Goal: Information Seeking & Learning: Learn about a topic

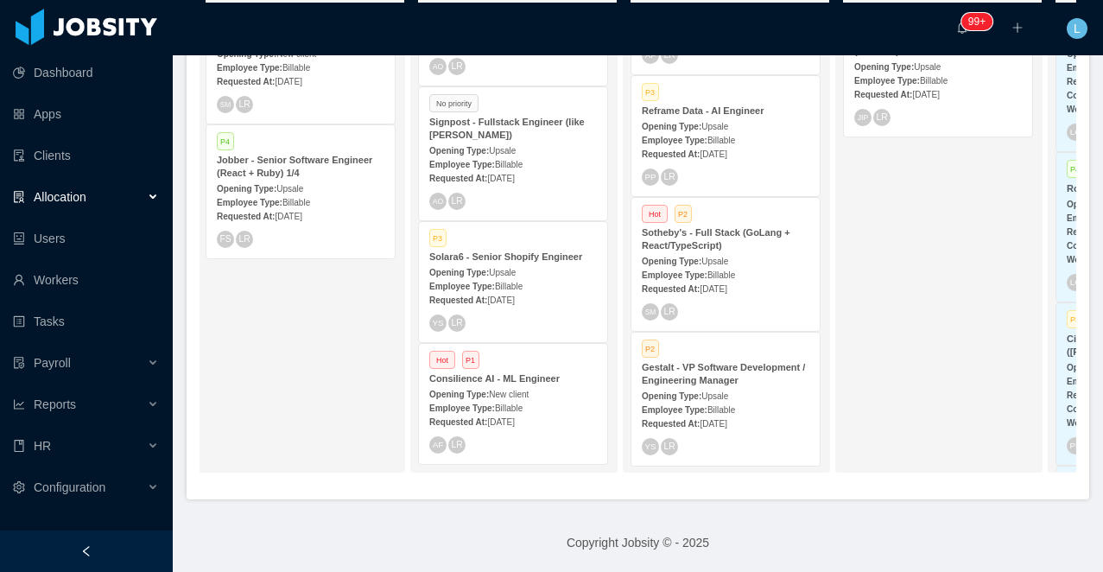
scroll to position [336, 0]
click at [693, 381] on strong "Gestalt - VP Software Development / Engineering Manager" at bounding box center [723, 371] width 163 height 23
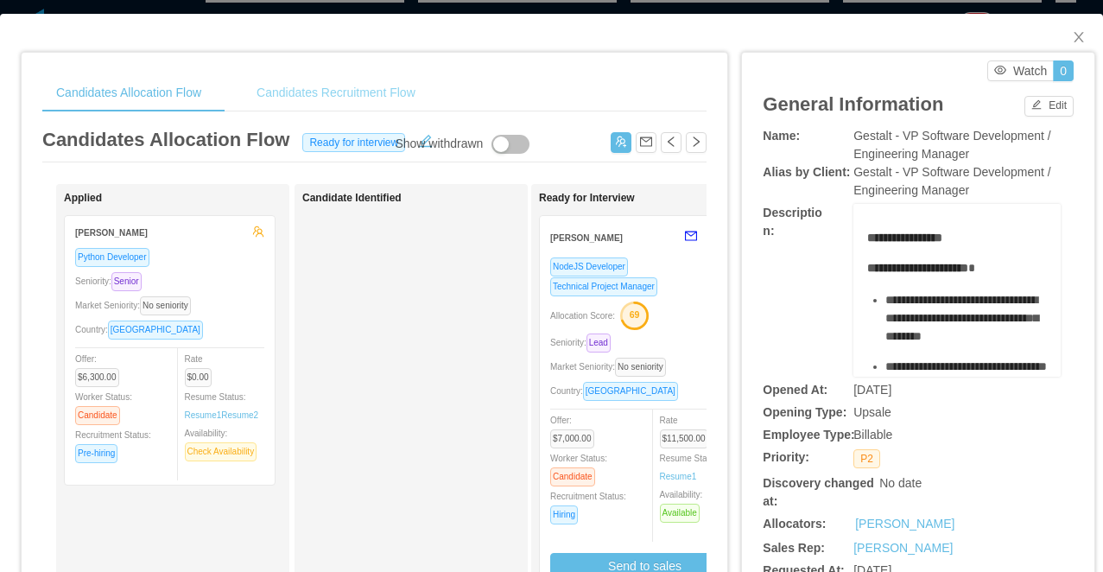
click at [312, 87] on div "Candidates Recruitment Flow" at bounding box center [336, 92] width 187 height 39
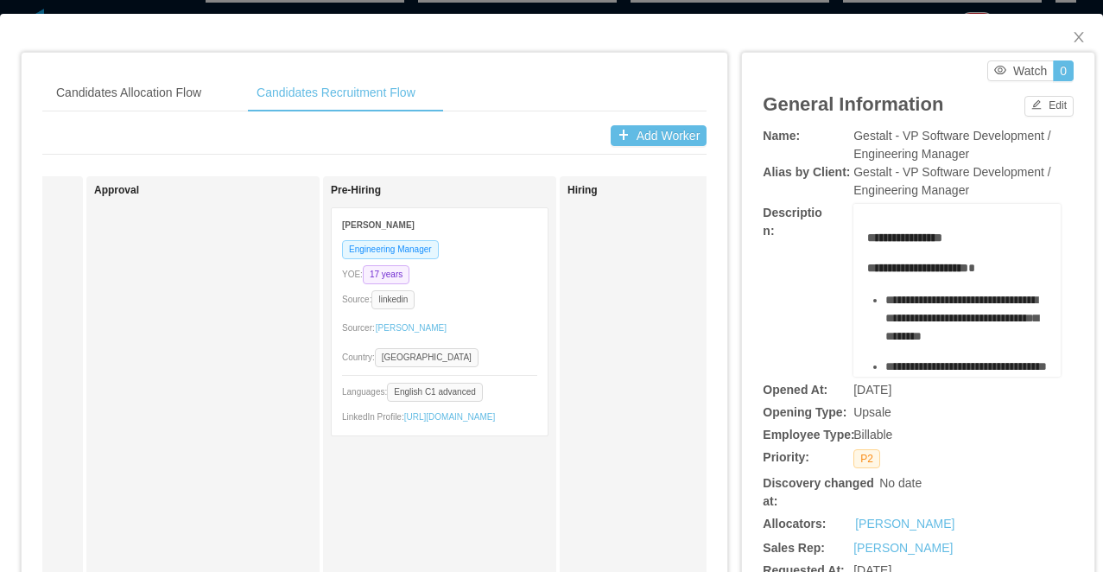
scroll to position [0, 1339]
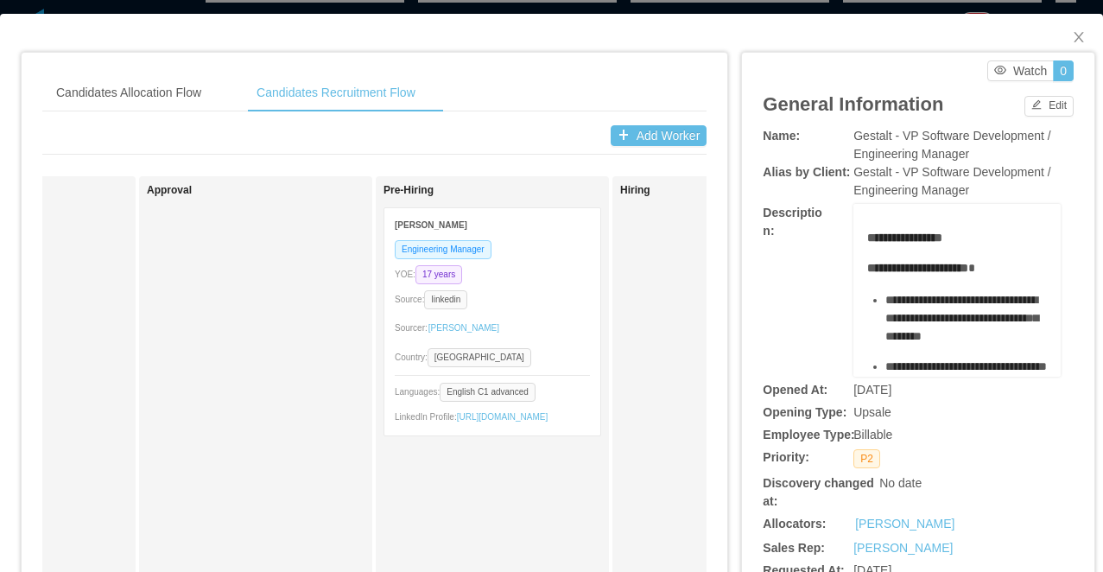
click at [552, 300] on div "Source: linkedin" at bounding box center [492, 299] width 195 height 20
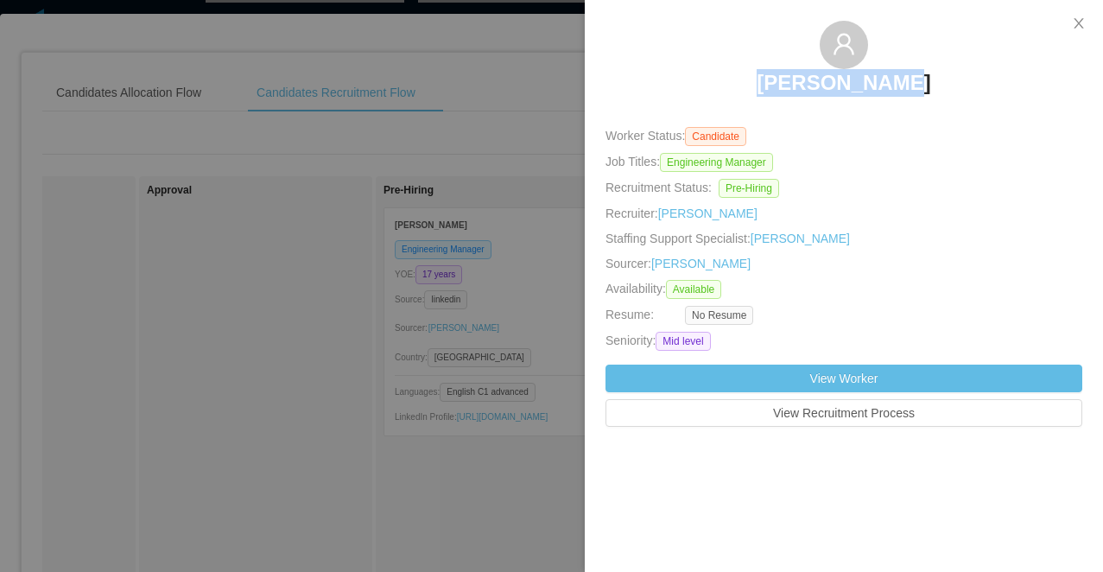
drag, startPoint x: 913, startPoint y: 79, endPoint x: 782, endPoint y: 78, distance: 131.3
click at [782, 78] on div "Igor Portela" at bounding box center [844, 64] width 477 height 86
copy h3 "Igor Portela"
click at [403, 87] on div at bounding box center [551, 286] width 1103 height 572
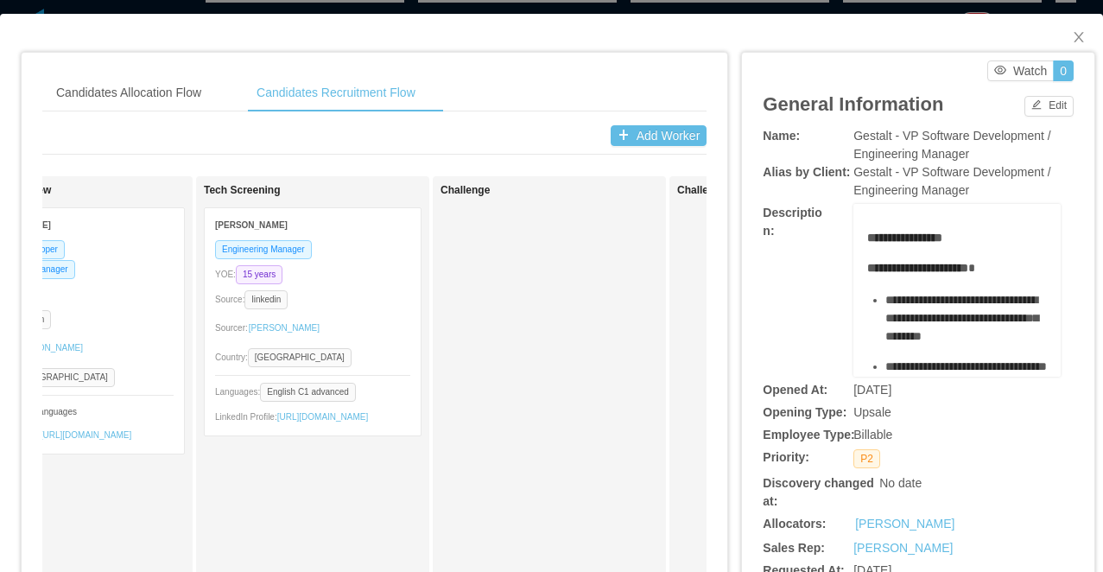
scroll to position [0, 283]
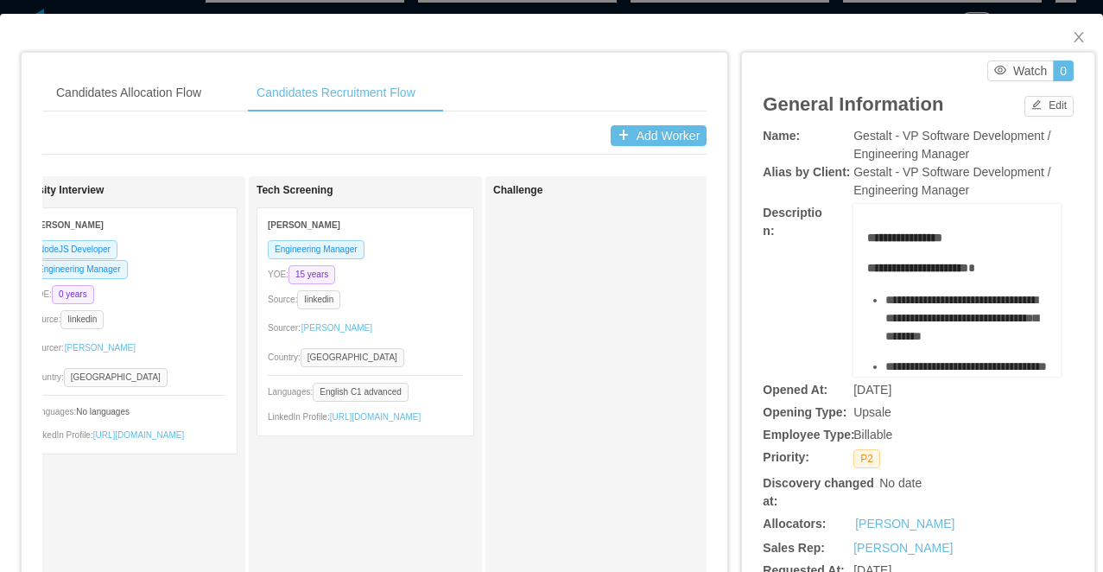
click at [392, 259] on div "Engineering Manager YOE: 15 years Source: linkedin Sourcer: Guido Fernandez Cou…" at bounding box center [365, 337] width 216 height 196
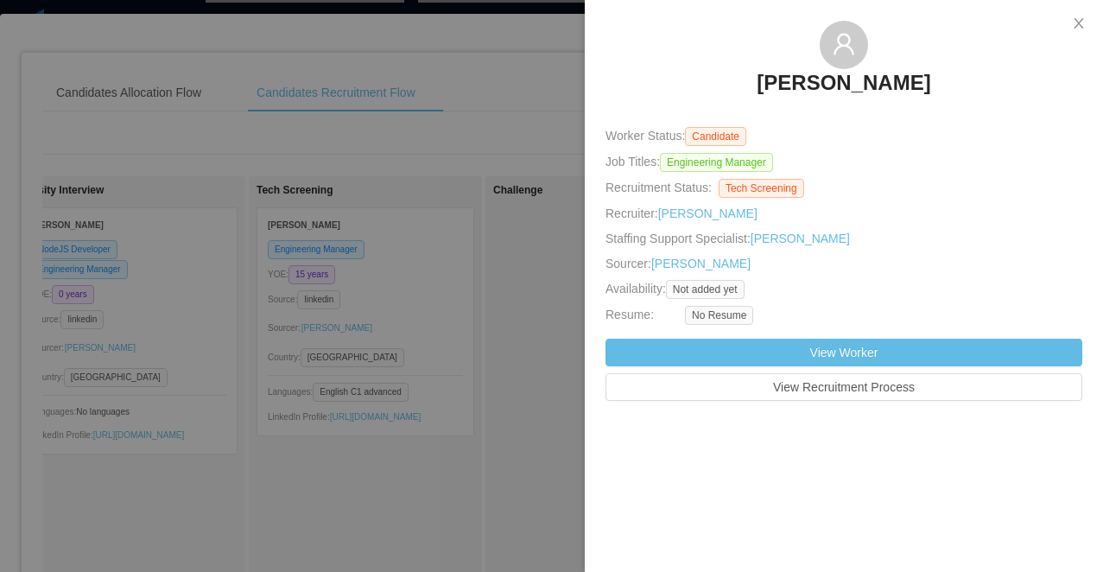
click at [366, 454] on div at bounding box center [551, 286] width 1103 height 572
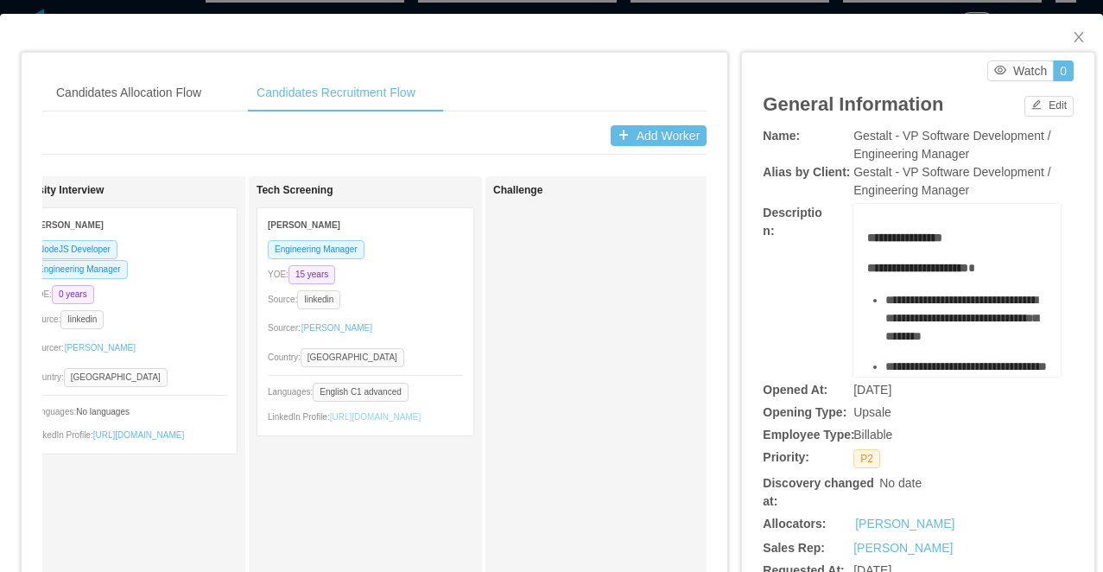
click at [365, 422] on link "https://www.linkedin.com/in/diogosm" at bounding box center [376, 417] width 92 height 10
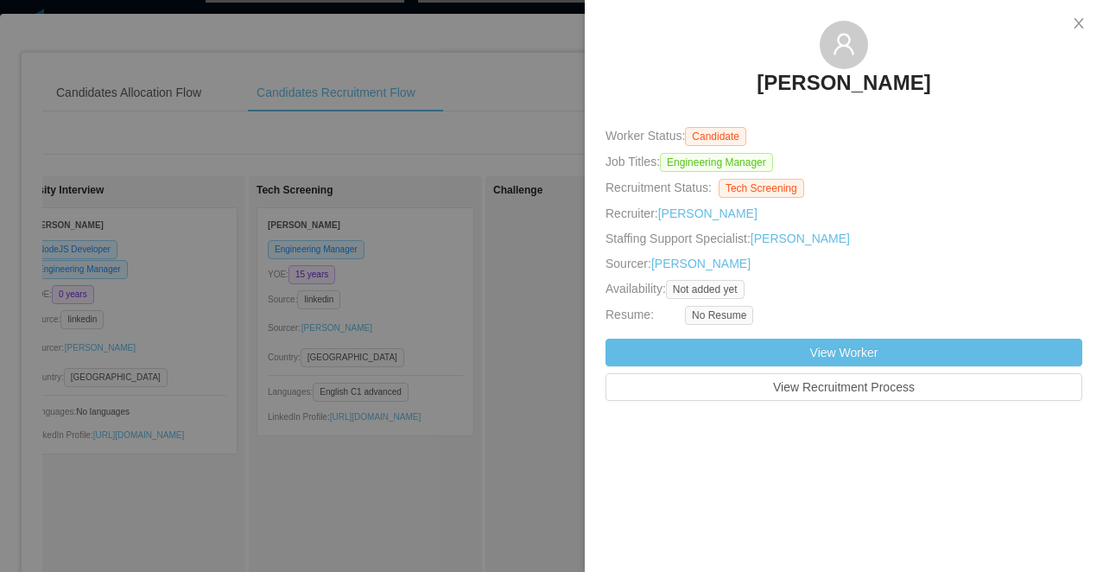
click at [365, 124] on div at bounding box center [551, 286] width 1103 height 572
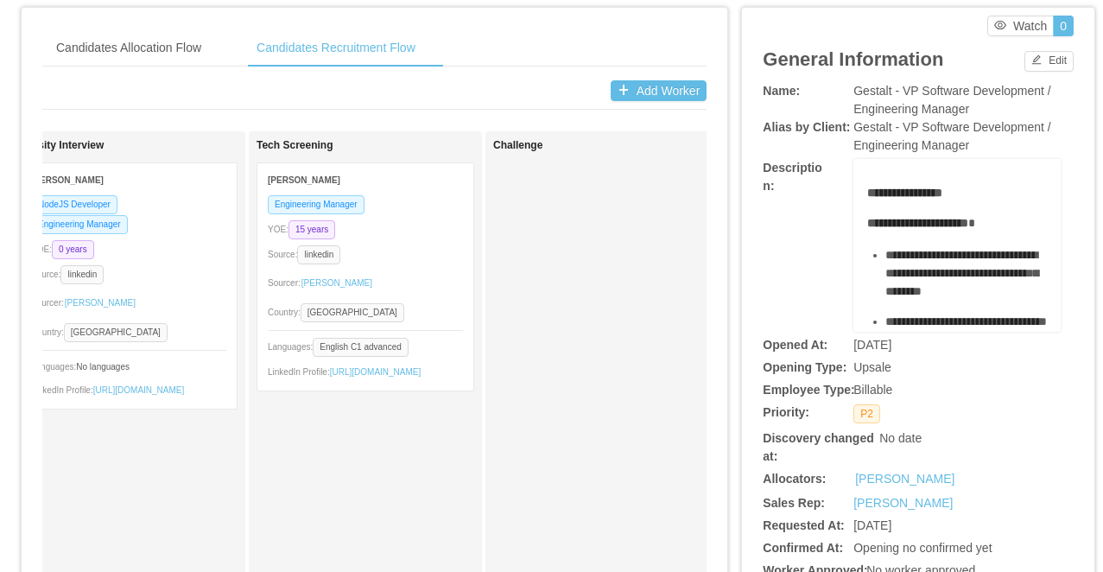
scroll to position [0, 0]
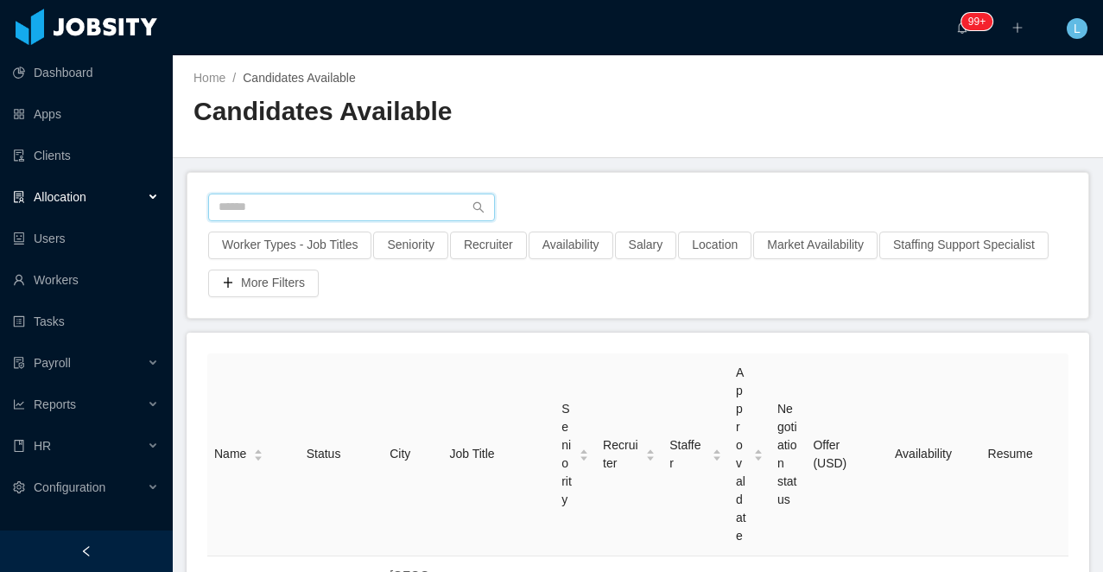
click at [296, 201] on input "text" at bounding box center [351, 208] width 287 height 28
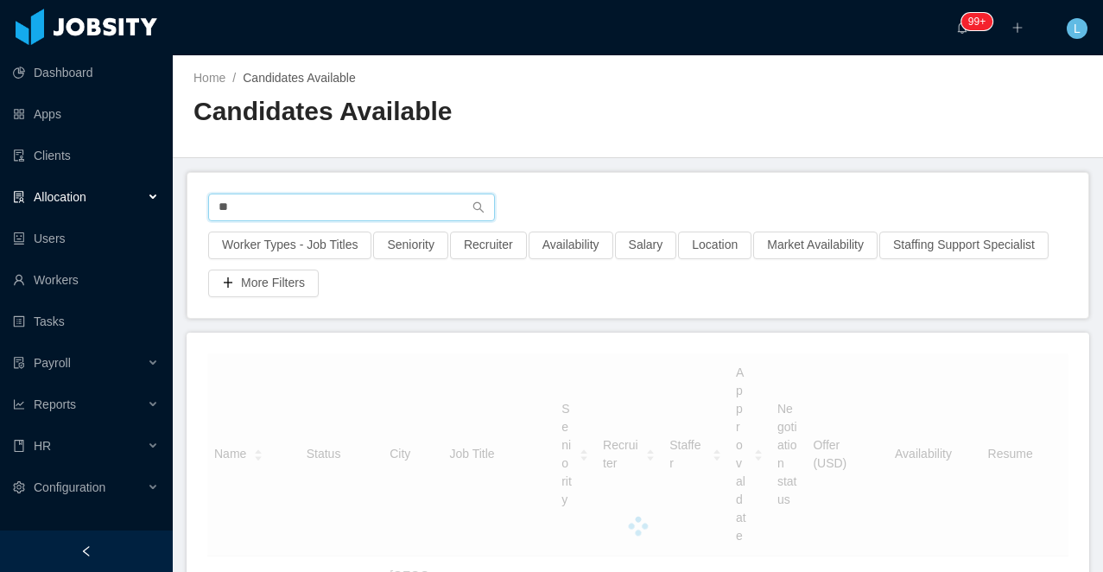
type input "*"
click at [256, 238] on button "Worker Types - Job Titles" at bounding box center [289, 246] width 163 height 28
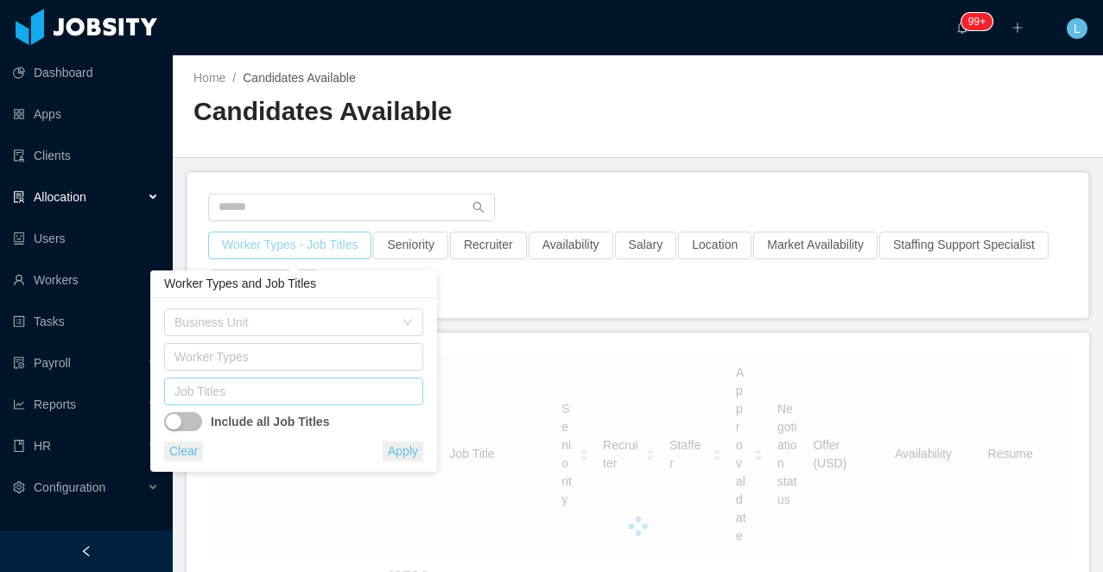
click at [240, 397] on div "Job Titles" at bounding box center [290, 391] width 231 height 17
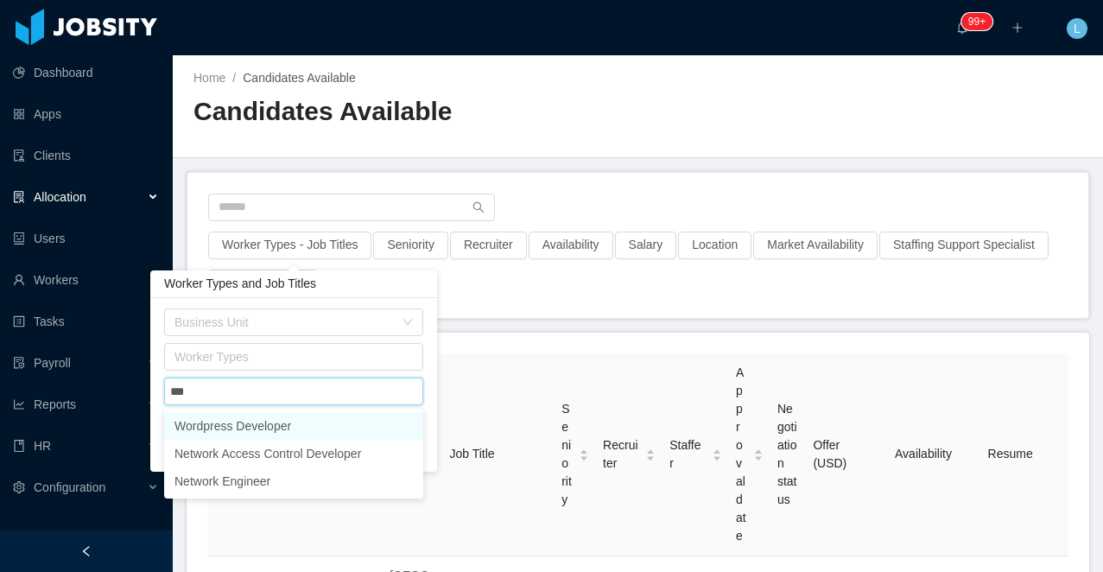
type input "****"
click at [253, 425] on li "Wordpress Developer" at bounding box center [293, 426] width 259 height 28
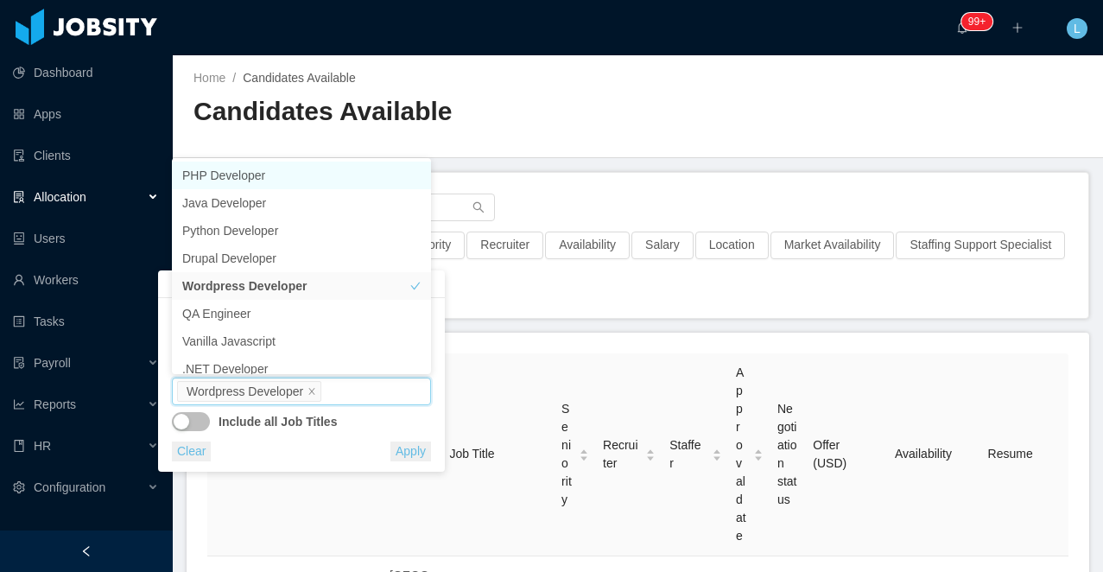
click at [406, 449] on button "Apply" at bounding box center [411, 452] width 41 height 20
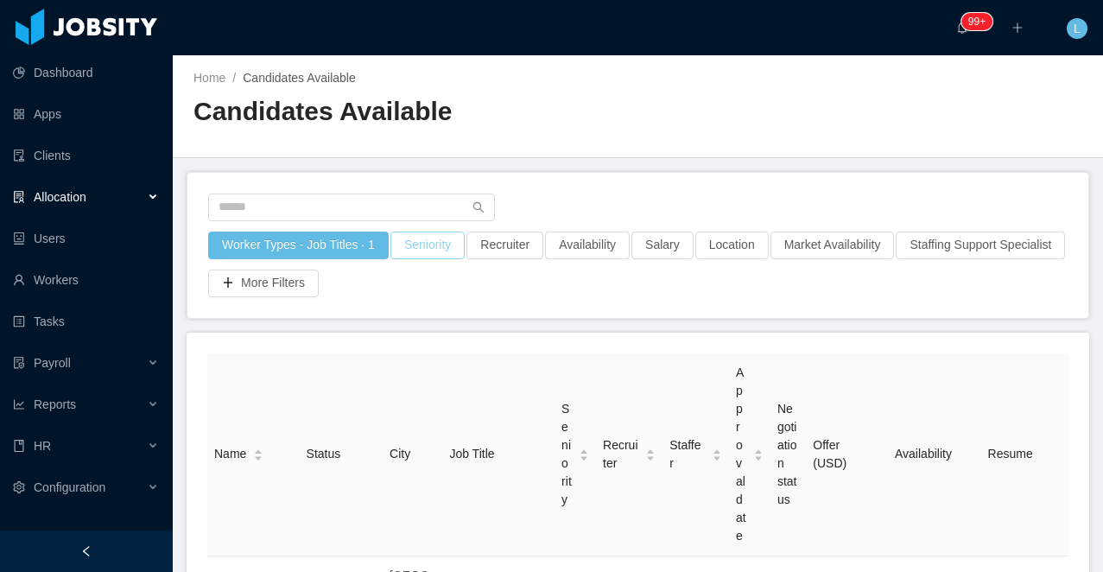
click at [435, 248] on button "Seniority" at bounding box center [428, 246] width 74 height 28
click at [416, 322] on div "Seniorities" at bounding box center [430, 322] width 231 height 17
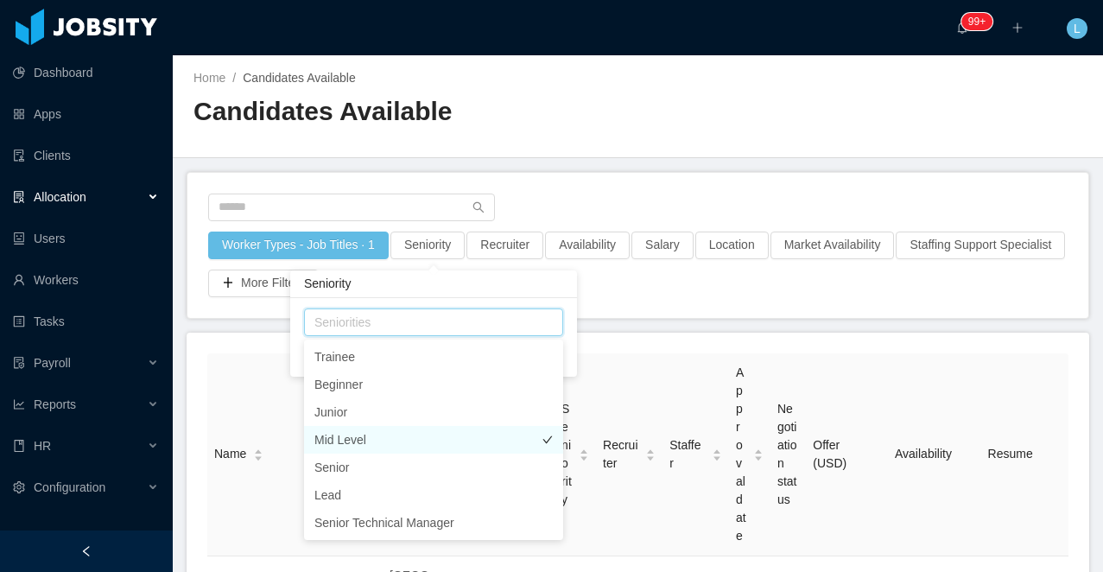
click at [426, 436] on li "Mid Level" at bounding box center [433, 440] width 259 height 28
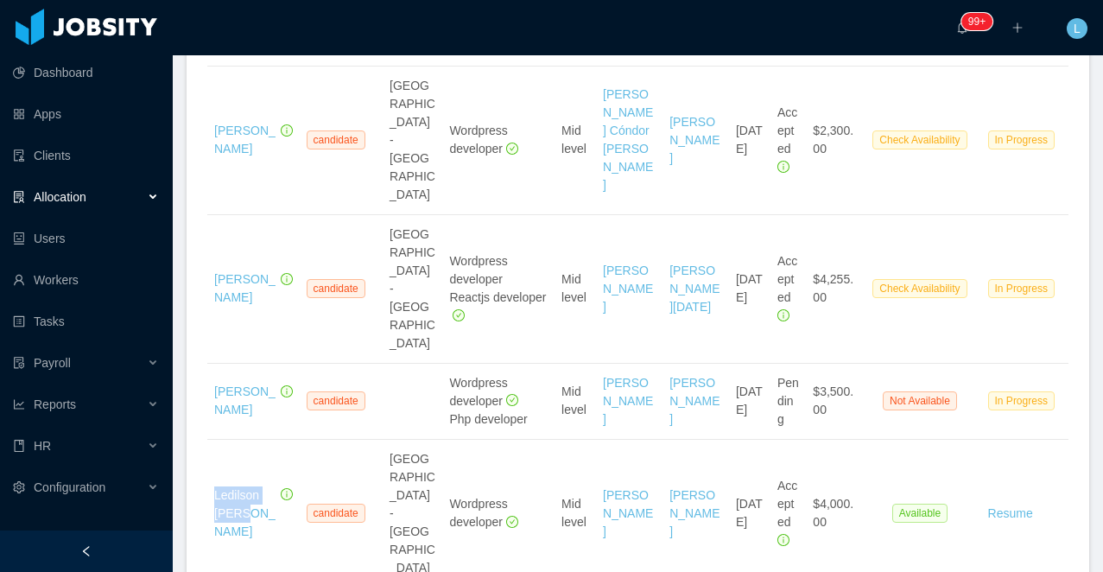
scroll to position [1183, 0]
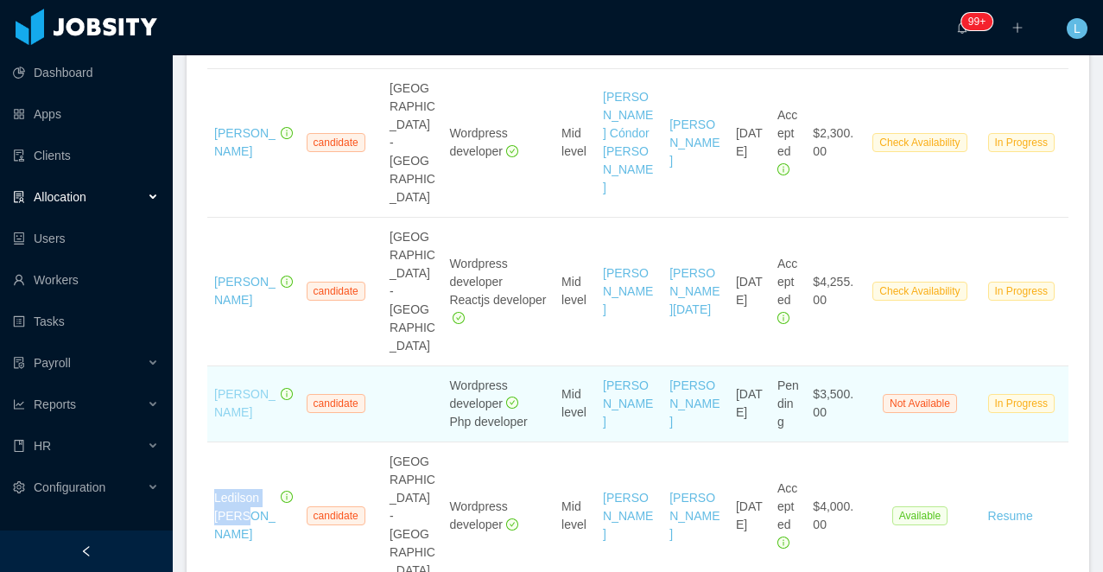
click at [221, 387] on link "Omar Boza" at bounding box center [244, 403] width 61 height 32
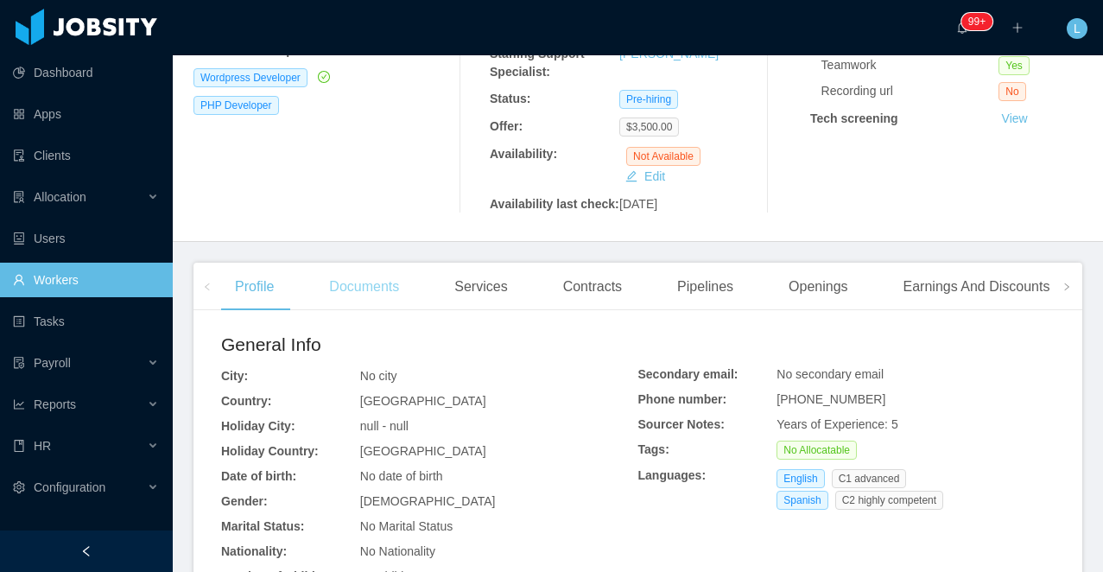
click at [376, 263] on div "Documents" at bounding box center [364, 287] width 98 height 48
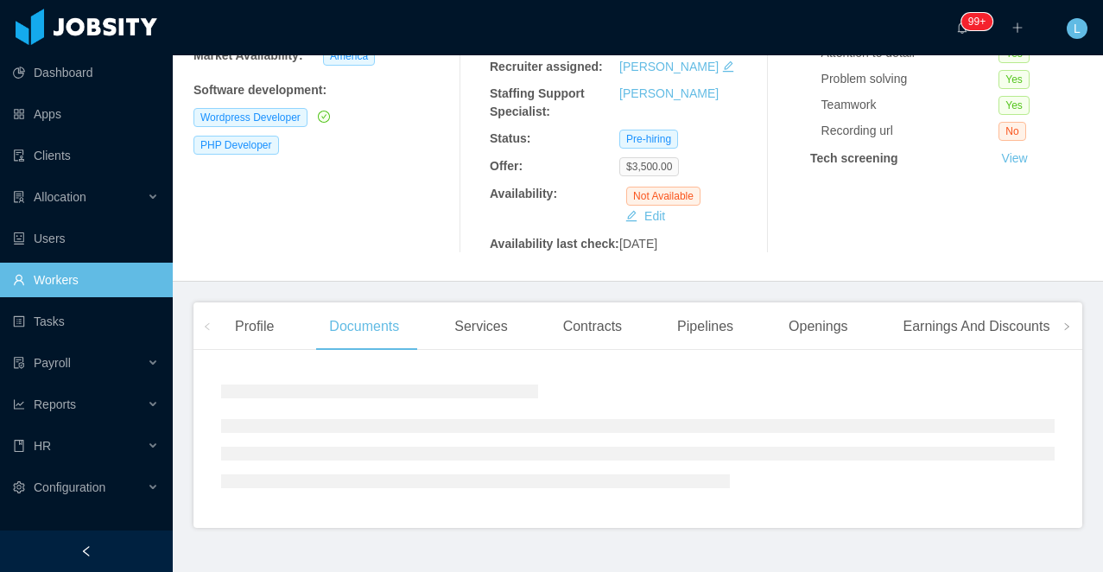
scroll to position [330, 0]
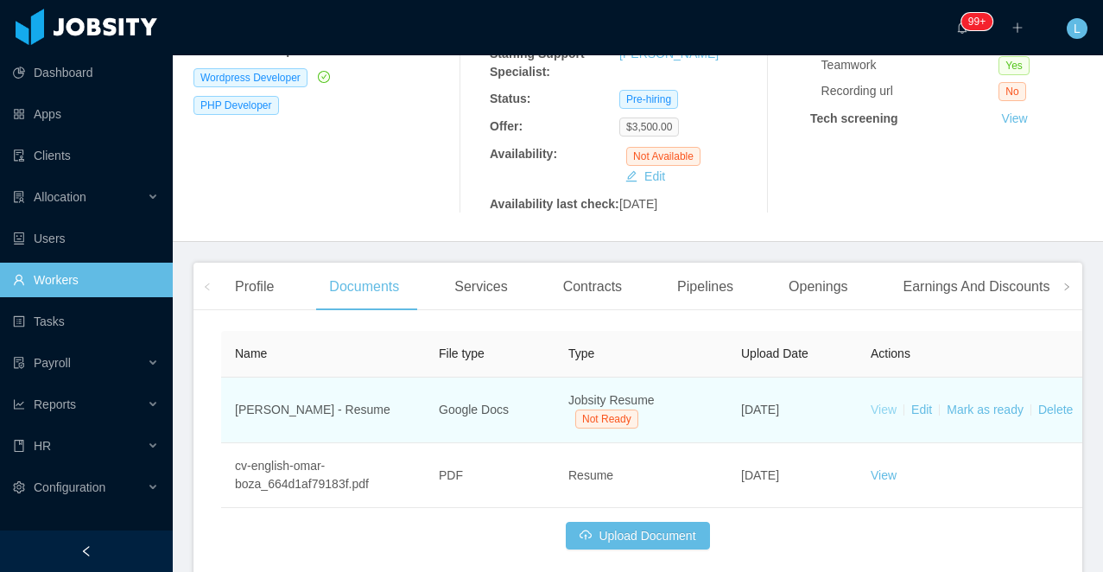
click at [882, 403] on link "View" at bounding box center [884, 410] width 26 height 14
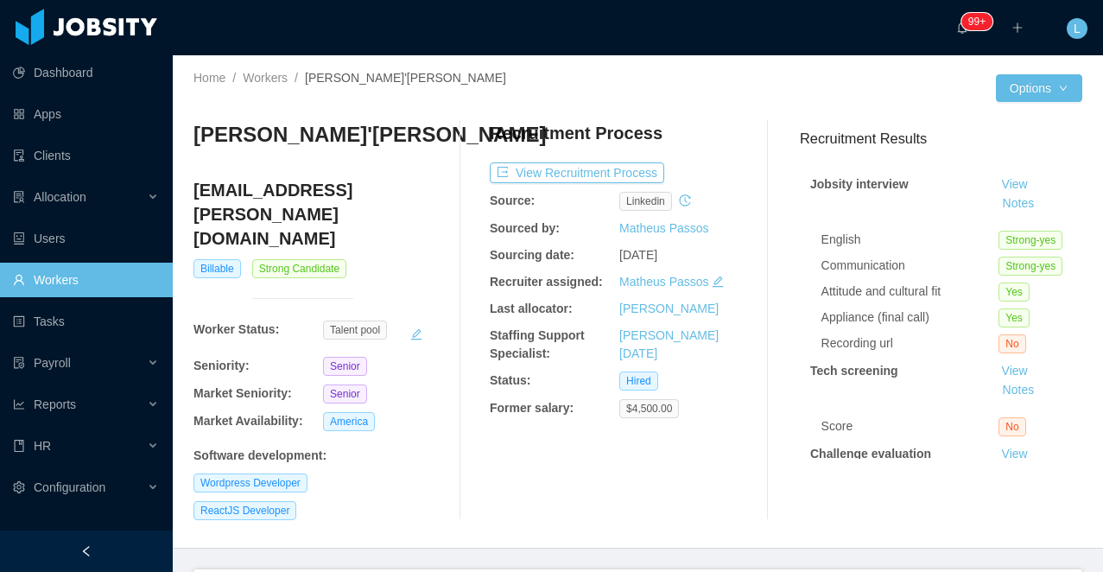
scroll to position [354, 0]
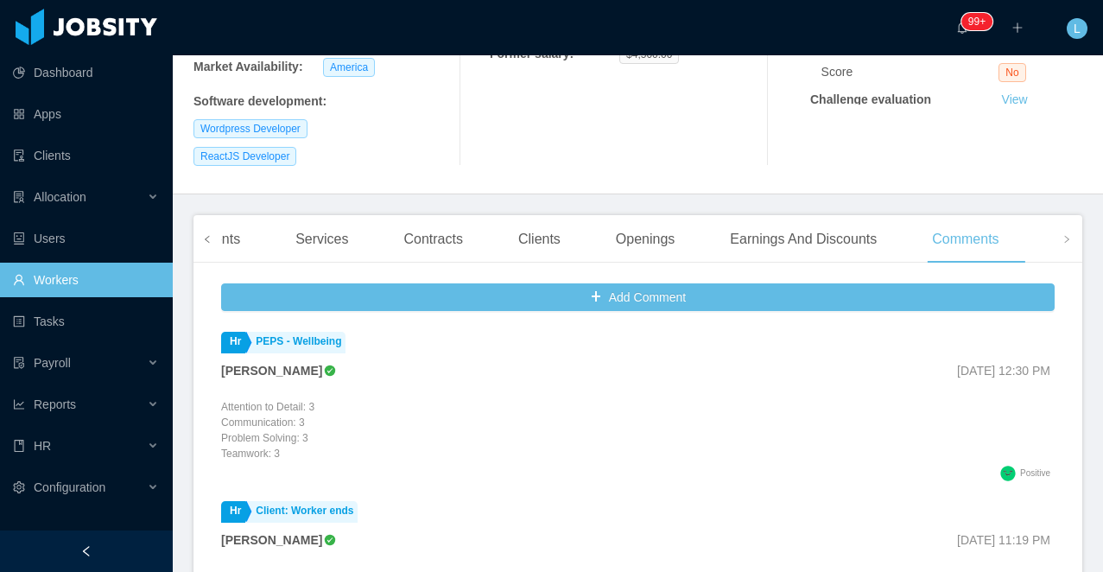
click at [204, 215] on span at bounding box center [208, 239] width 28 height 48
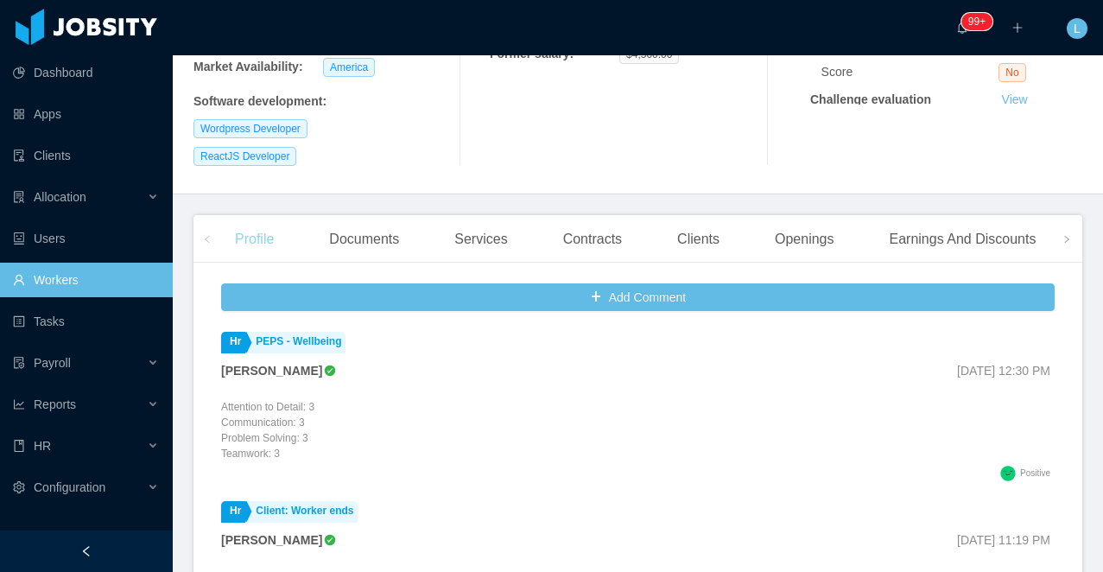
click at [245, 215] on div "Profile" at bounding box center [254, 239] width 67 height 48
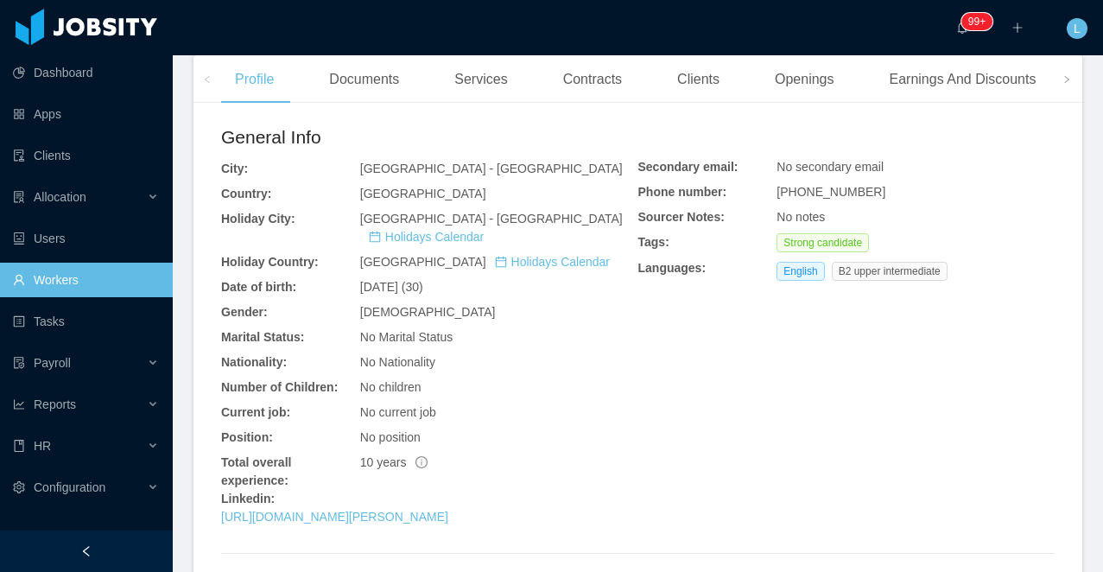
scroll to position [533, 0]
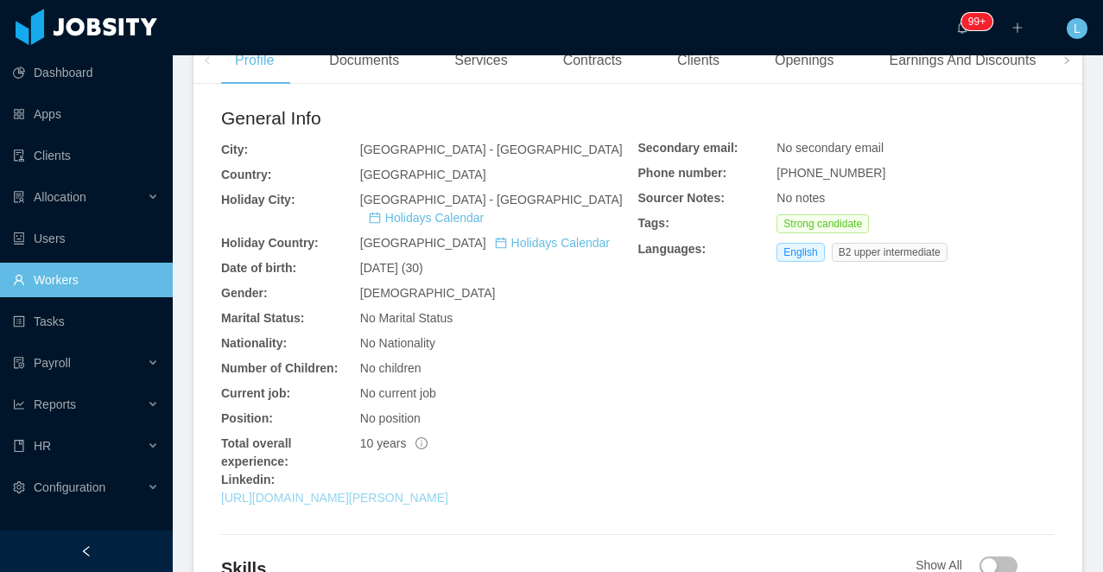
click at [348, 491] on link "https://www.linkedin.com/in/moacir-sant-anna-4491b7167" at bounding box center [334, 498] width 227 height 14
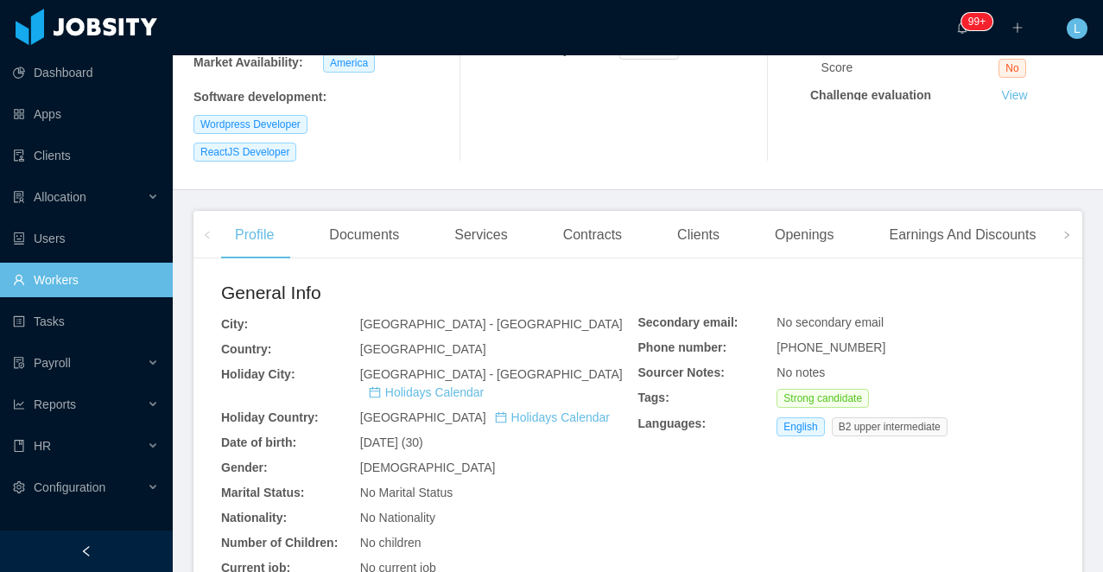
scroll to position [212, 0]
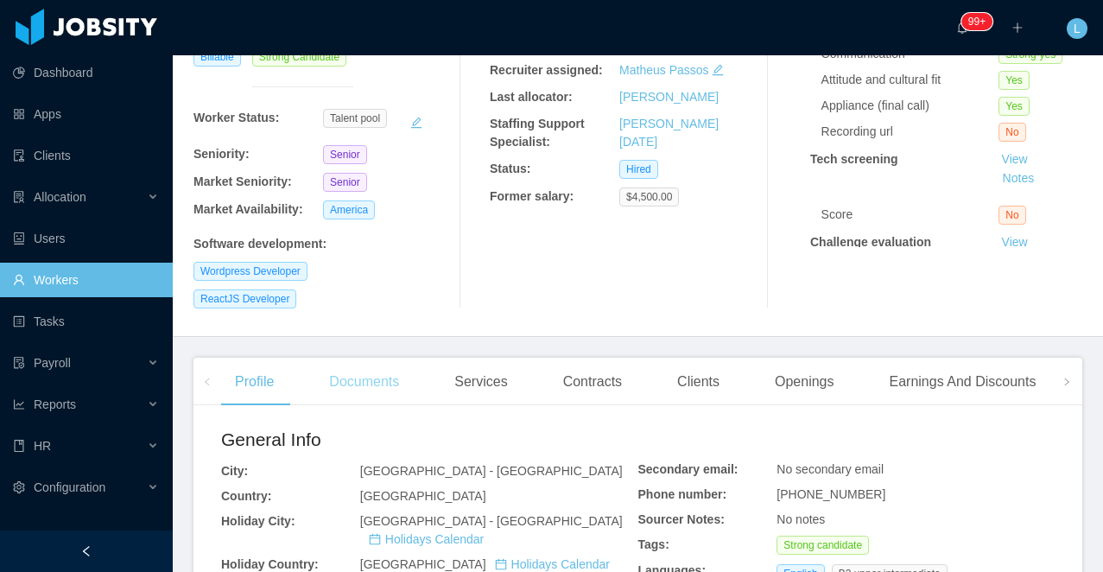
click at [357, 358] on div "Documents" at bounding box center [364, 382] width 98 height 48
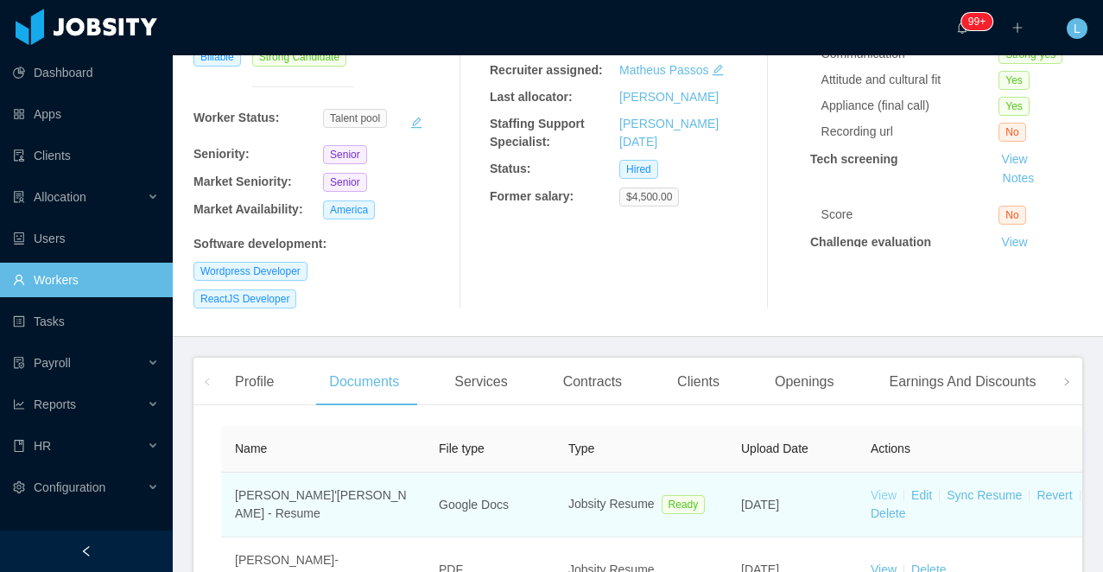
click at [880, 488] on link "View" at bounding box center [884, 495] width 26 height 14
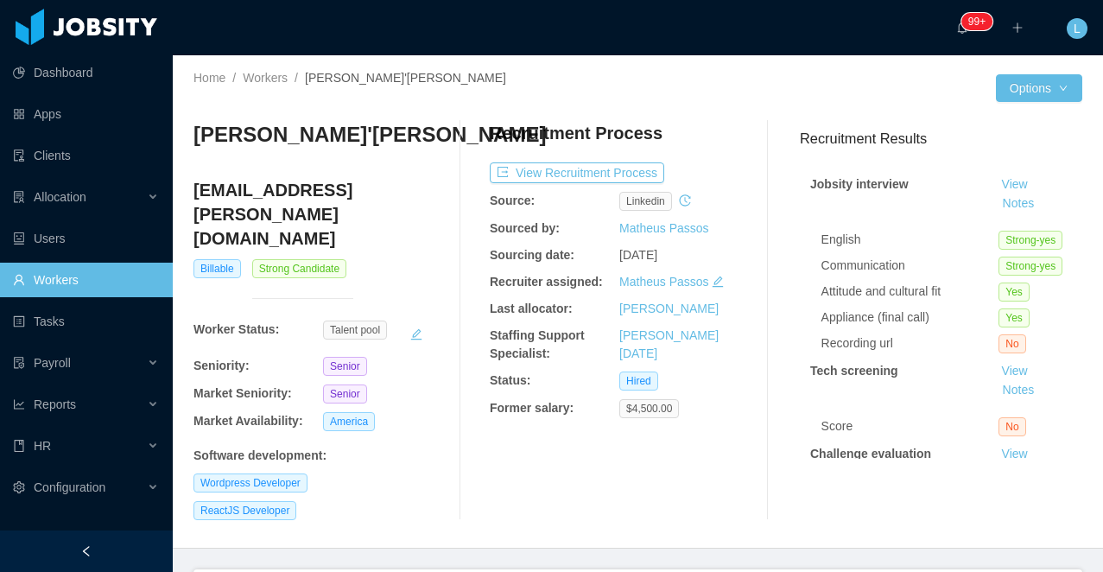
scroll to position [409, 0]
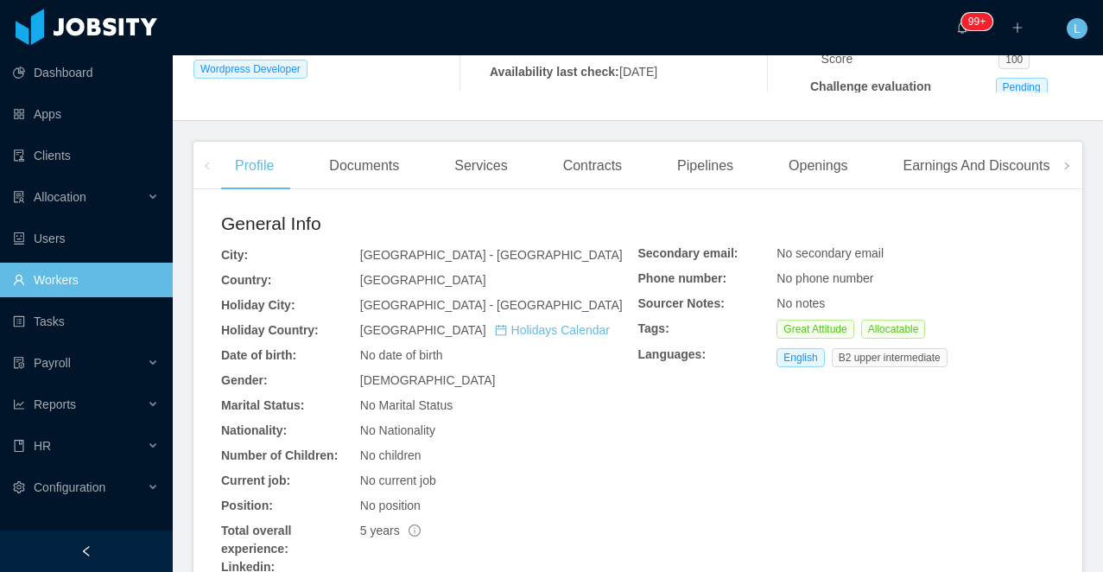
scroll to position [128, 0]
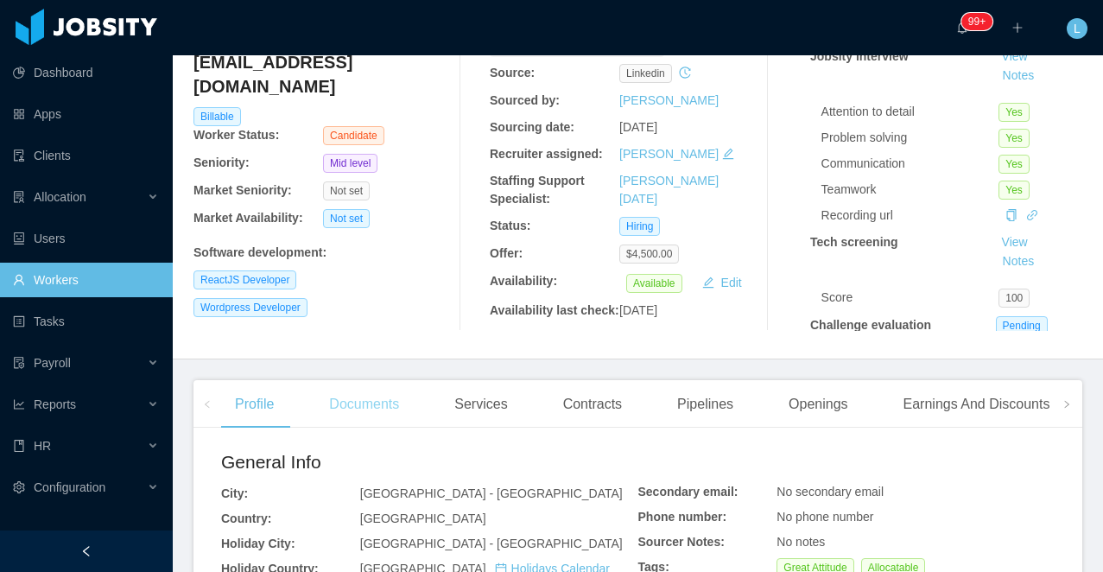
click at [358, 429] on div "Documents" at bounding box center [364, 404] width 98 height 48
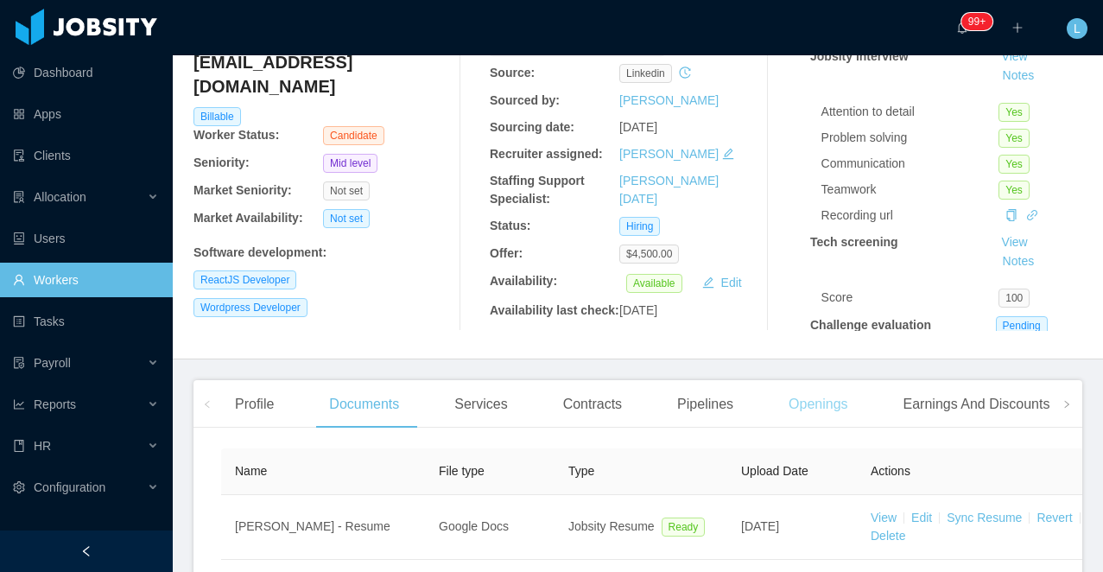
click at [835, 429] on div "Openings" at bounding box center [818, 404] width 87 height 48
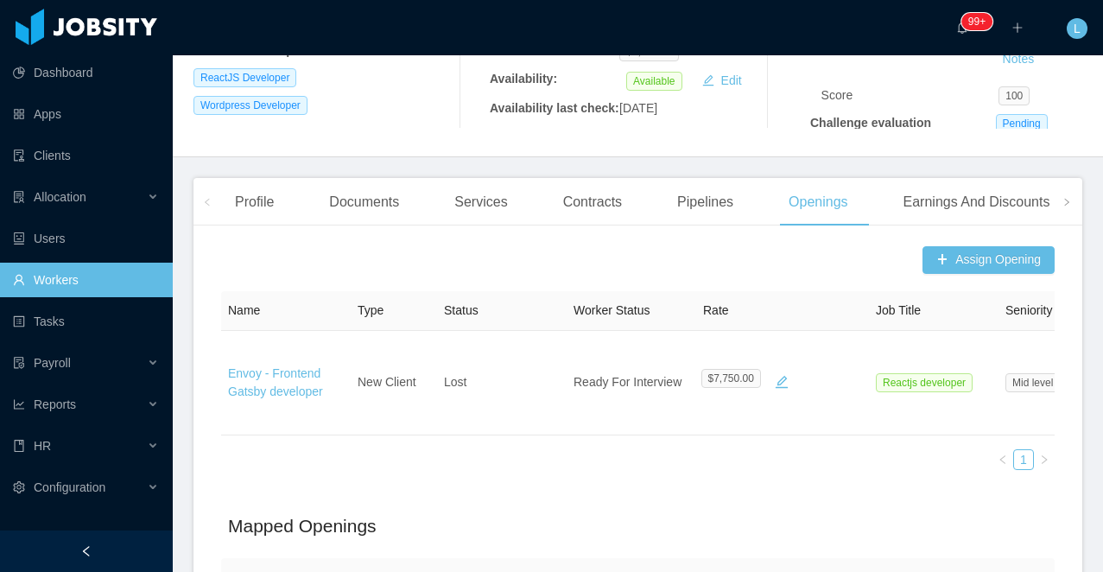
scroll to position [193, 0]
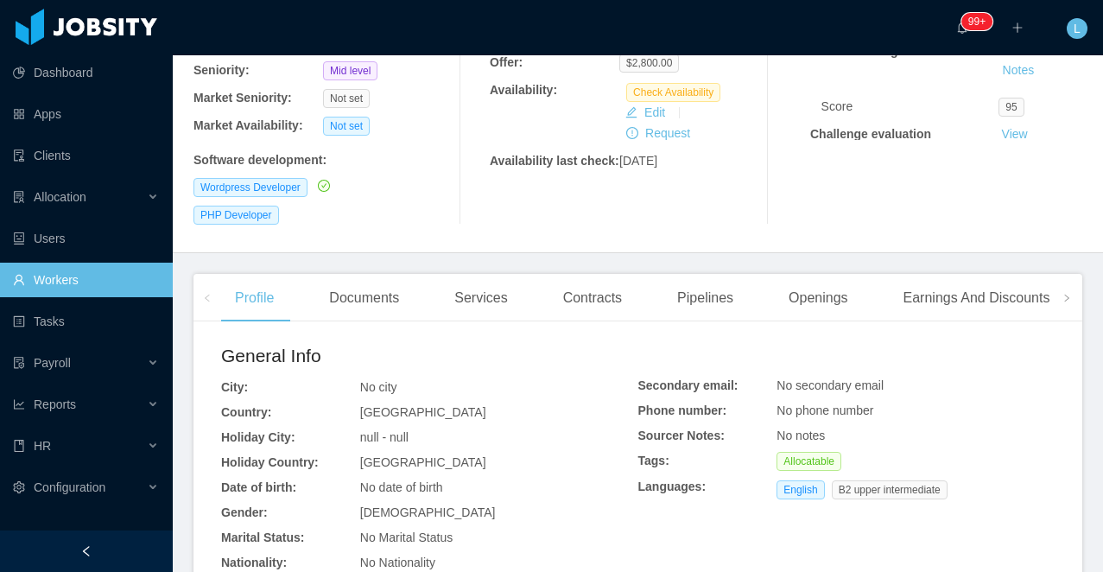
scroll to position [398, 0]
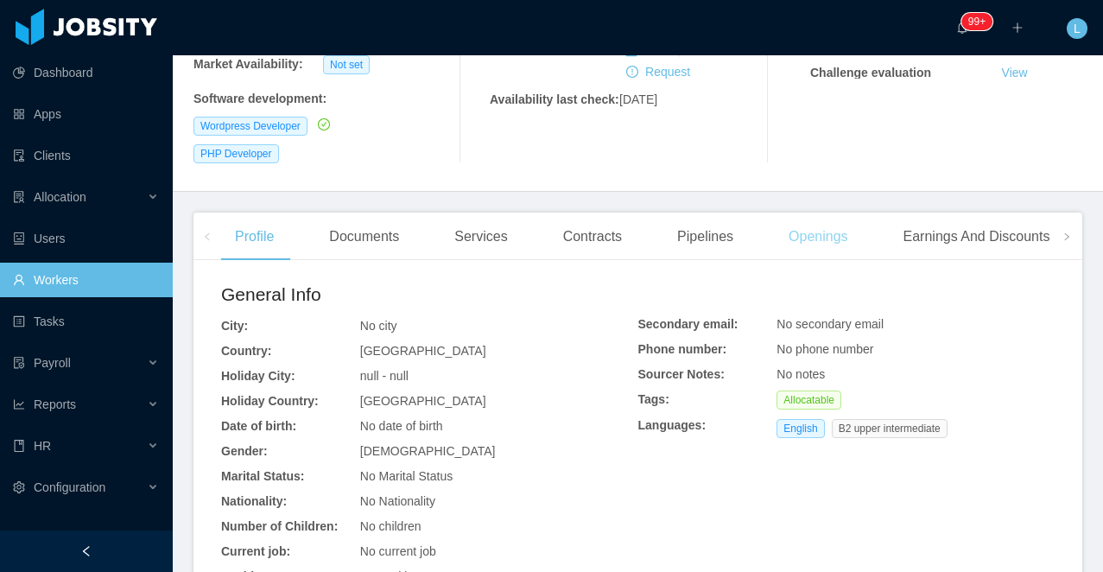
click at [840, 213] on div "Openings" at bounding box center [818, 237] width 87 height 48
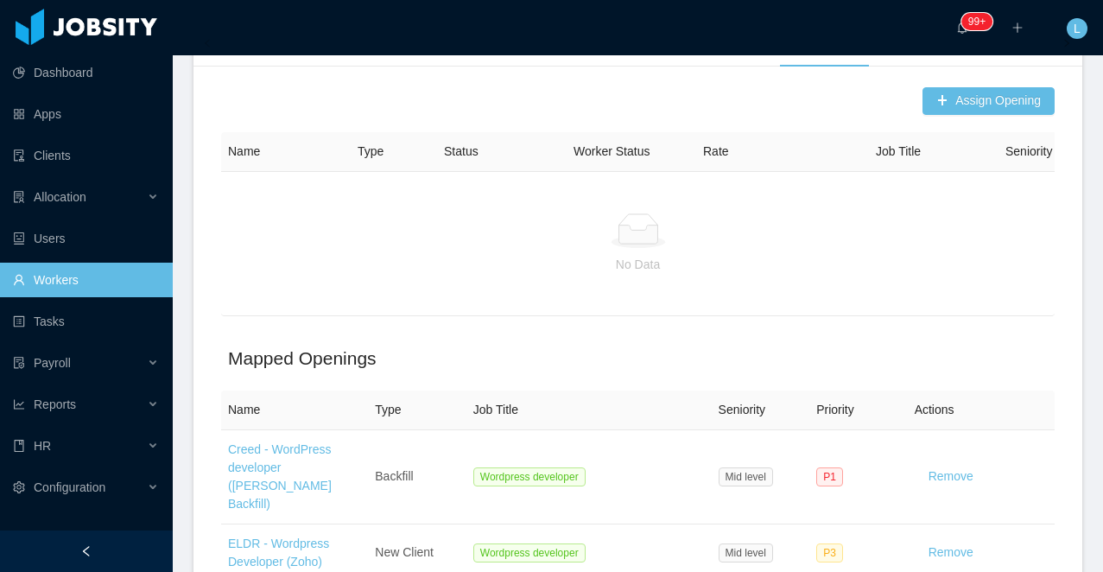
scroll to position [639, 0]
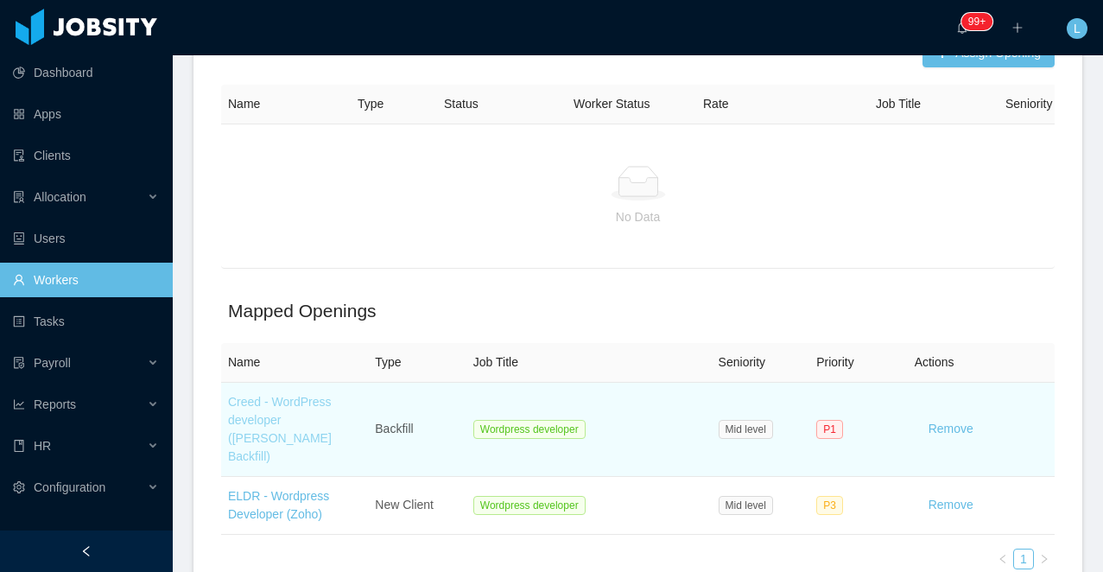
click at [276, 395] on link "Creed - WordPress developer ([PERSON_NAME] Backfill)" at bounding box center [280, 429] width 104 height 68
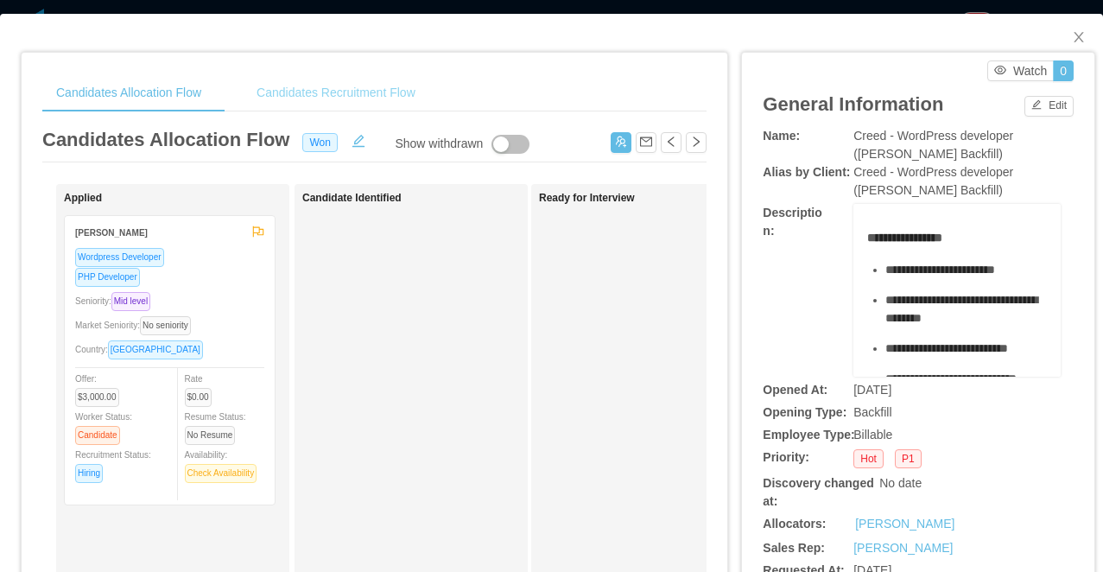
click at [337, 92] on div "Candidates Recruitment Flow" at bounding box center [336, 92] width 187 height 39
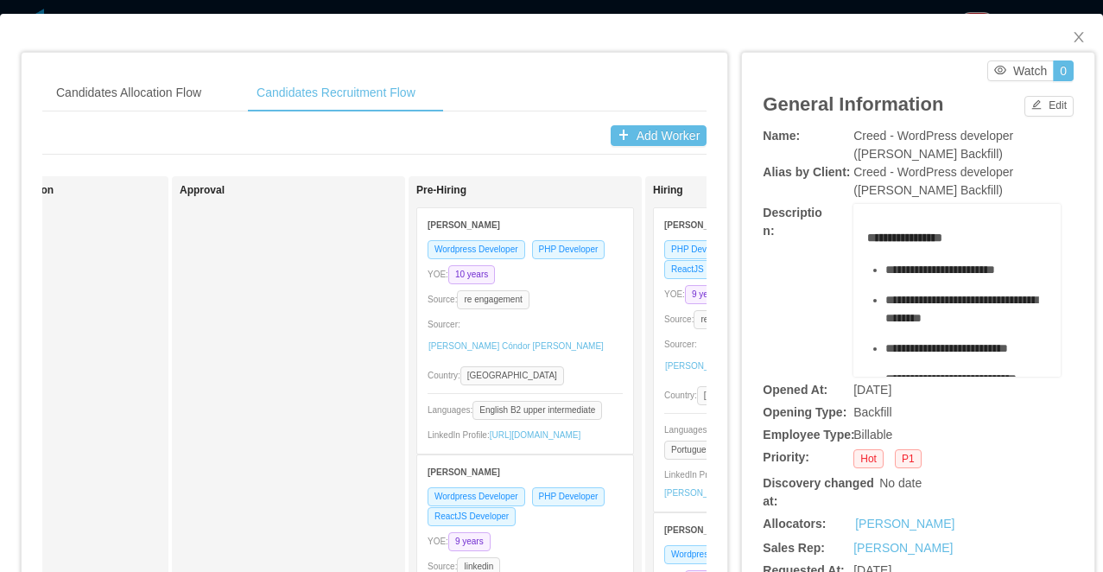
scroll to position [0, 1410]
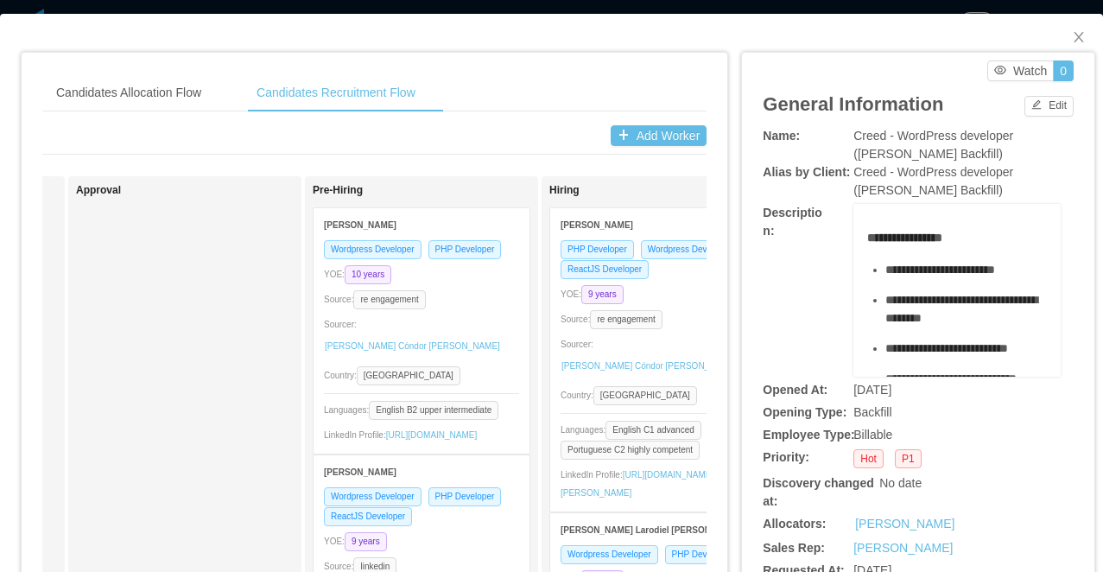
click at [500, 328] on div "Sourcer: [PERSON_NAME] Cóndor [PERSON_NAME]" at bounding box center [421, 338] width 195 height 46
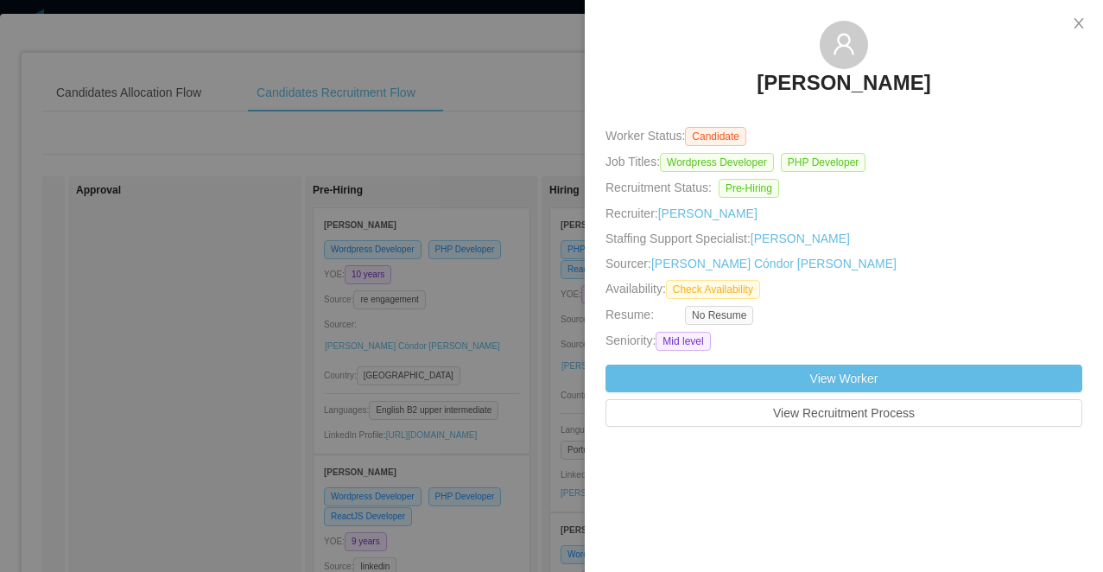
click at [419, 325] on div at bounding box center [551, 286] width 1103 height 572
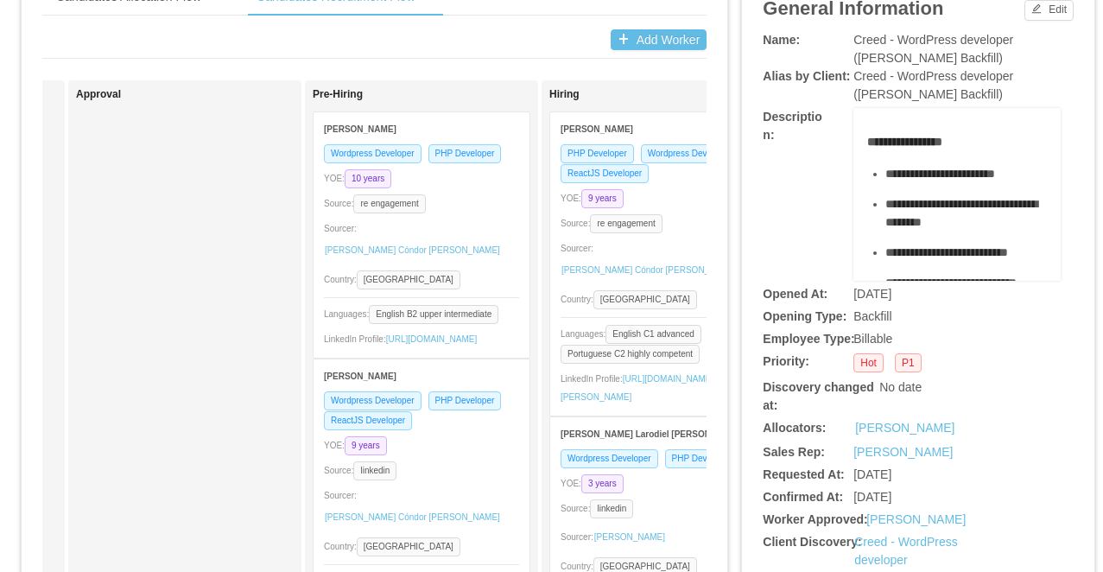
scroll to position [355, 0]
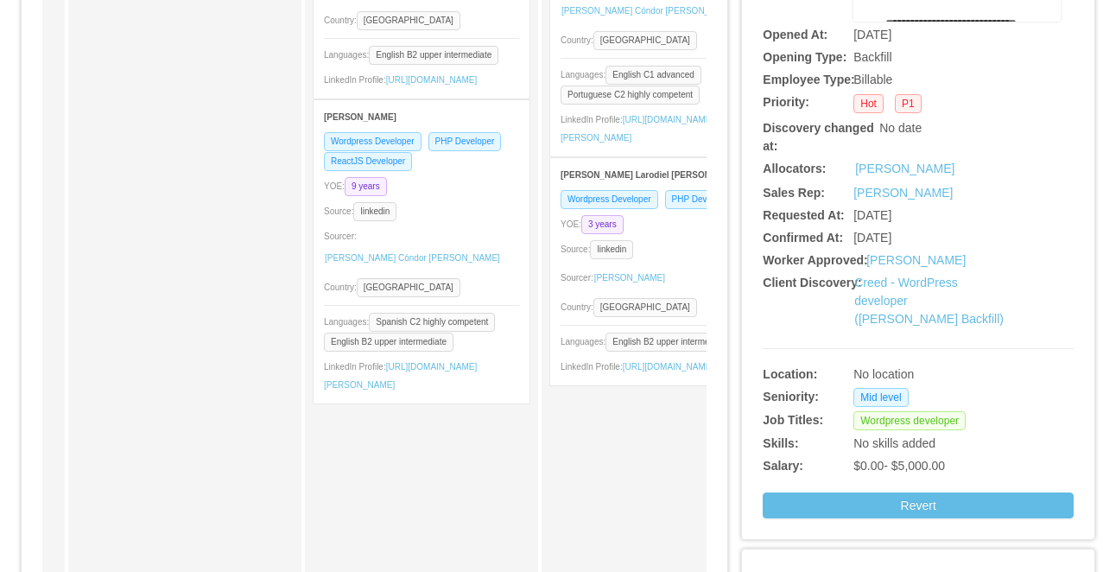
click at [474, 221] on div "Source: linkedin" at bounding box center [421, 211] width 195 height 20
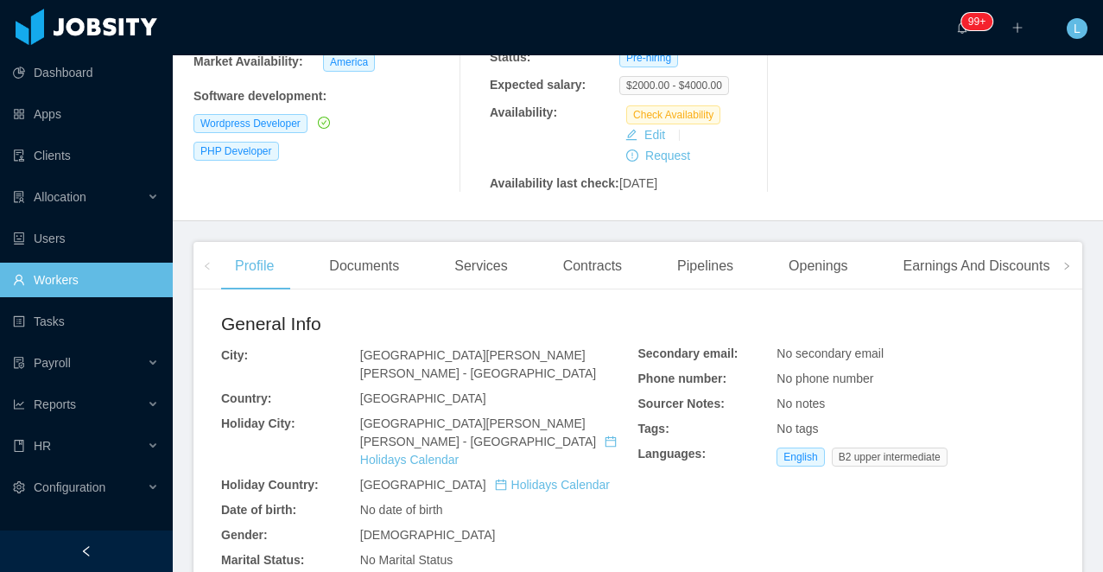
scroll to position [391, 0]
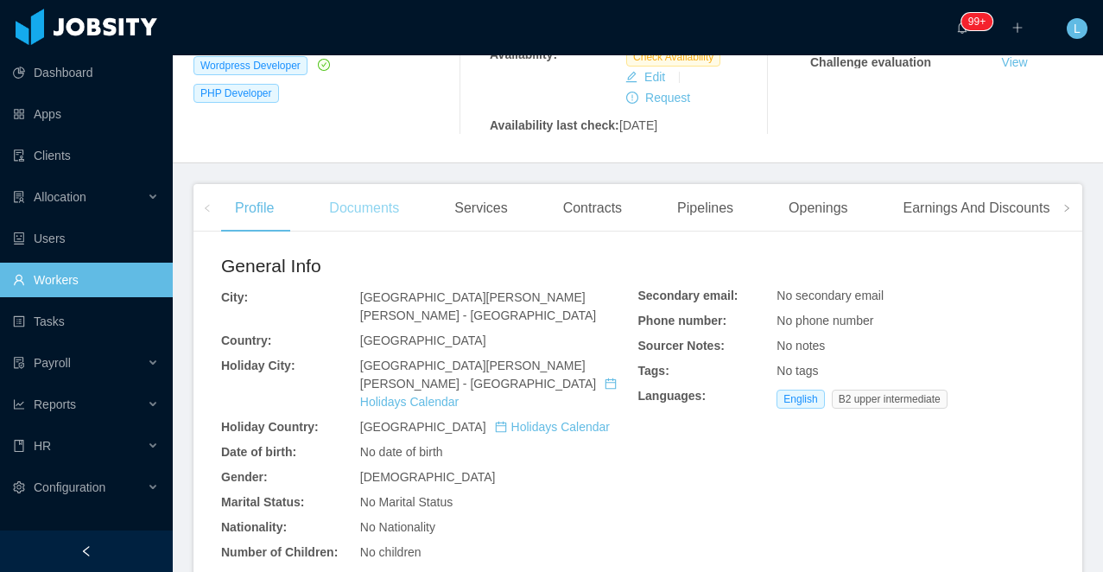
click at [347, 198] on div "Documents" at bounding box center [364, 208] width 98 height 48
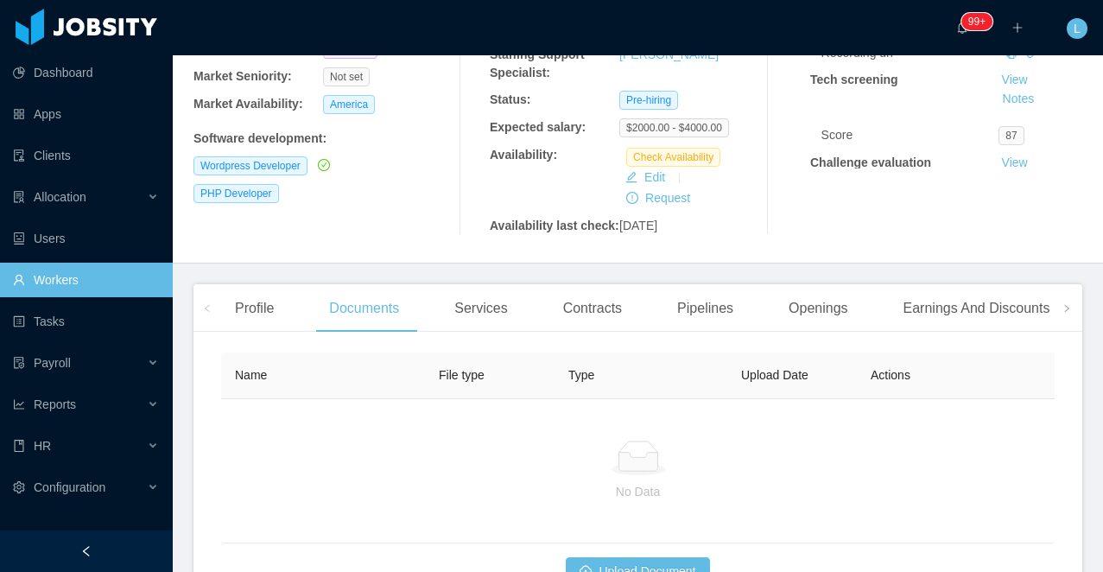
scroll to position [391, 0]
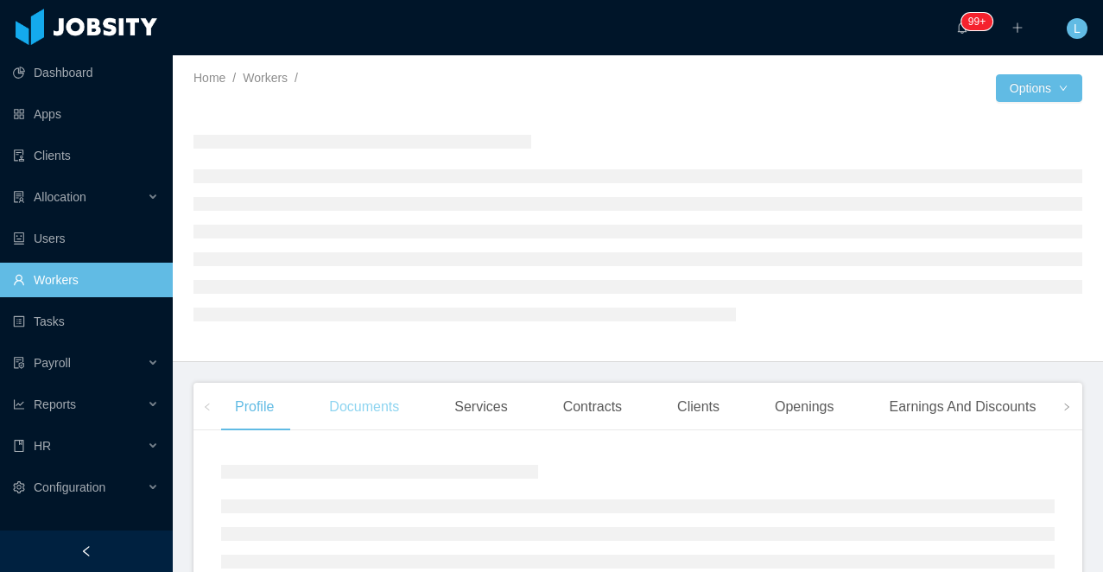
click at [341, 416] on main "Home / Workers / / Options Profile Documents Services Contracts Clients Opening…" at bounding box center [638, 313] width 931 height 517
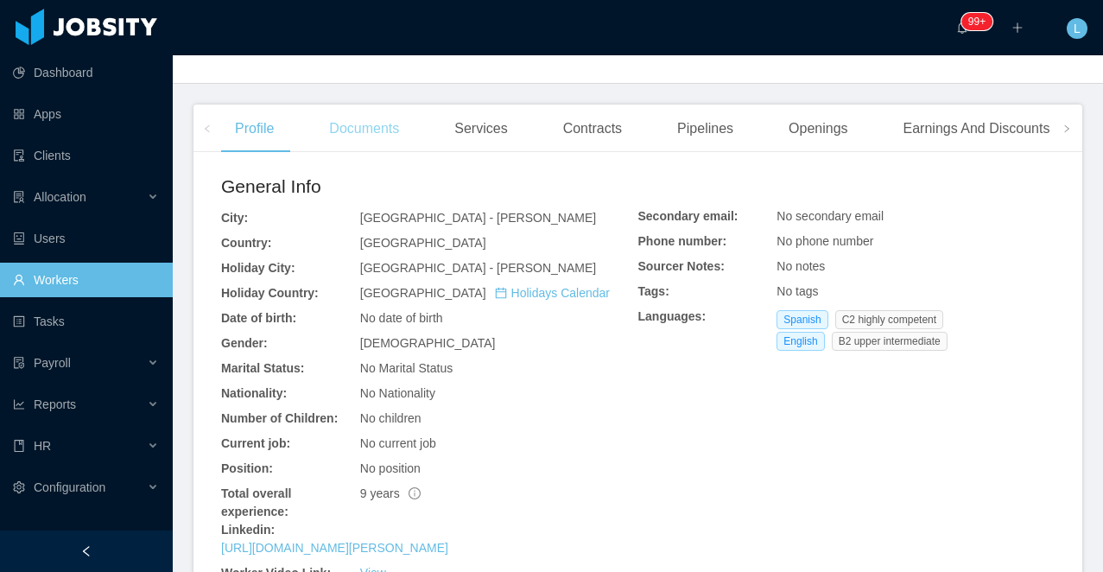
click at [371, 105] on div "Documents" at bounding box center [364, 129] width 98 height 48
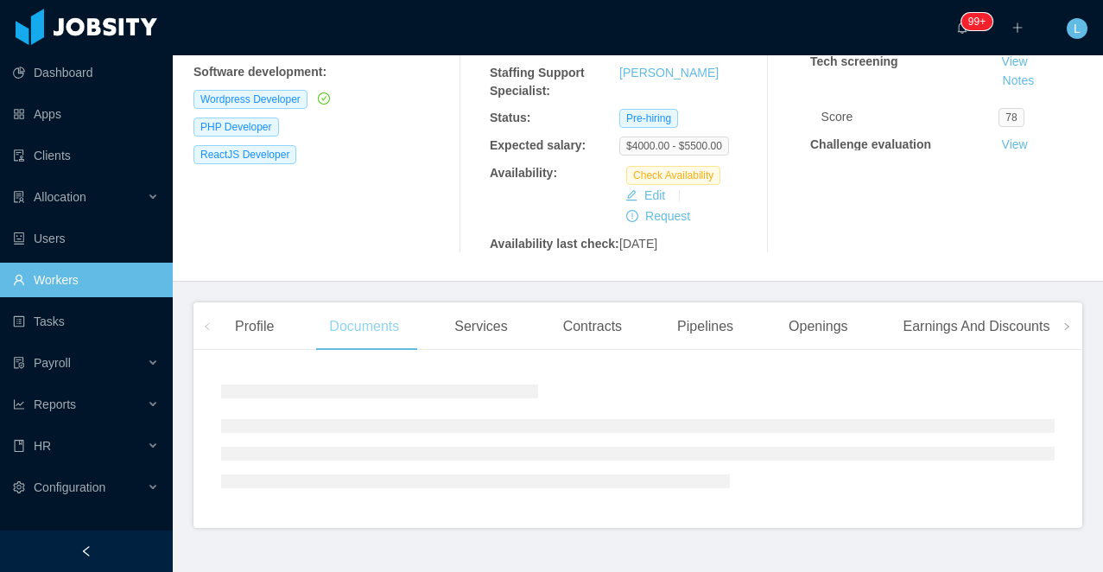
scroll to position [411, 0]
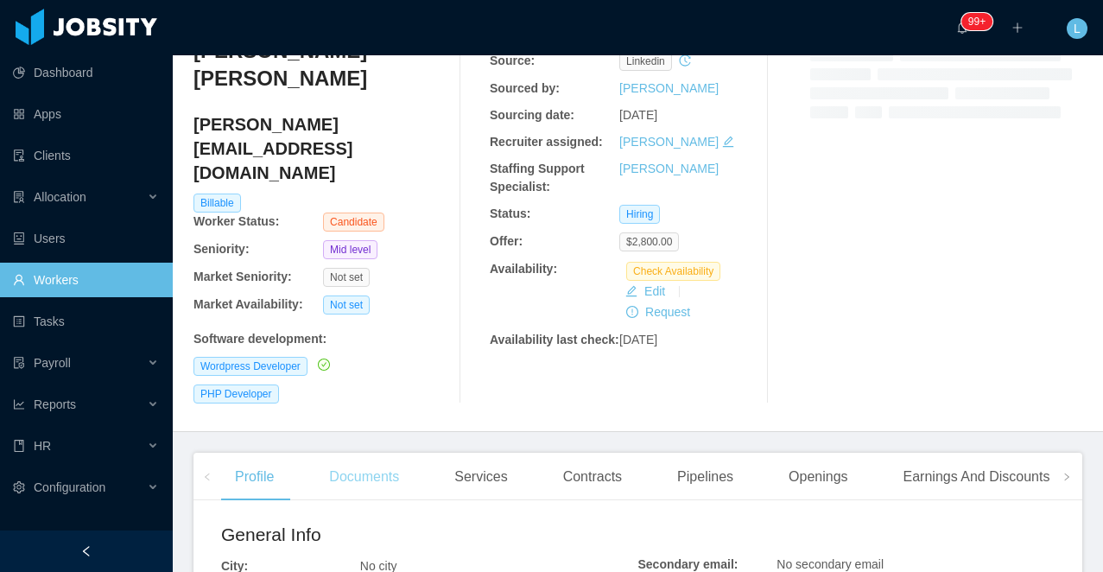
scroll to position [214, 0]
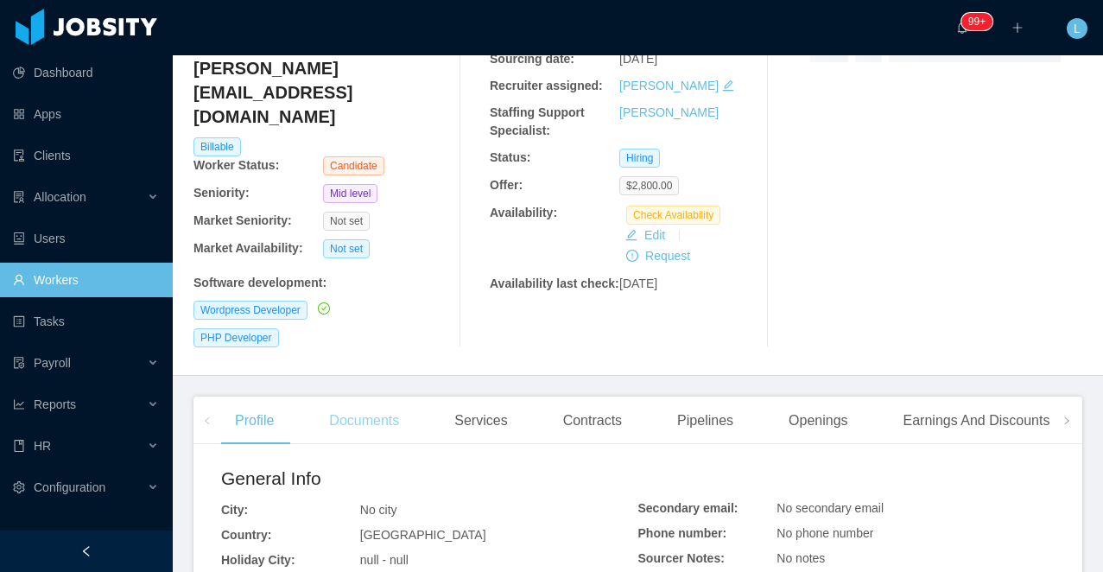
click at [335, 397] on div "Documents" at bounding box center [364, 421] width 98 height 48
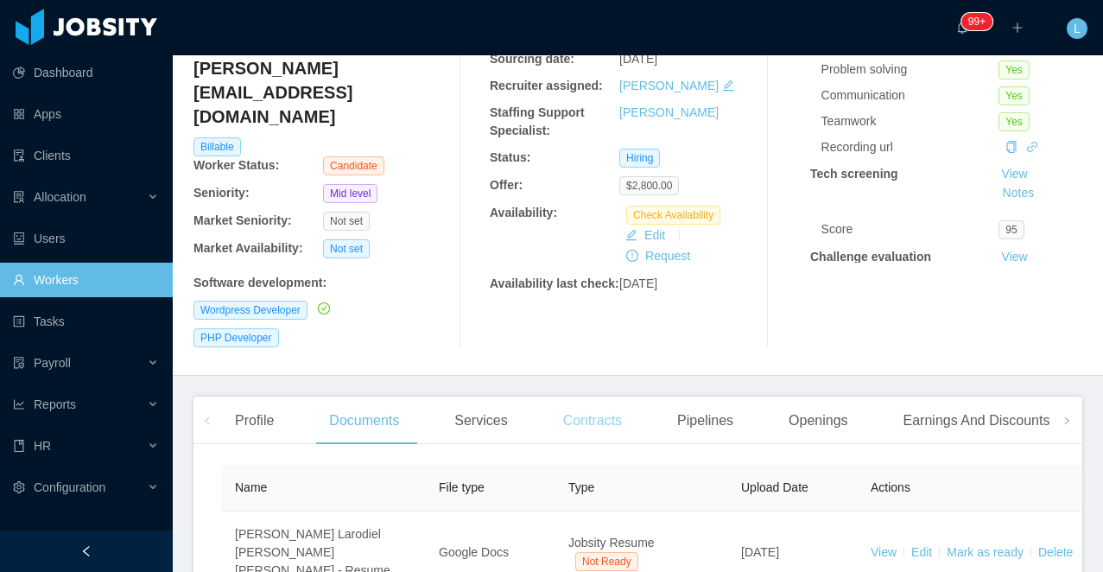
scroll to position [315, 0]
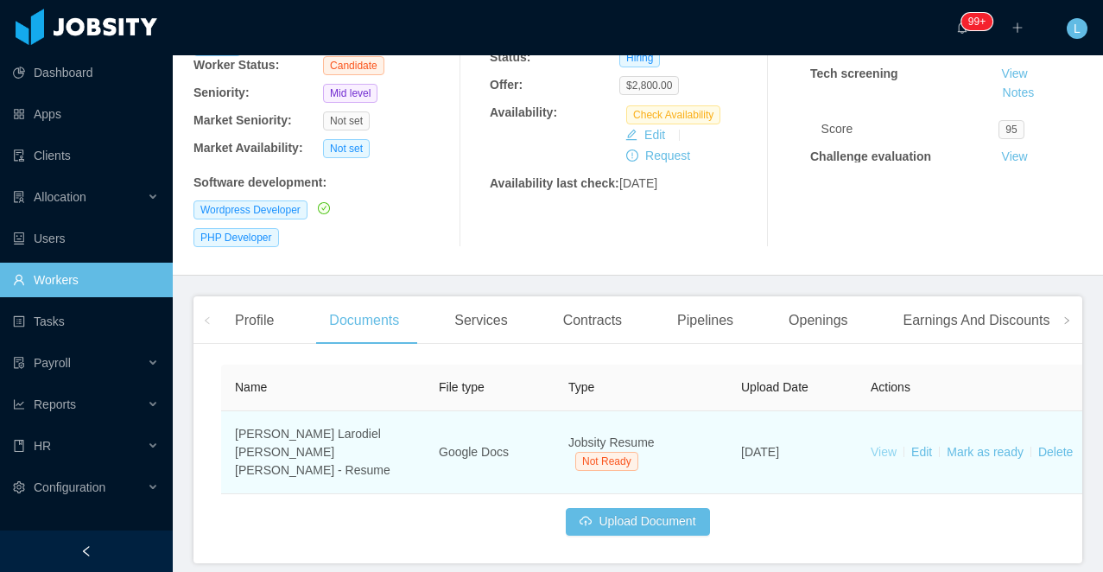
click at [880, 445] on link "View" at bounding box center [884, 452] width 26 height 14
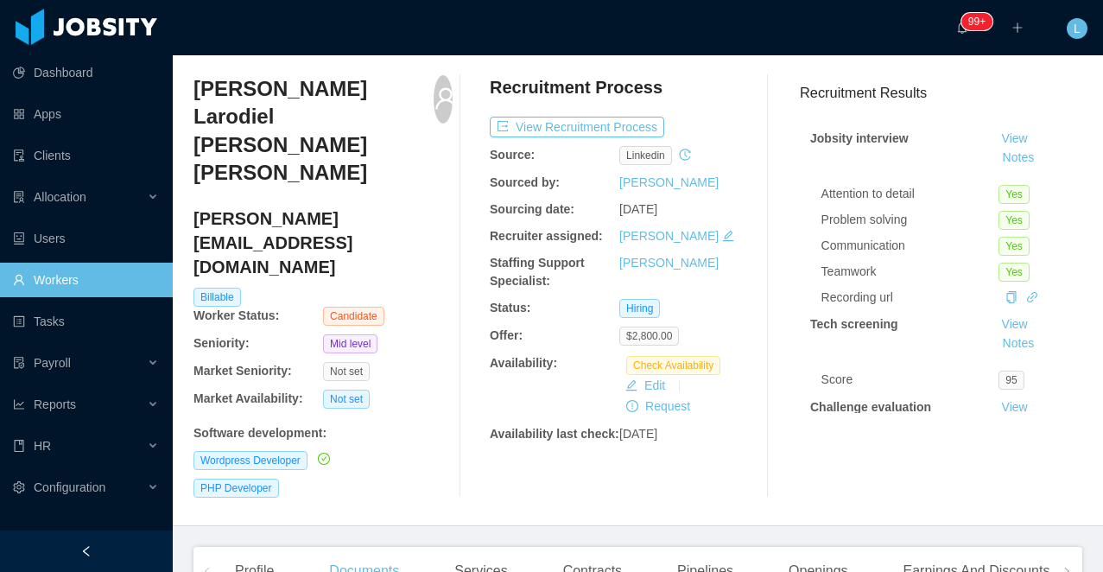
scroll to position [0, 0]
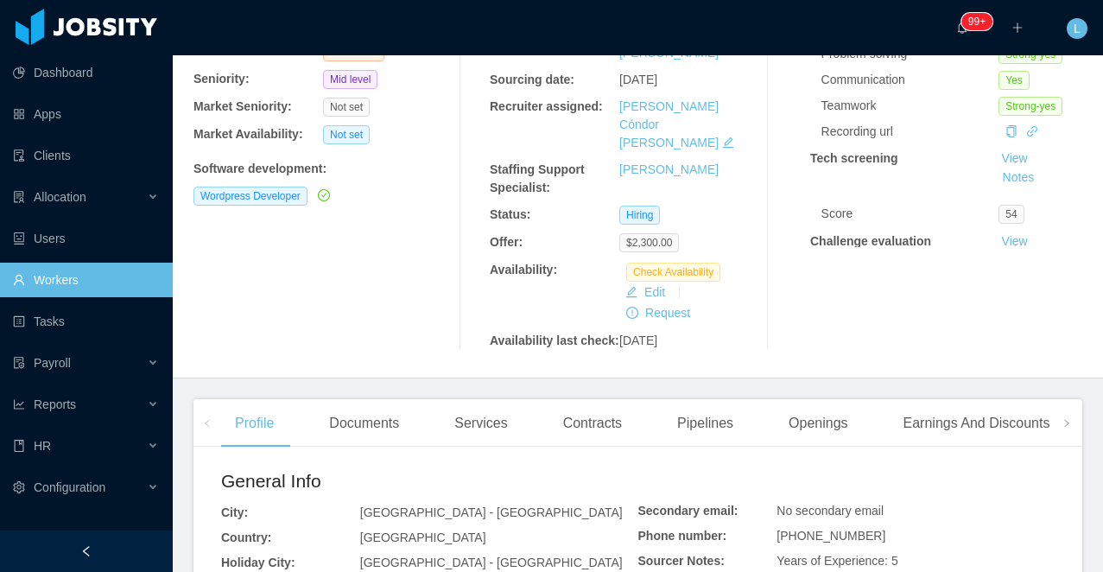
scroll to position [256, 0]
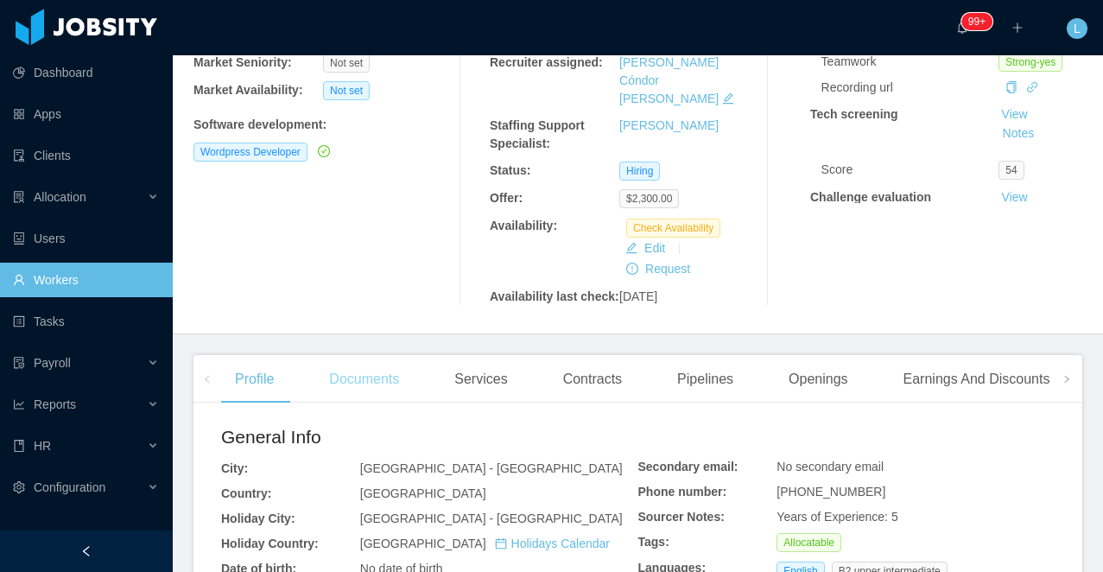
click at [370, 371] on div "Documents" at bounding box center [364, 379] width 98 height 48
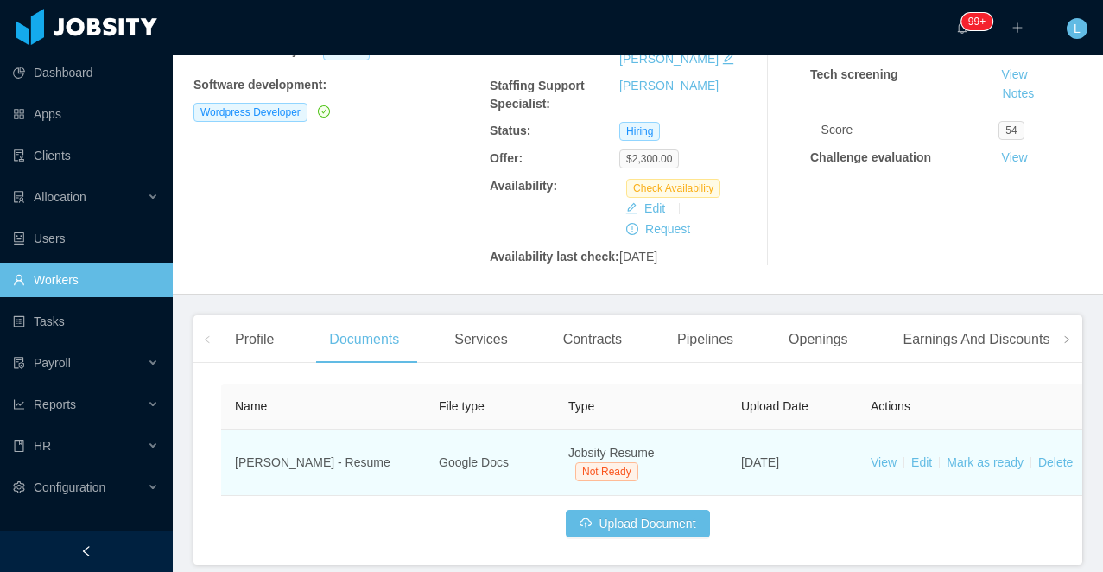
scroll to position [302, 0]
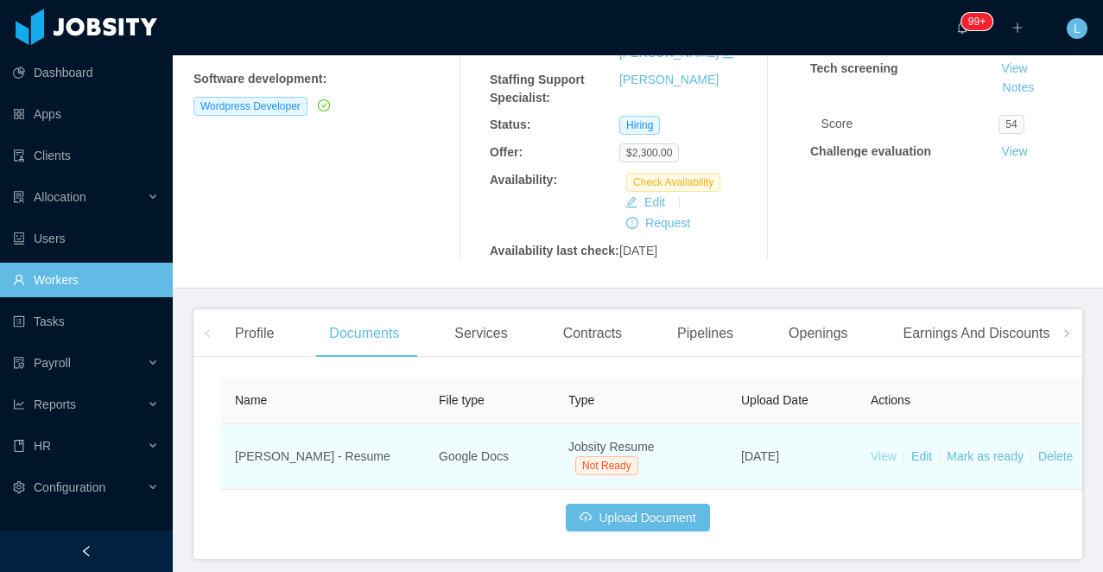
click at [889, 449] on link "View" at bounding box center [884, 456] width 26 height 14
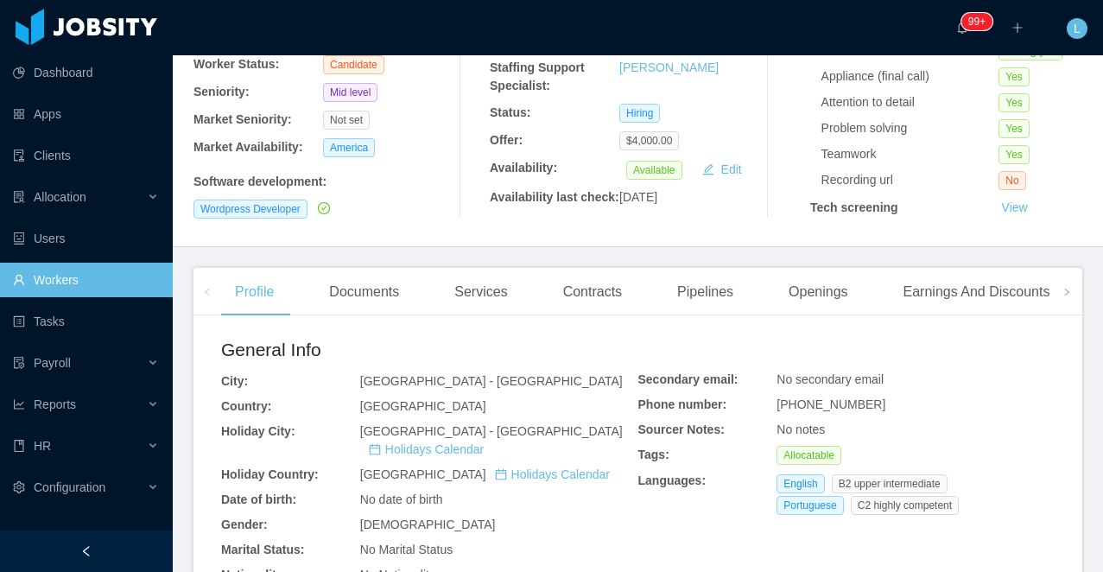
scroll to position [286, 0]
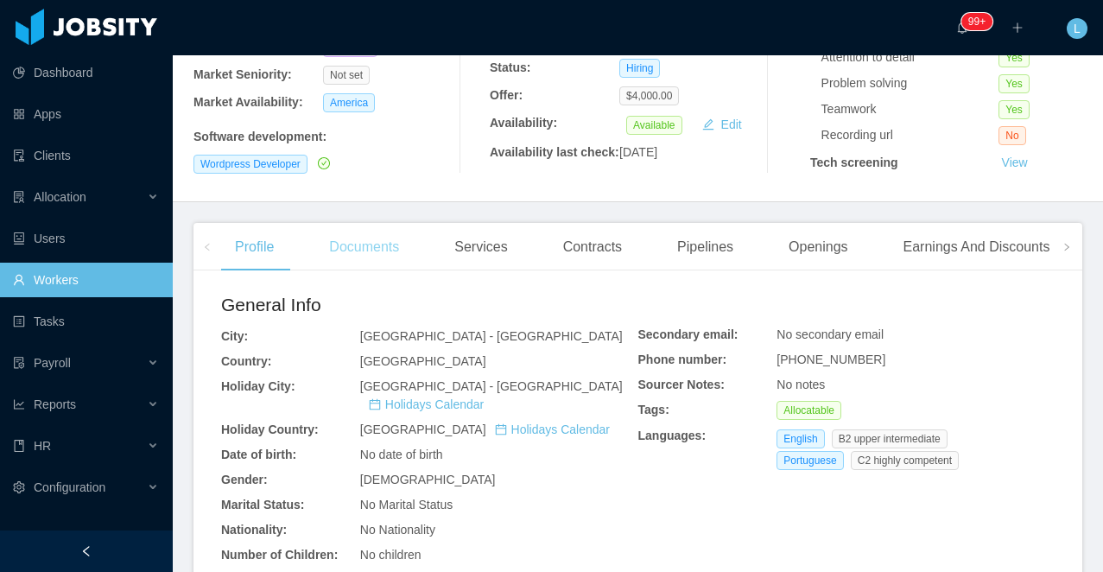
click at [371, 271] on div "Documents" at bounding box center [364, 247] width 98 height 48
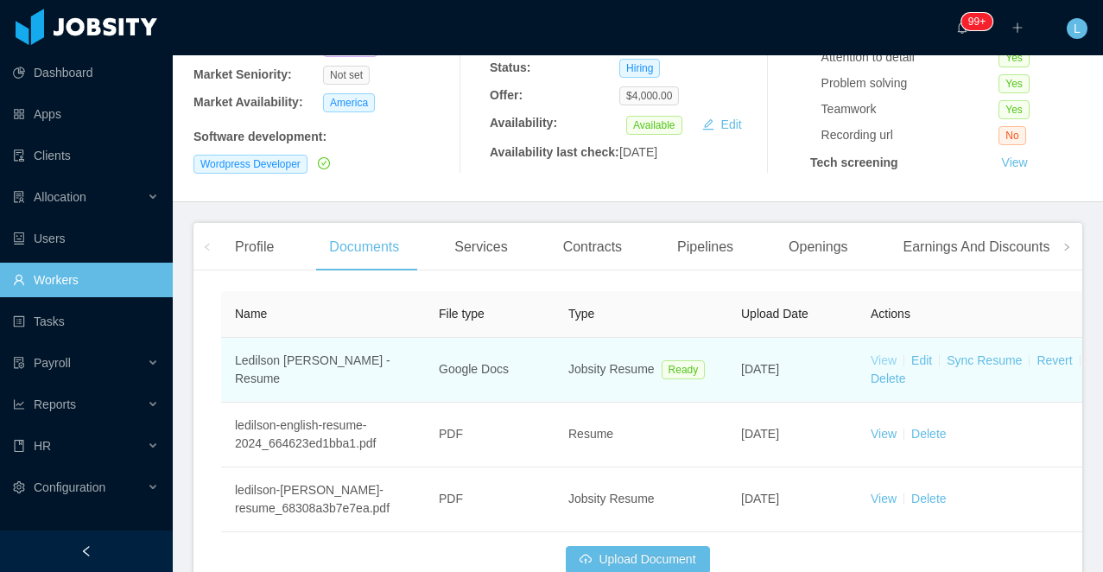
click at [878, 367] on link "View" at bounding box center [884, 360] width 26 height 14
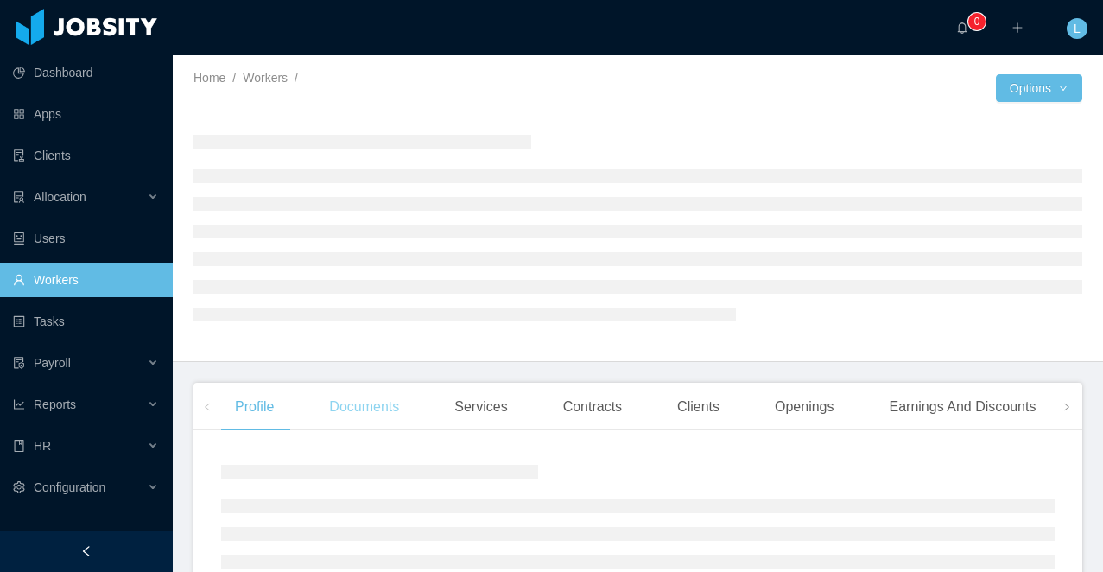
click at [348, 410] on div "Documents" at bounding box center [364, 407] width 98 height 48
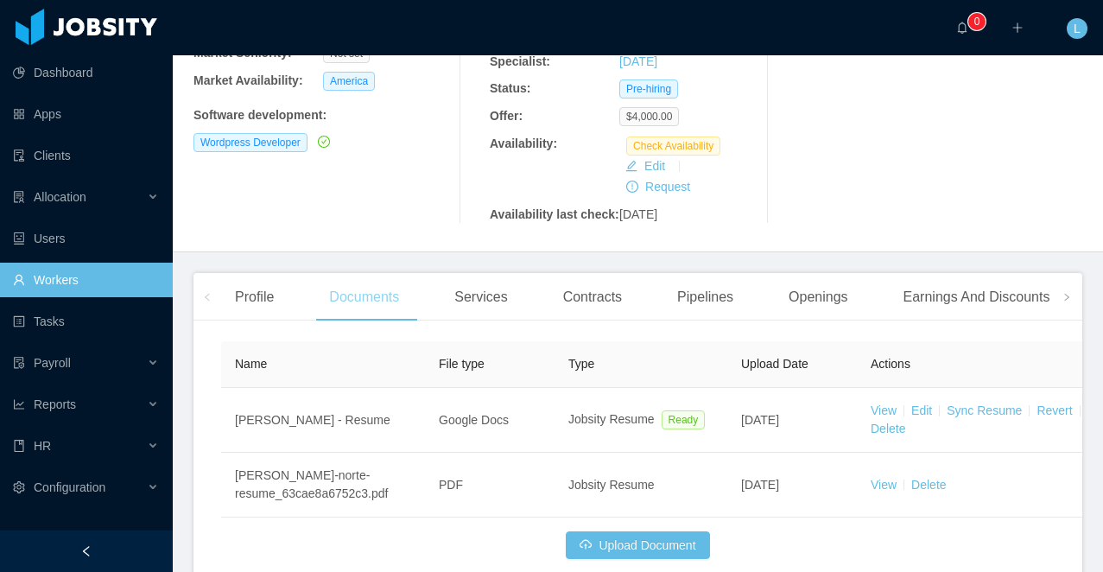
scroll to position [379, 0]
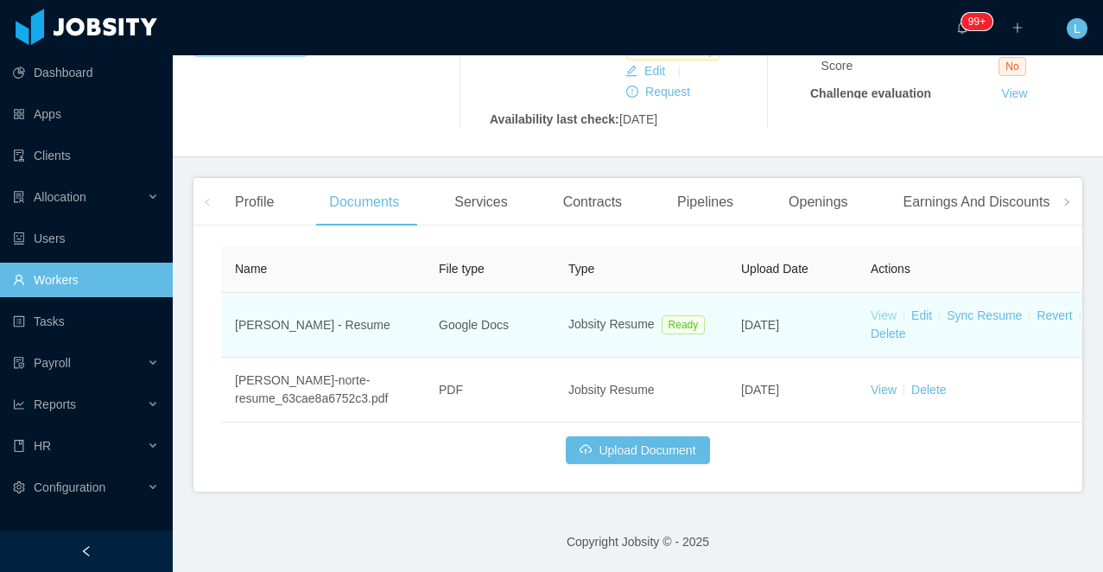
click at [886, 315] on link "View" at bounding box center [884, 315] width 26 height 14
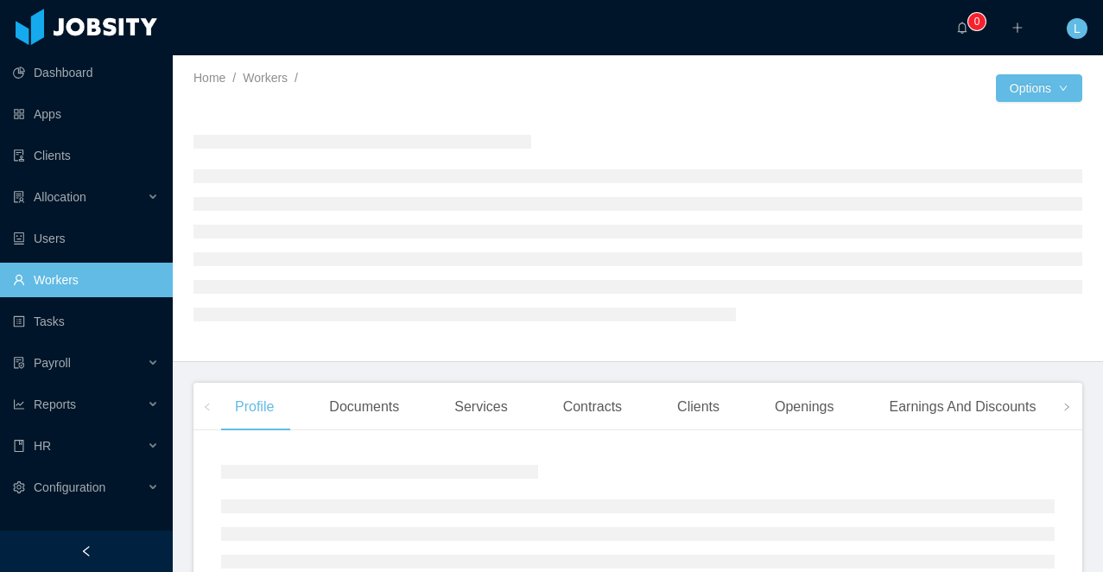
scroll to position [37, 0]
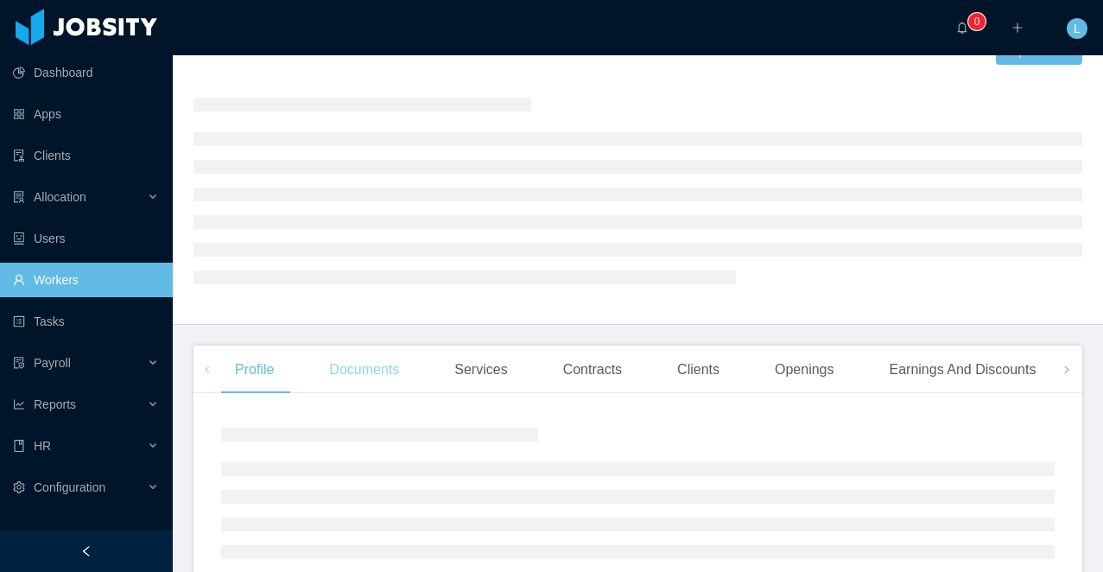
click at [359, 365] on div "Documents" at bounding box center [364, 370] width 98 height 48
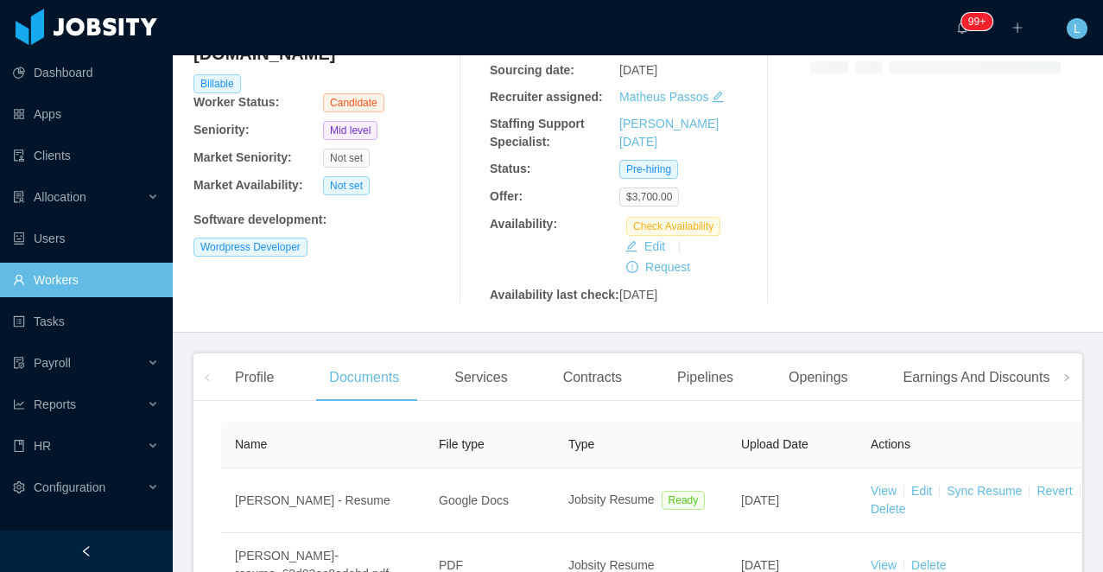
scroll to position [216, 0]
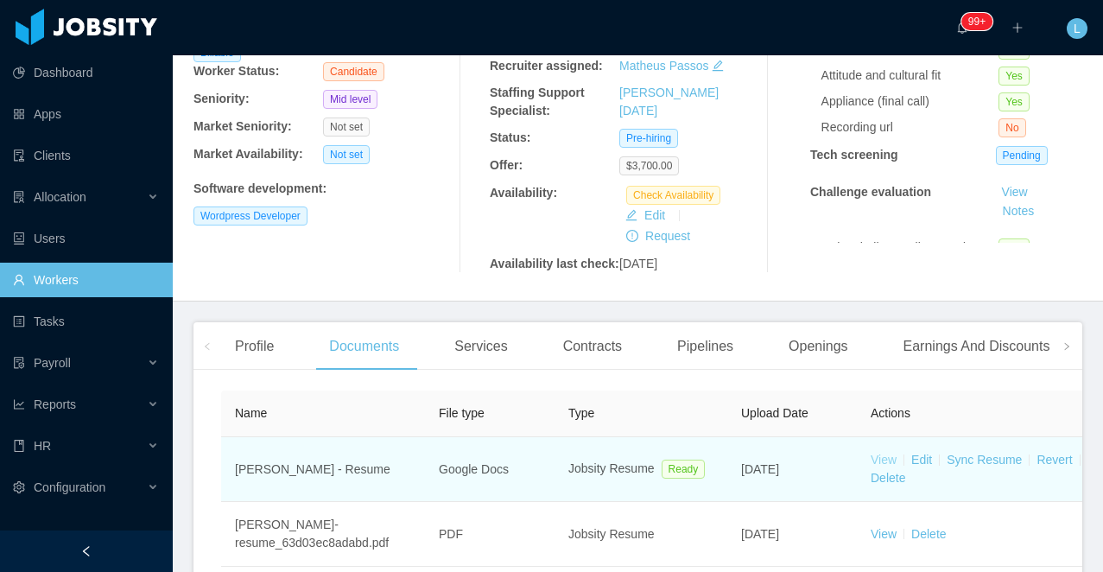
click at [878, 467] on link "View" at bounding box center [884, 460] width 26 height 14
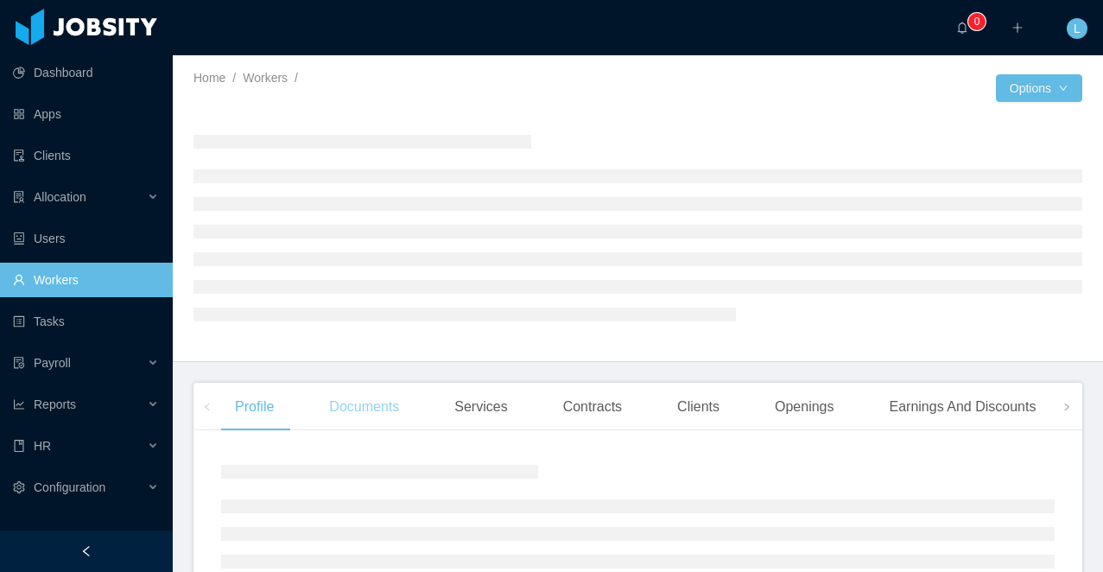
click at [383, 411] on div "Documents" at bounding box center [364, 407] width 98 height 48
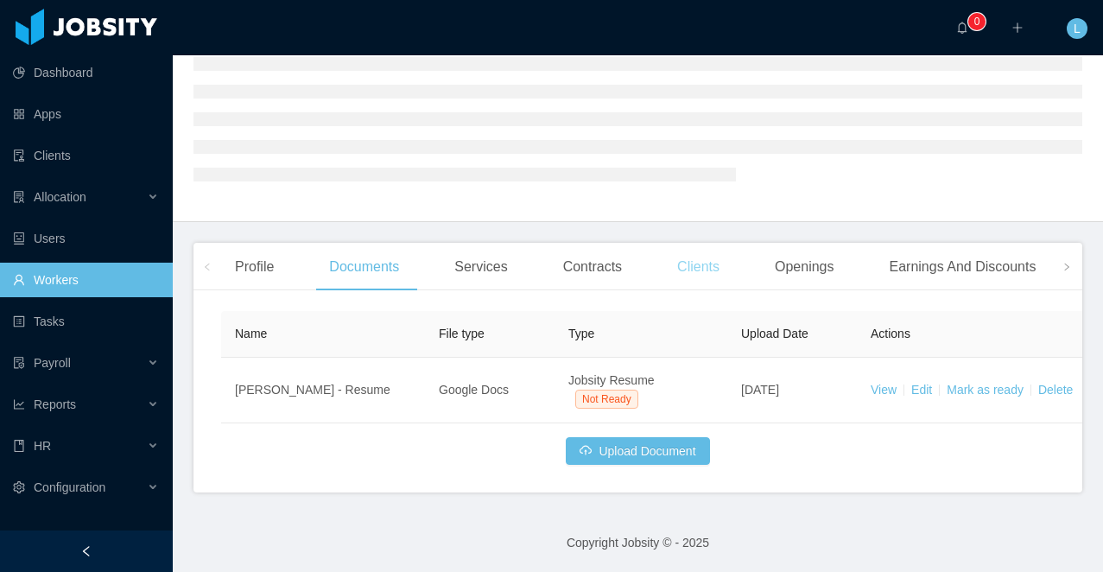
scroll to position [141, 0]
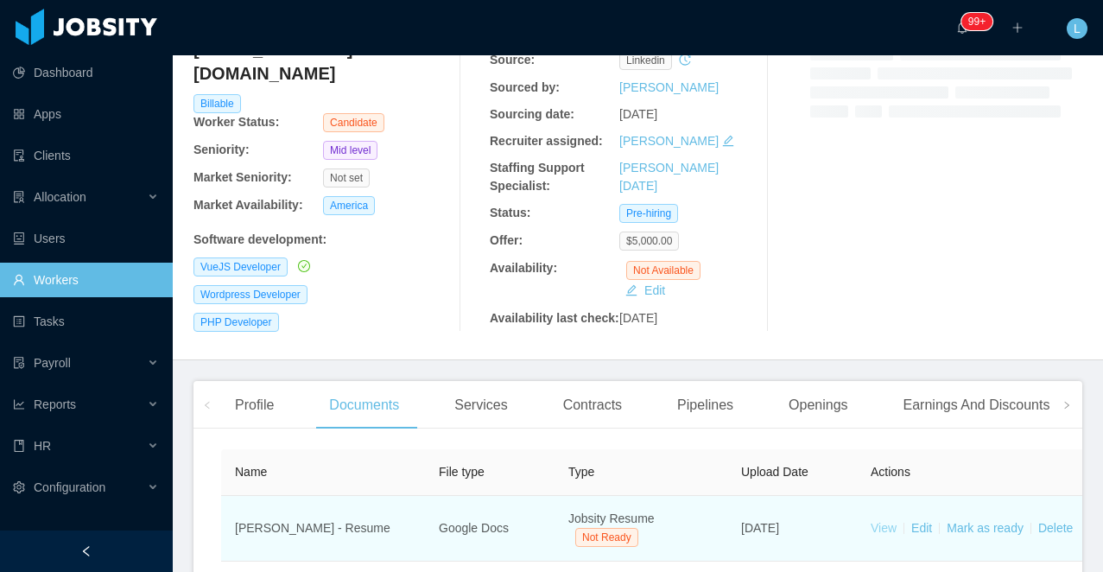
click at [878, 535] on link "View" at bounding box center [884, 528] width 26 height 14
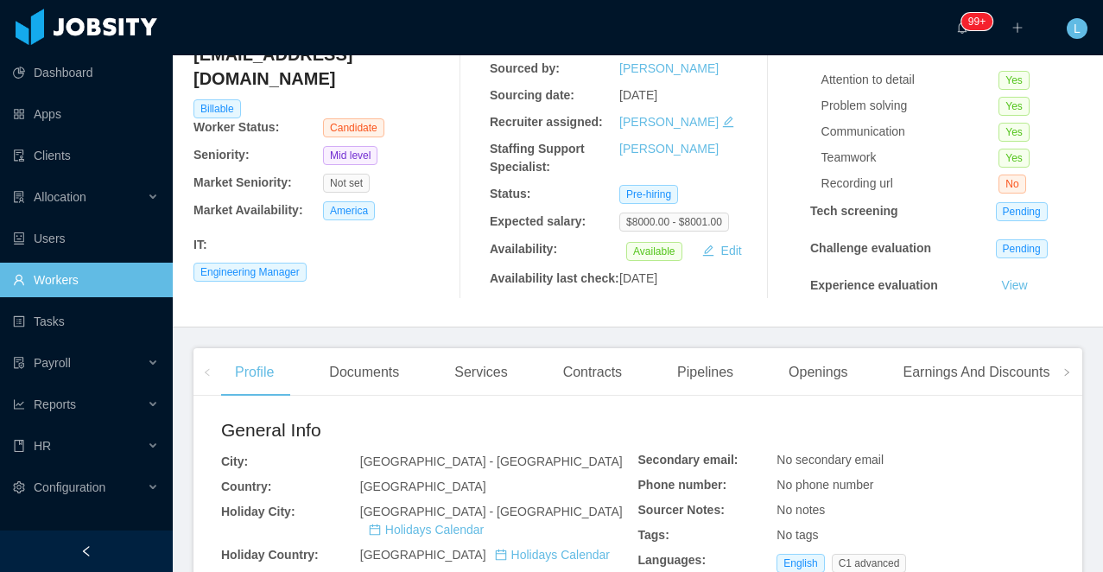
scroll to position [168, 0]
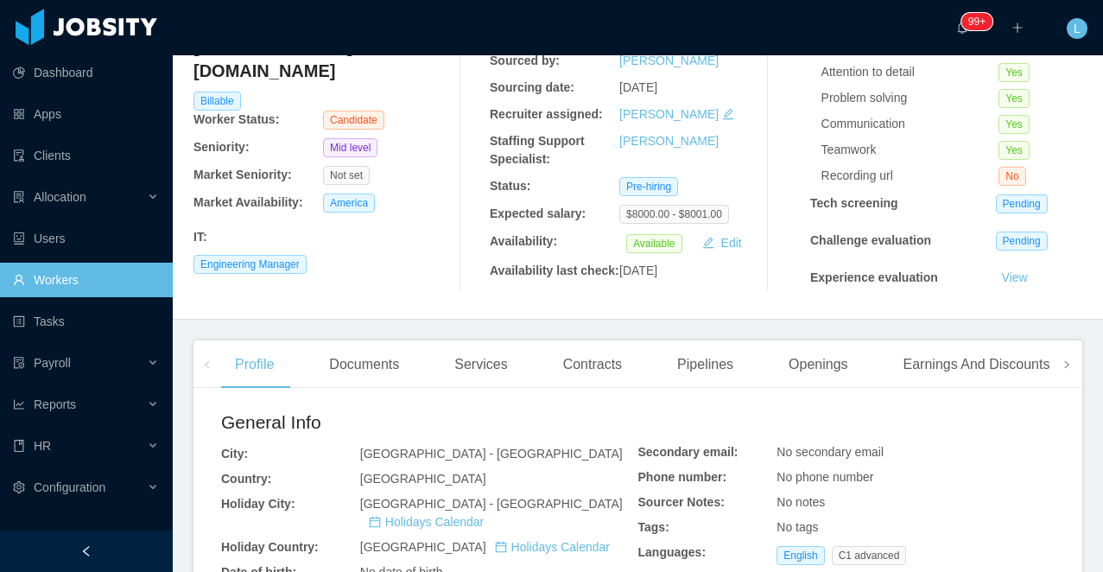
click at [1066, 369] on icon "icon: right" at bounding box center [1067, 364] width 9 height 9
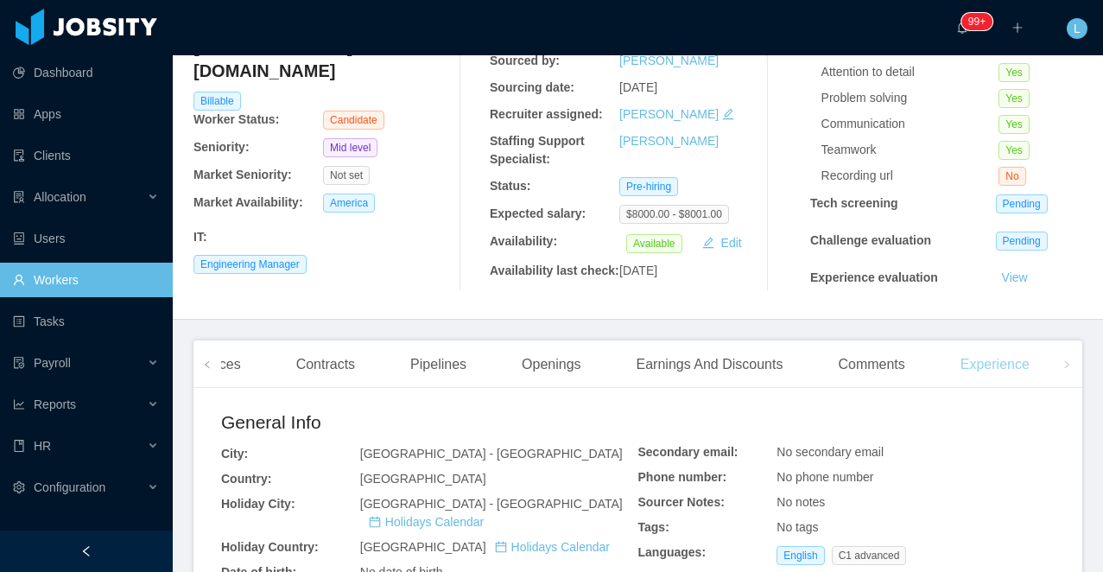
click at [1012, 389] on div "Experience" at bounding box center [995, 364] width 97 height 48
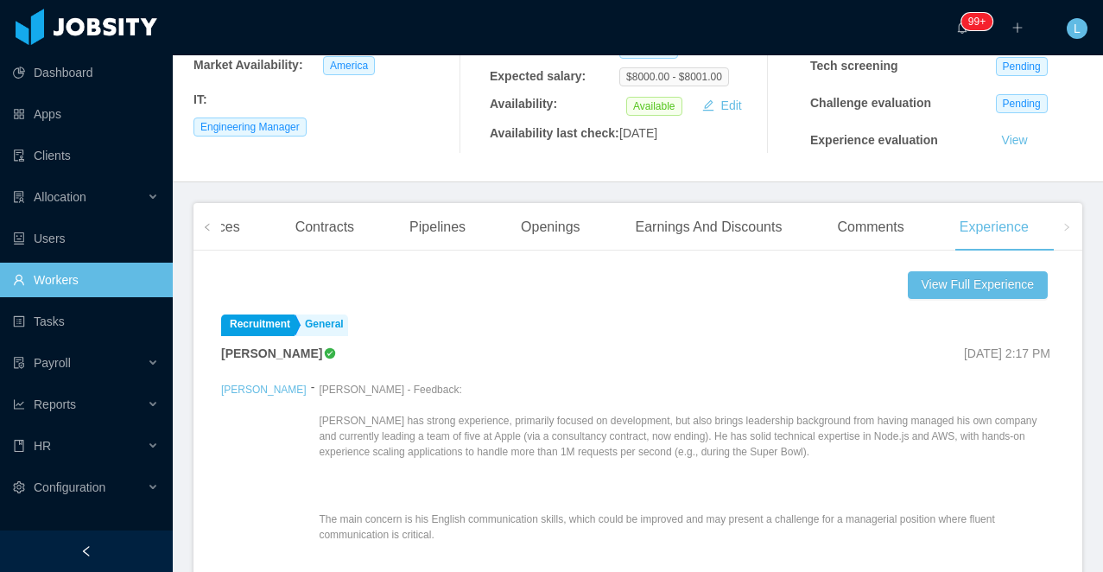
scroll to position [117, 0]
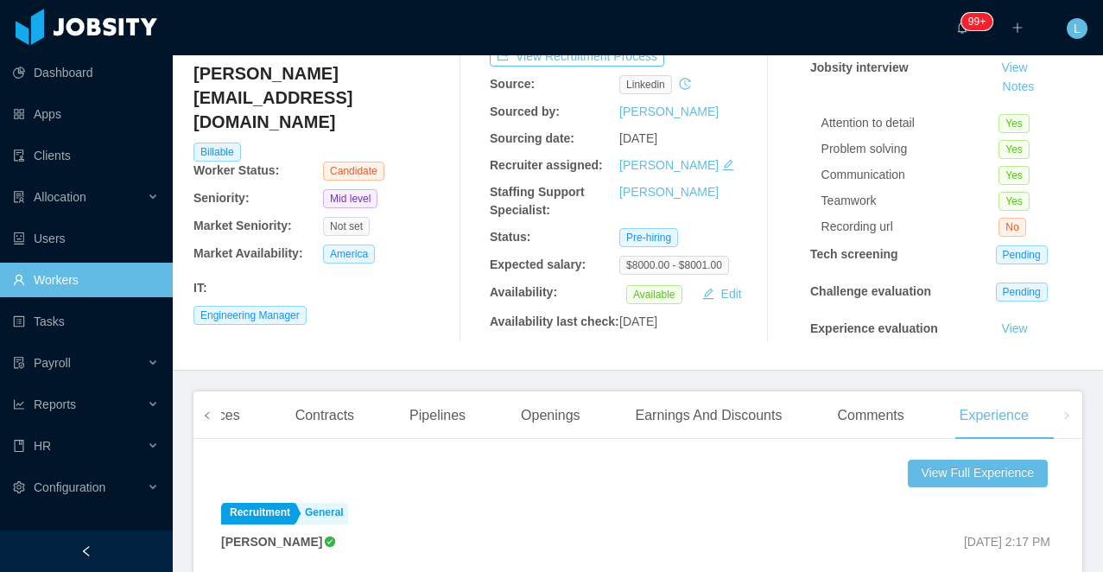
click at [204, 420] on icon "icon: left" at bounding box center [207, 415] width 9 height 9
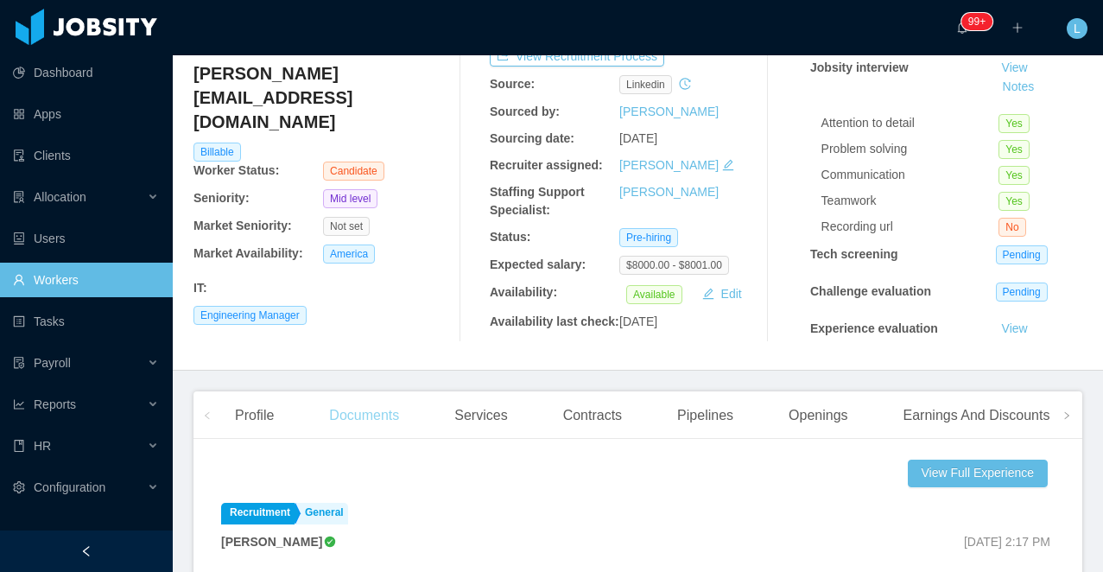
click at [365, 440] on div "Documents" at bounding box center [364, 415] width 98 height 48
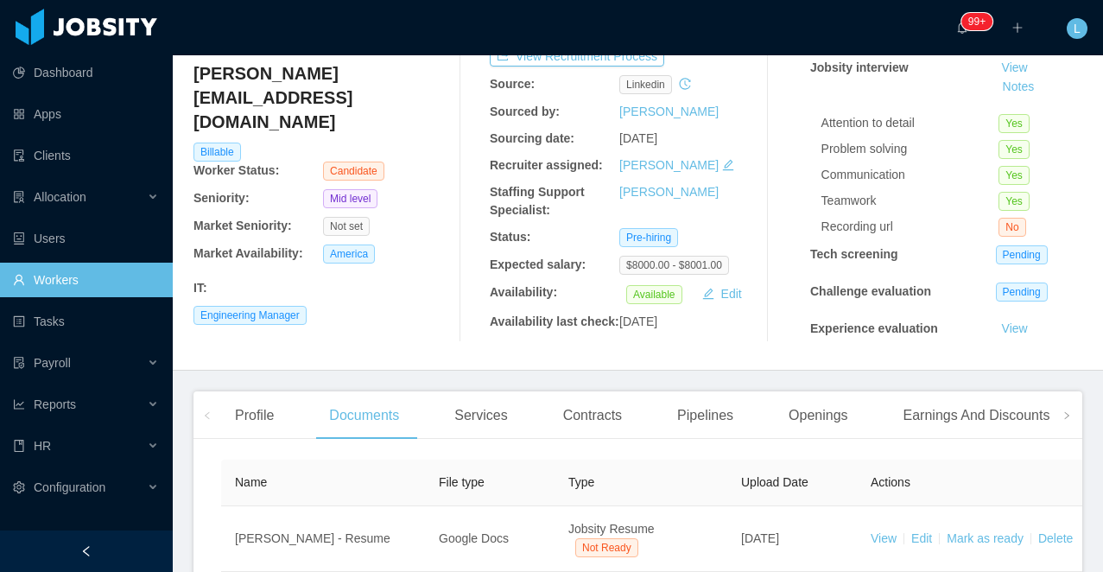
scroll to position [294, 0]
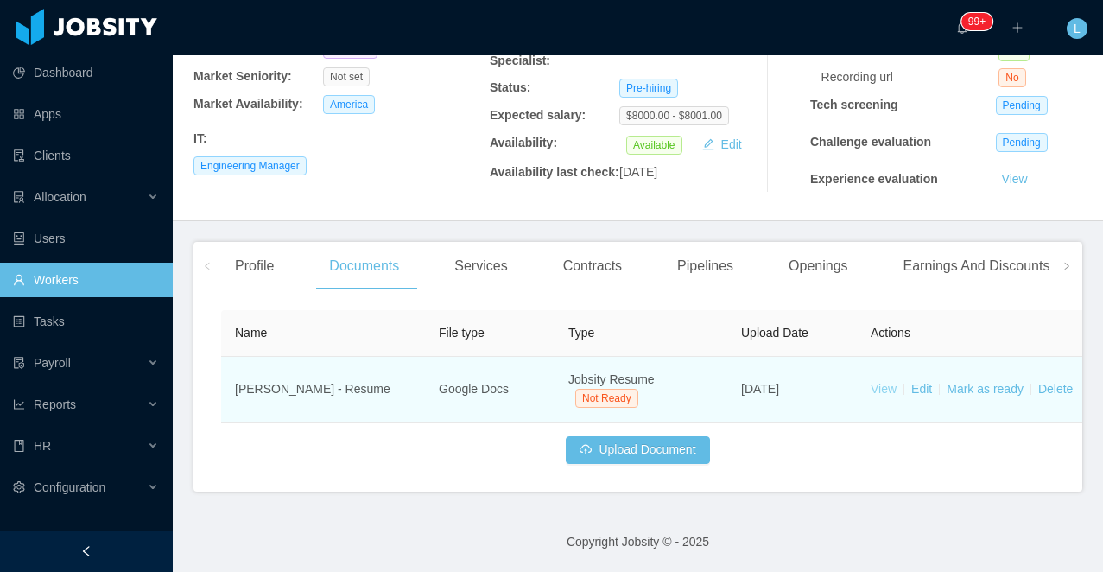
click at [884, 393] on link "View" at bounding box center [884, 389] width 26 height 14
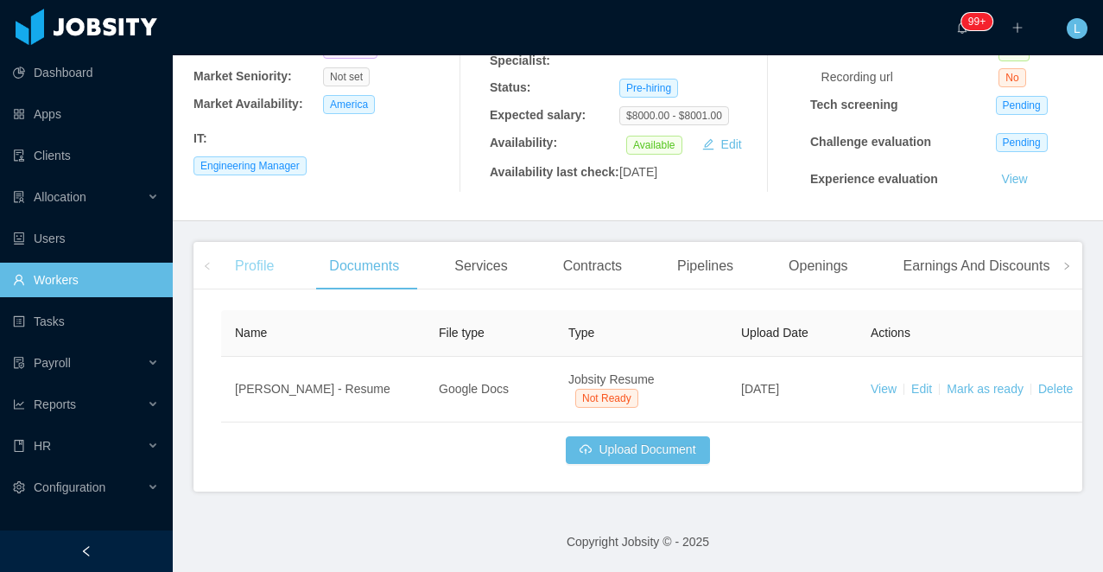
click at [276, 257] on div "Profile" at bounding box center [254, 266] width 67 height 48
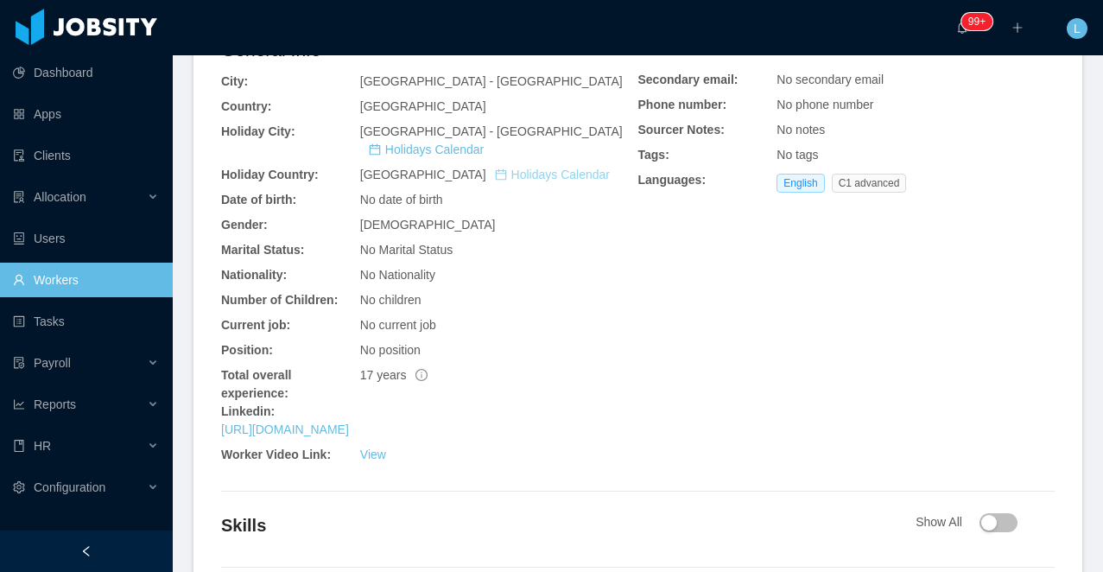
scroll to position [620, 0]
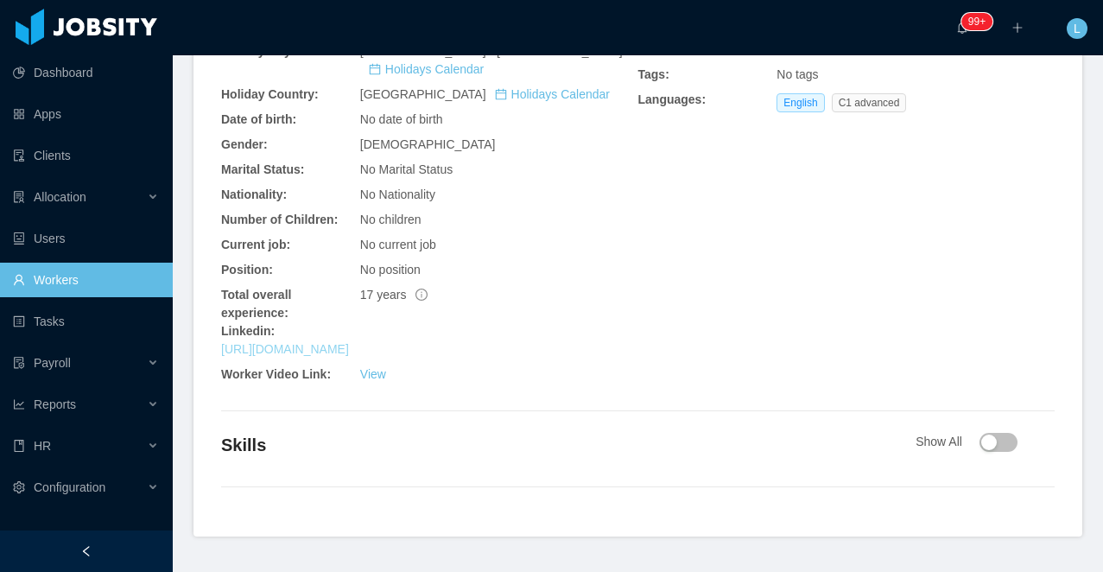
click at [349, 356] on link "https://www.linkedin.com/in/igorportela" at bounding box center [285, 349] width 128 height 14
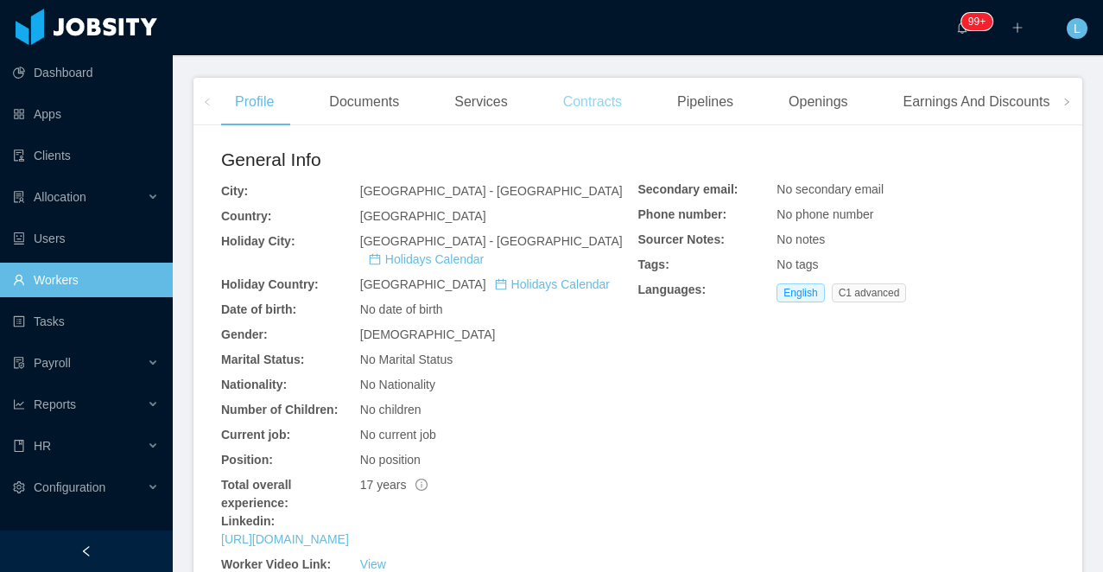
scroll to position [675, 0]
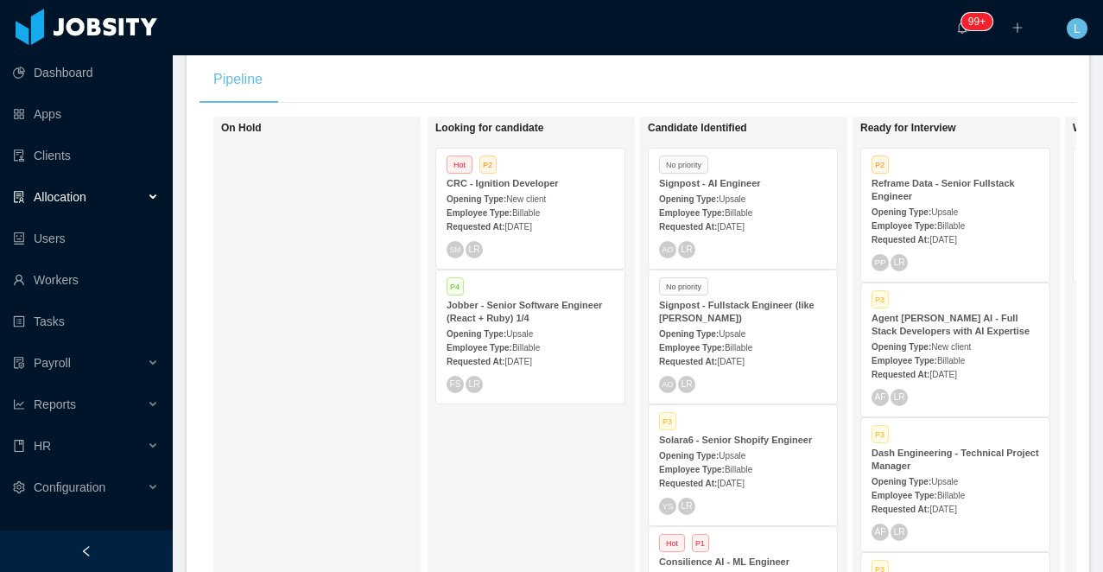
scroll to position [315, 0]
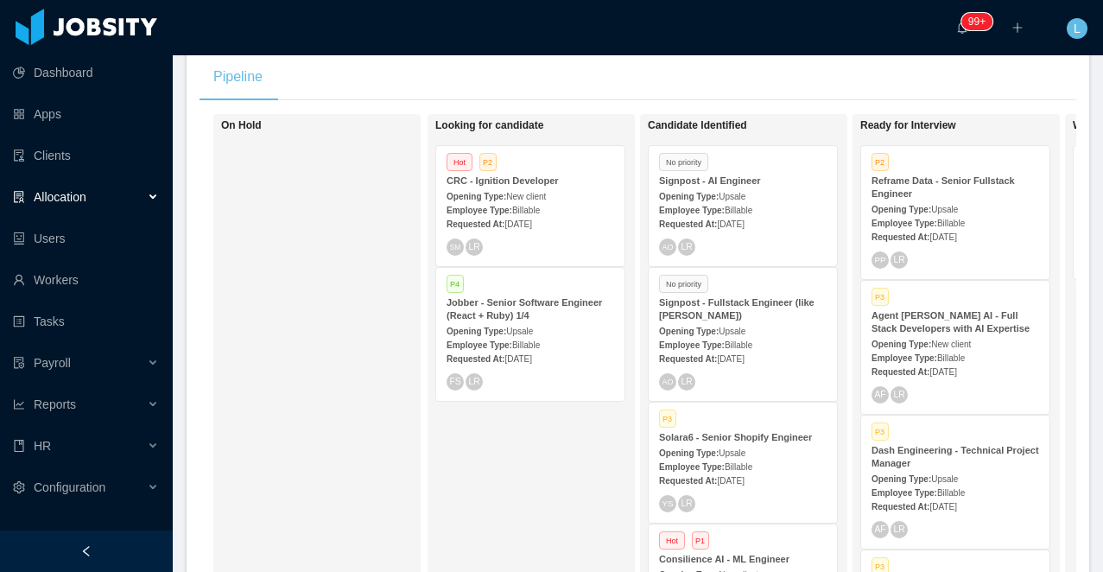
click at [513, 179] on strong "CRC - Ignition Developer" at bounding box center [503, 180] width 112 height 10
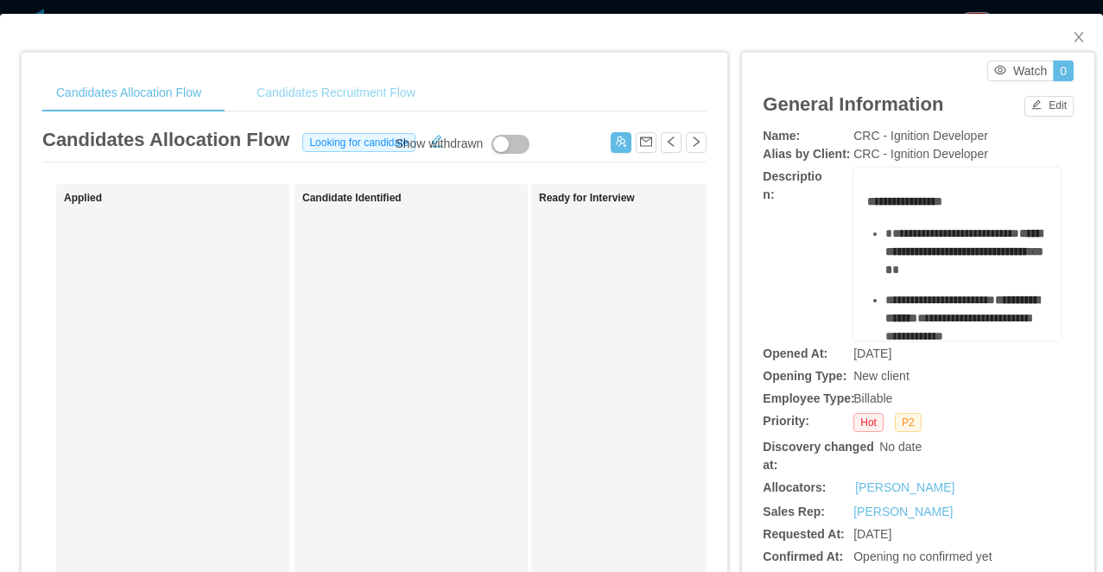
click at [376, 88] on div "Candidates Recruitment Flow" at bounding box center [336, 92] width 187 height 39
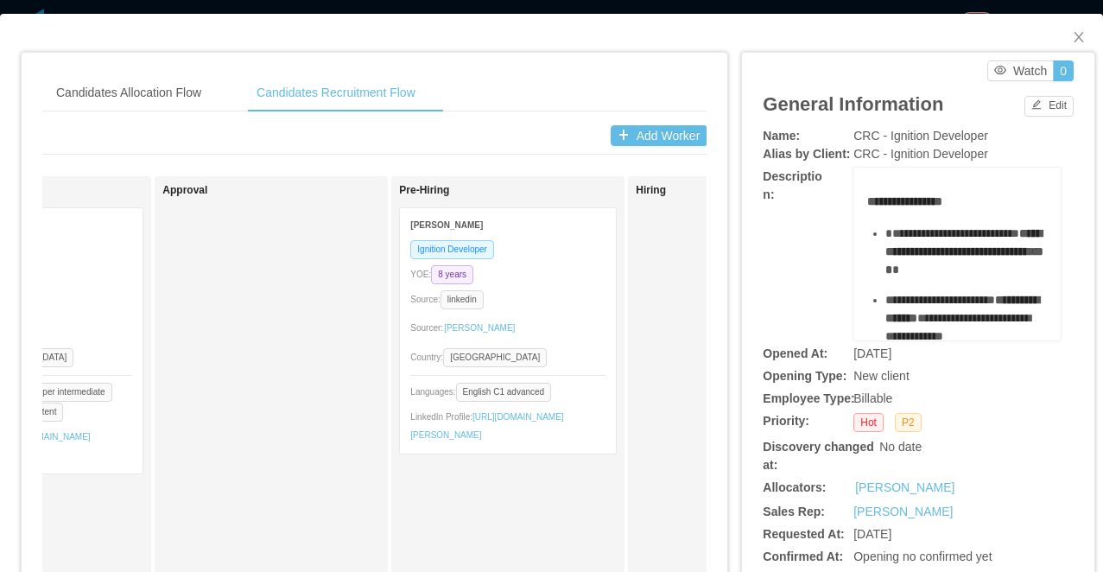
scroll to position [0, 1341]
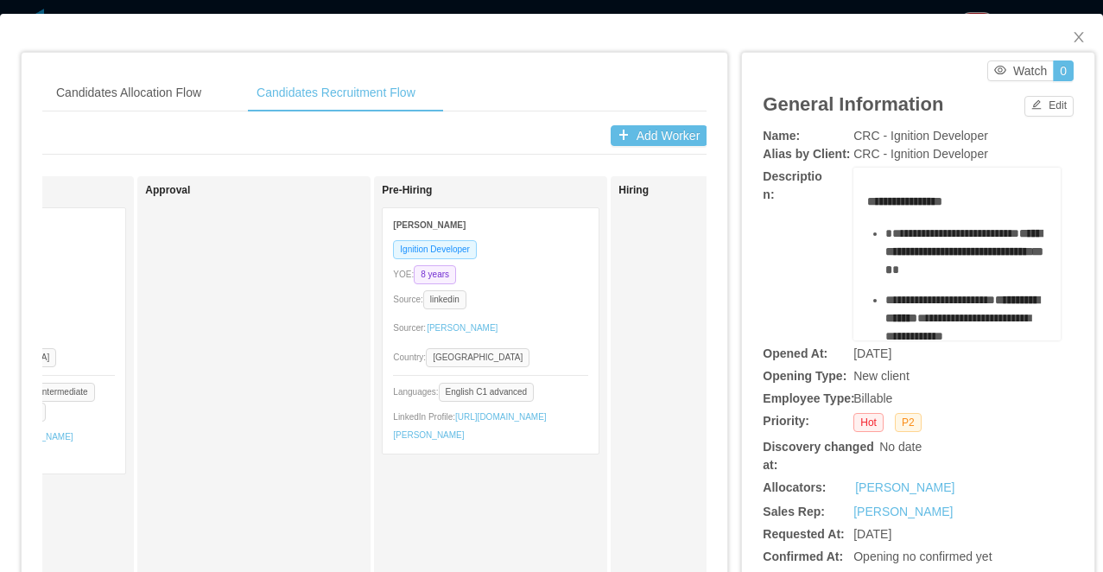
click at [594, 311] on div "Ignition Developer YOE: 8 years Source: linkedin Sourcer: Sabino Contreras Coun…" at bounding box center [491, 346] width 216 height 214
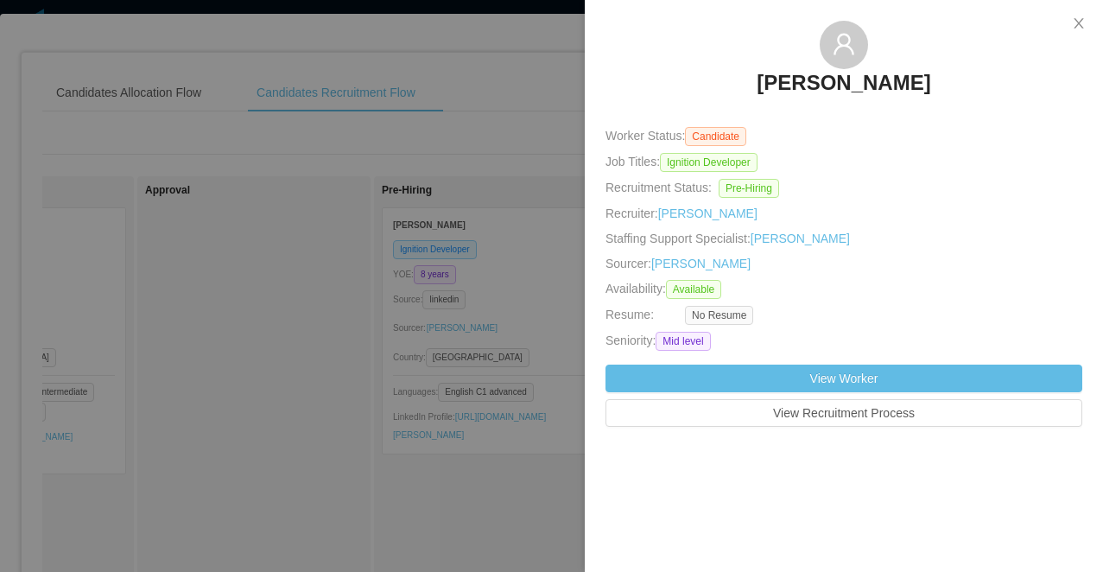
drag, startPoint x: 931, startPoint y: 78, endPoint x: 754, endPoint y: 78, distance: 176.3
click at [754, 78] on div "[PERSON_NAME]" at bounding box center [844, 64] width 477 height 86
copy h3 "[PERSON_NAME]"
click at [149, 116] on div at bounding box center [551, 286] width 1103 height 572
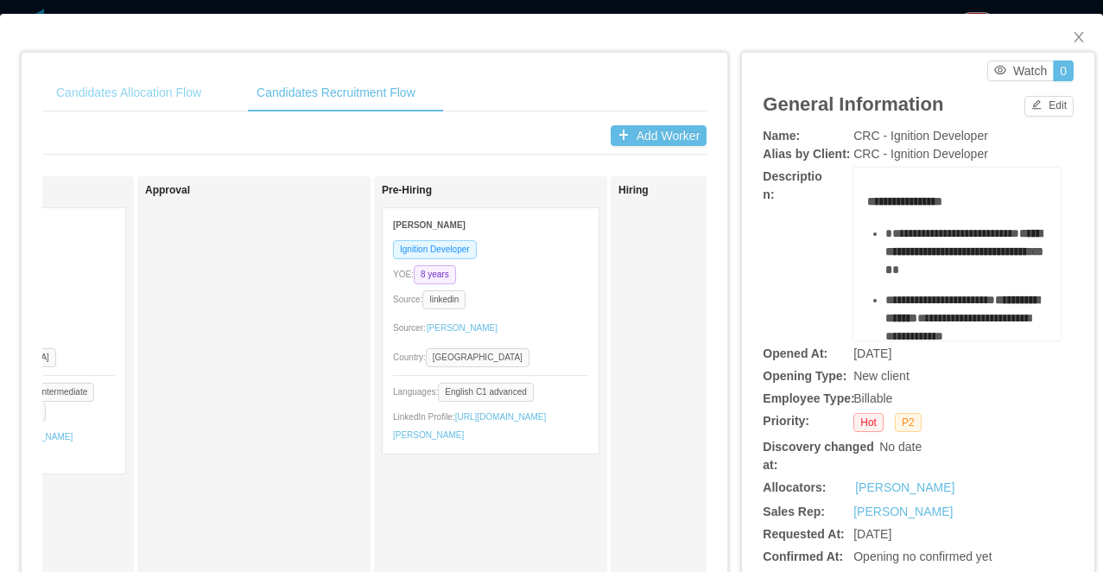
click at [149, 105] on div "Candidates Allocation Flow" at bounding box center [128, 92] width 173 height 39
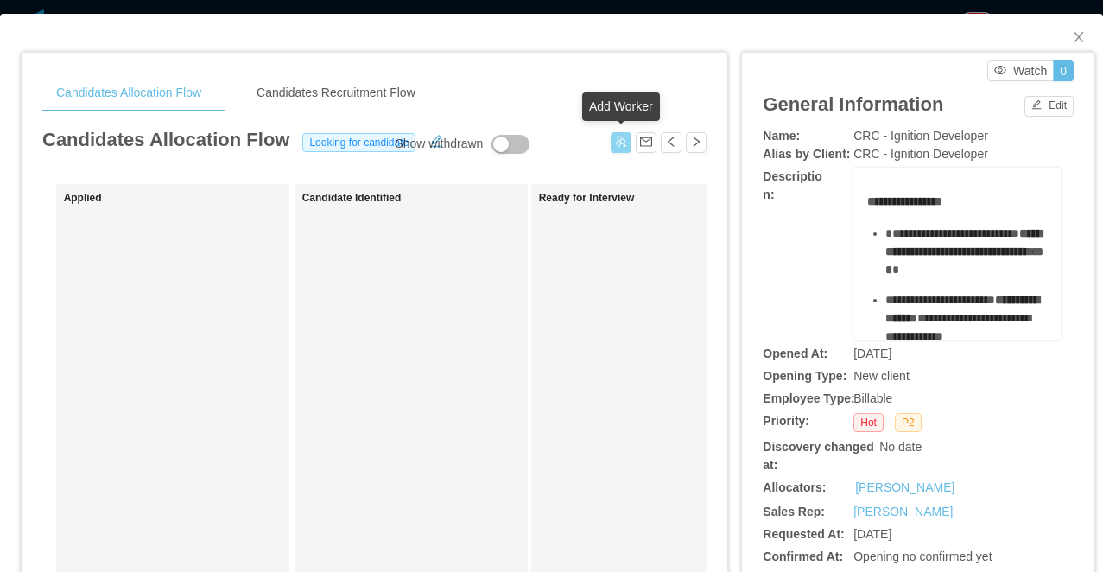
click at [622, 143] on button "button" at bounding box center [621, 142] width 21 height 21
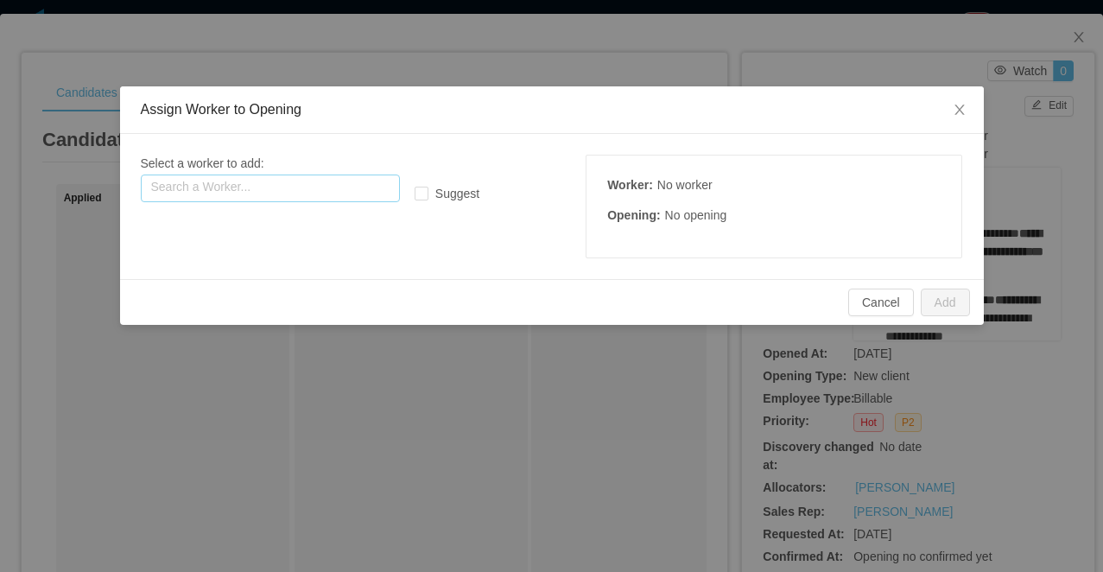
click at [255, 189] on input "text" at bounding box center [270, 189] width 259 height 28
paste input "**********"
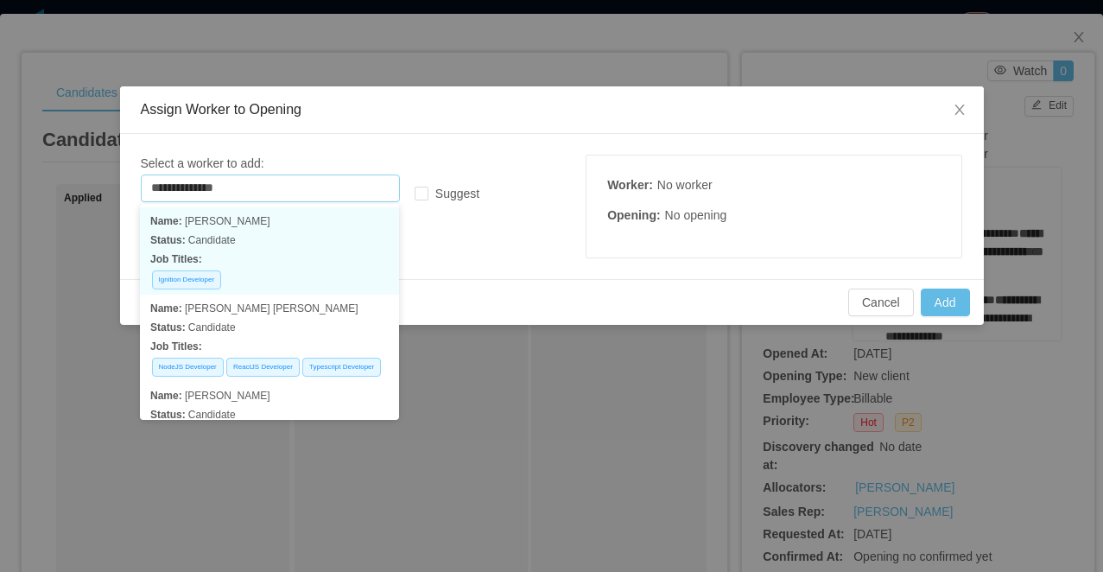
click at [333, 235] on p "Status: Candidate" at bounding box center [269, 240] width 238 height 19
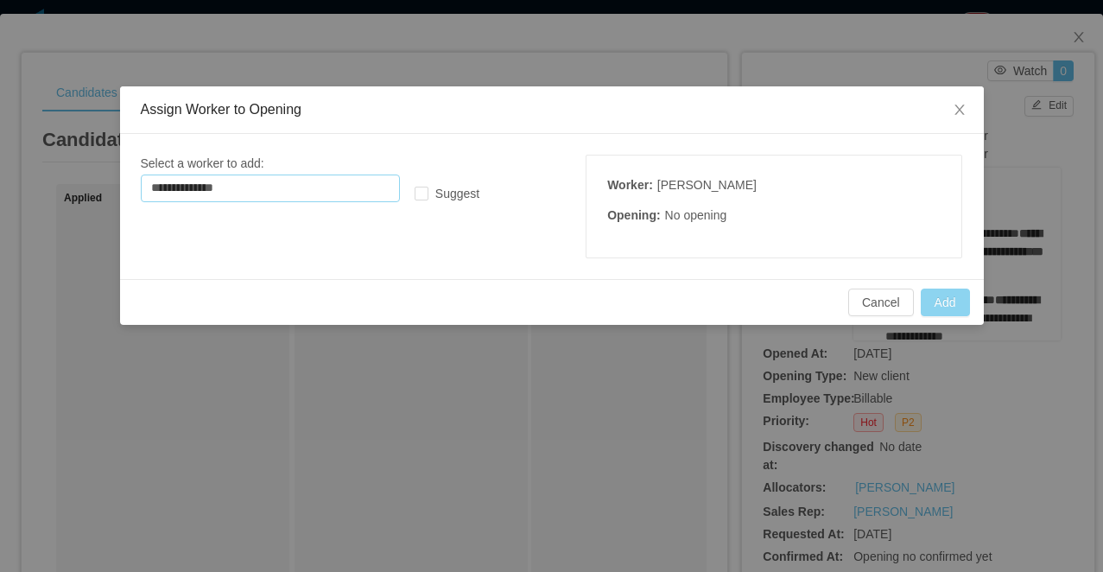
type input "**********"
click at [941, 294] on button "Add" at bounding box center [945, 303] width 49 height 28
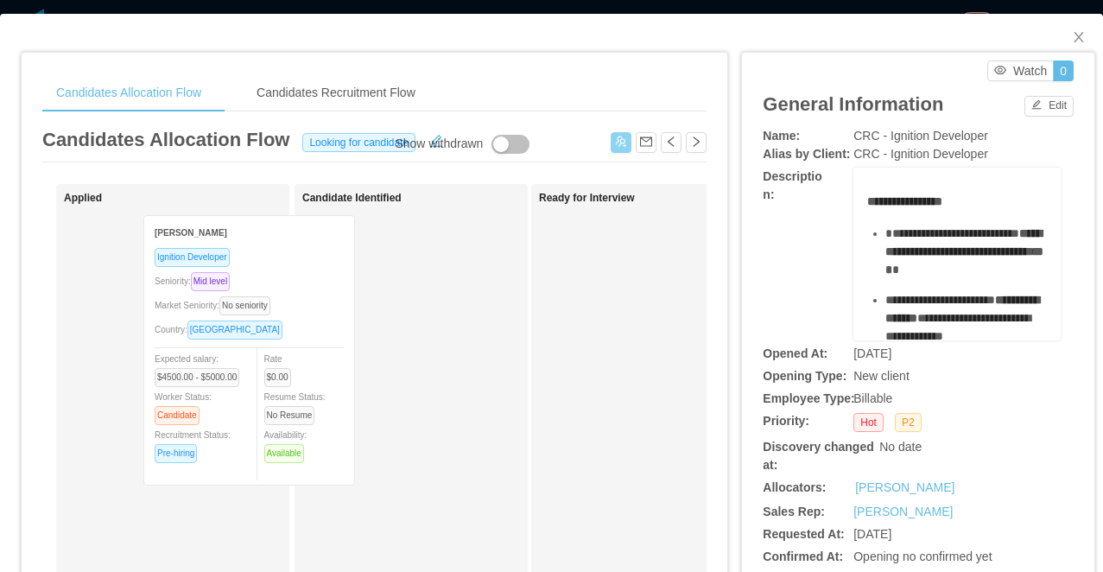
drag, startPoint x: 226, startPoint y: 336, endPoint x: 340, endPoint y: 337, distance: 114.1
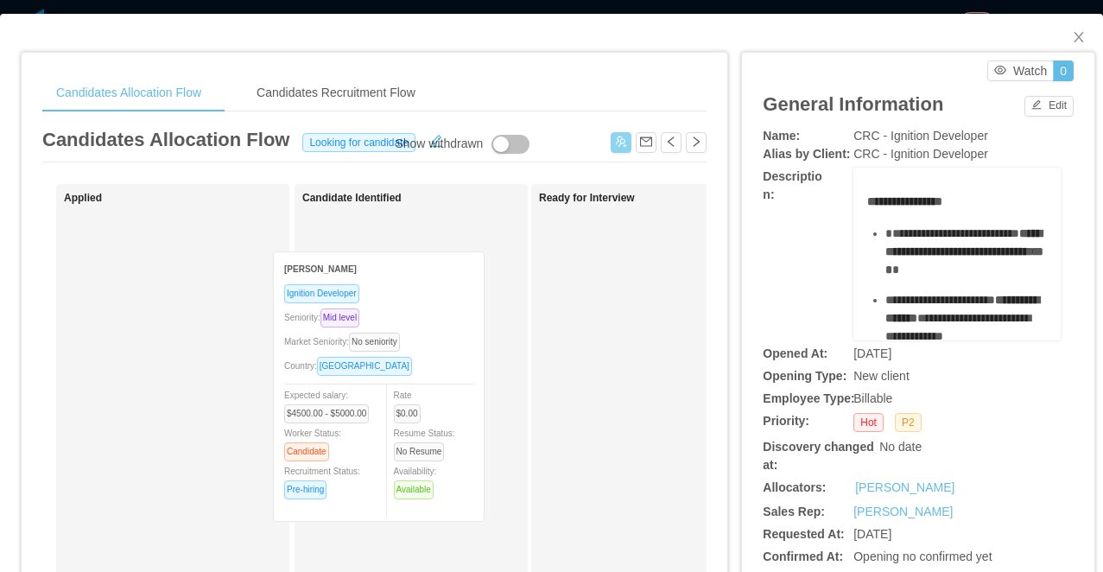
drag, startPoint x: 227, startPoint y: 277, endPoint x: 439, endPoint y: 314, distance: 214.8
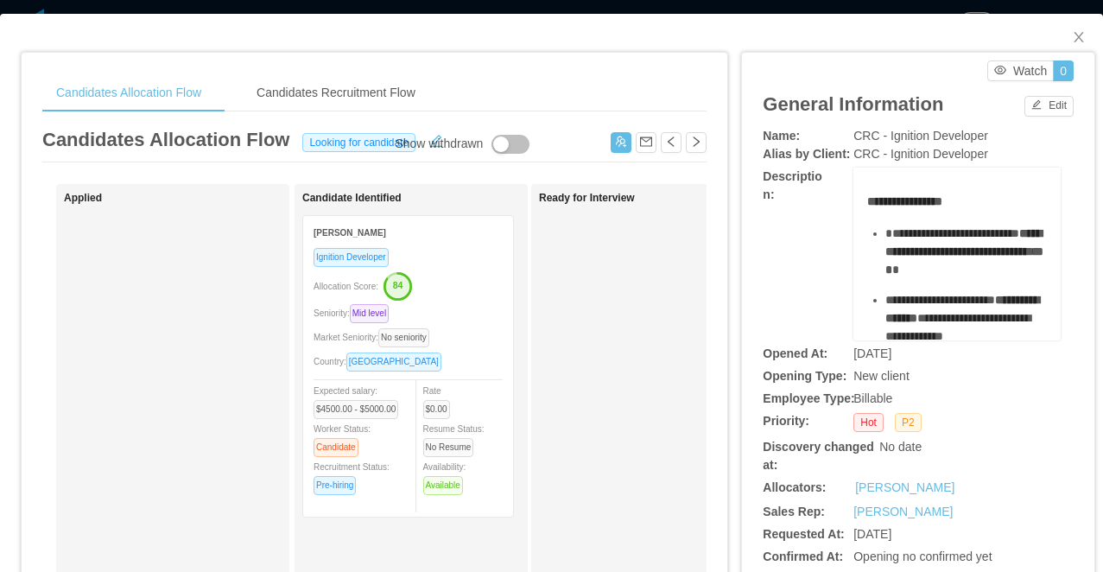
click at [405, 291] on icon "button" at bounding box center [398, 286] width 26 height 26
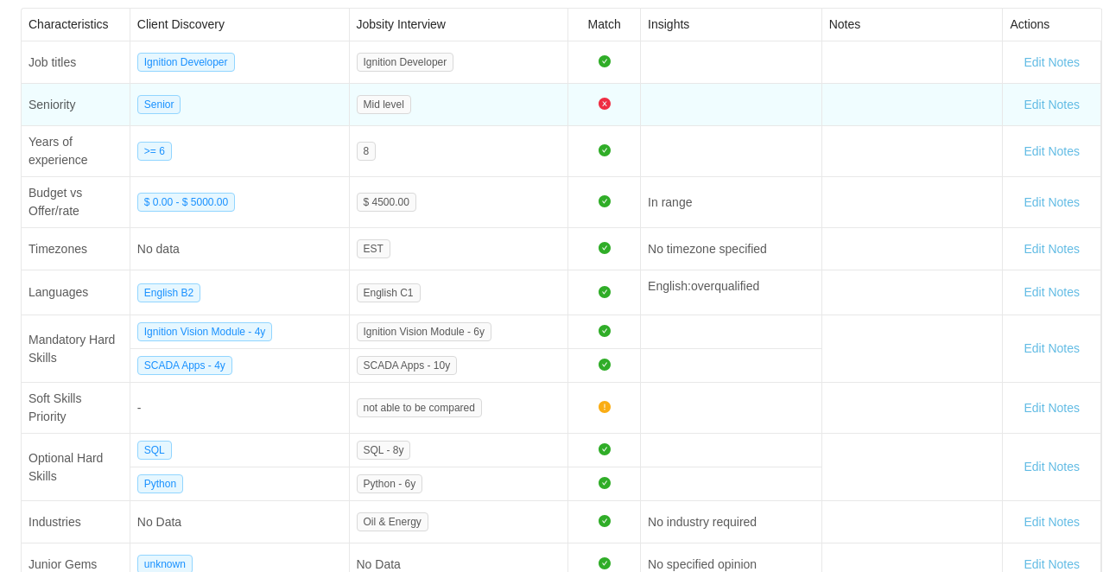
scroll to position [0, 0]
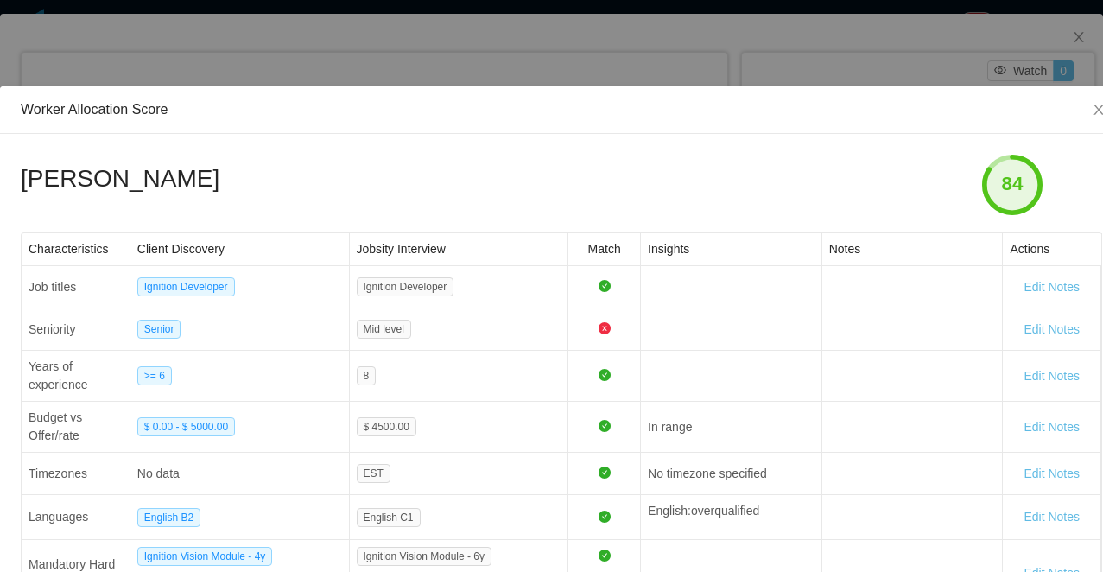
click at [668, 52] on div "Worker Allocation Score Erick Chaparro 84 Characteristics Client Discovery Jobs…" at bounding box center [551, 286] width 1103 height 572
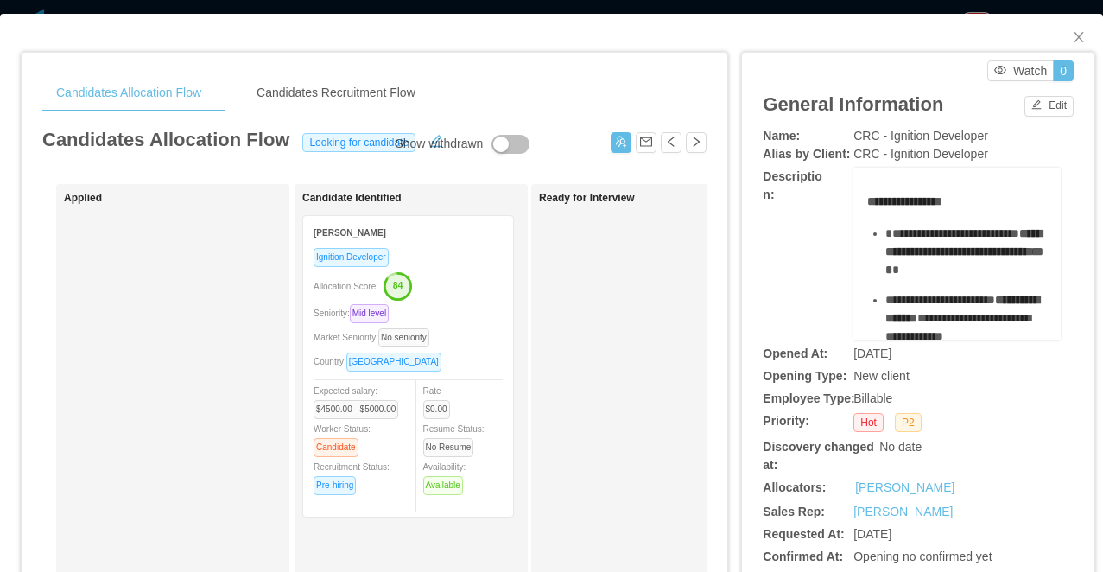
click at [645, 8] on div "Candidates Allocation Flow Candidates Recruitment Flow Candidates Allocation Fl…" at bounding box center [551, 286] width 1103 height 572
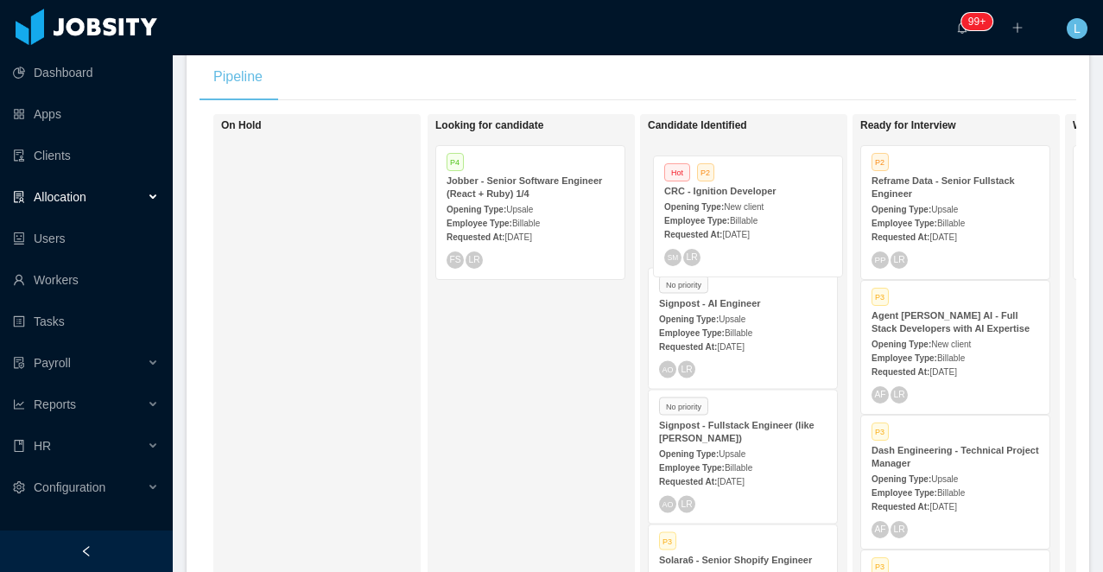
drag, startPoint x: 526, startPoint y: 181, endPoint x: 760, endPoint y: 194, distance: 234.5
click at [760, 194] on div "On Hold Looking for candidate Hot P2 CRC - Ignition Developer Opening Type: New…" at bounding box center [638, 371] width 877 height 515
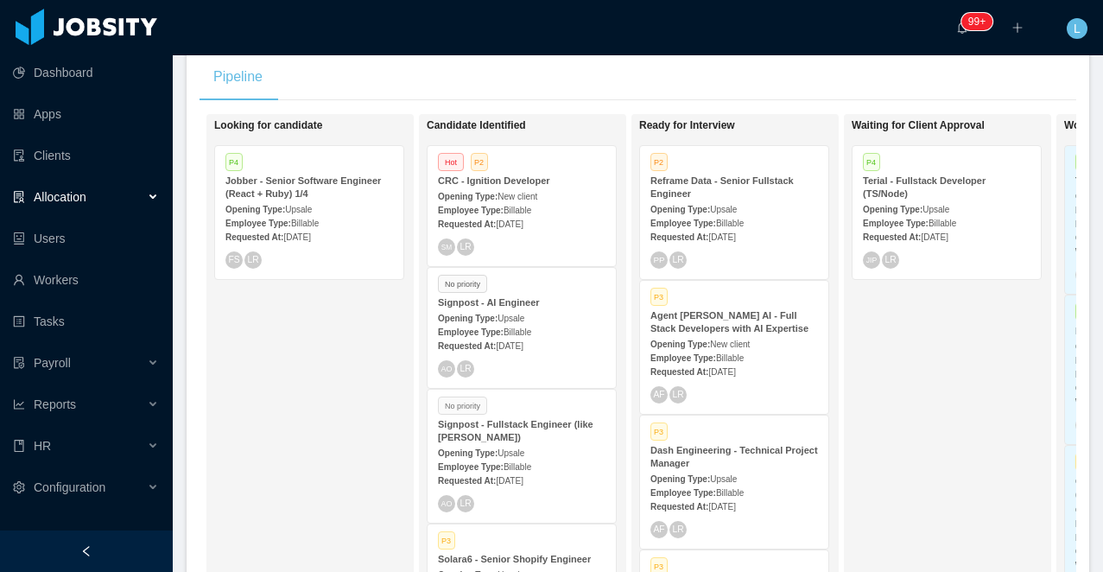
scroll to position [0, 393]
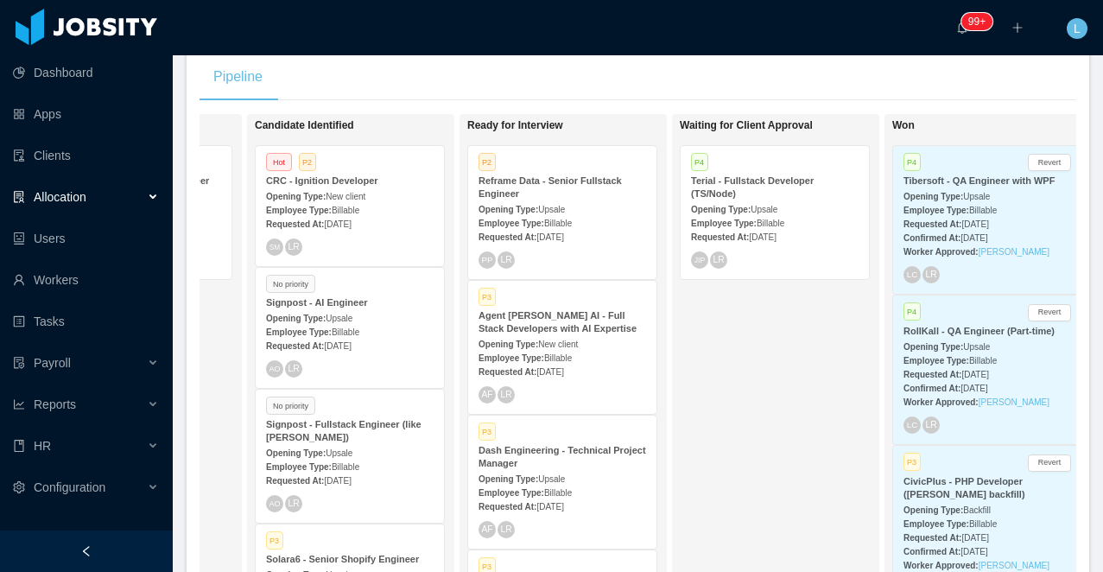
click at [562, 207] on span "Upsale" at bounding box center [551, 210] width 27 height 10
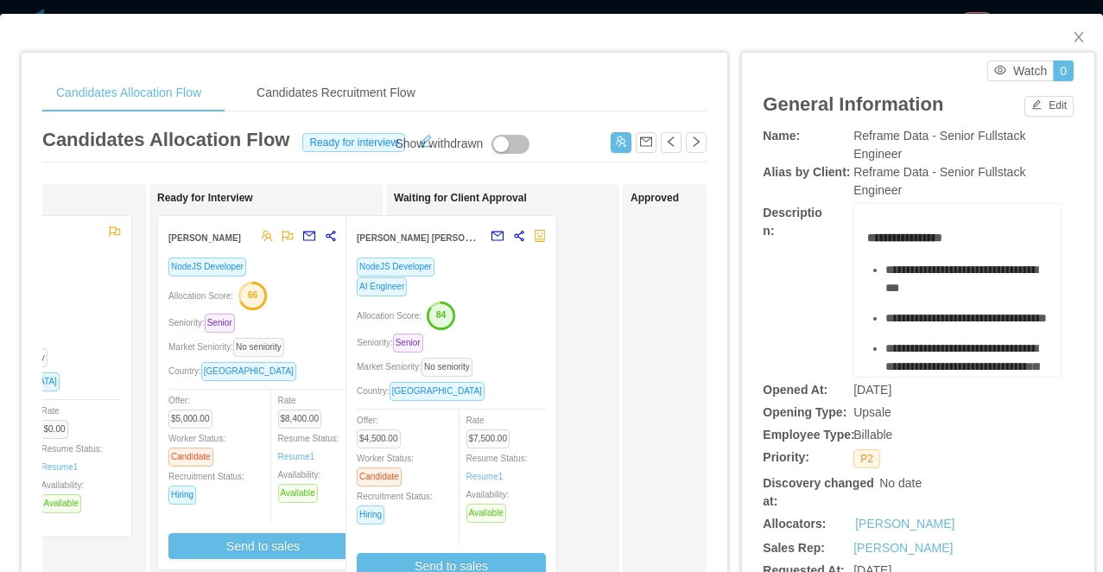
drag, startPoint x: 323, startPoint y: 281, endPoint x: 513, endPoint y: 282, distance: 190.1
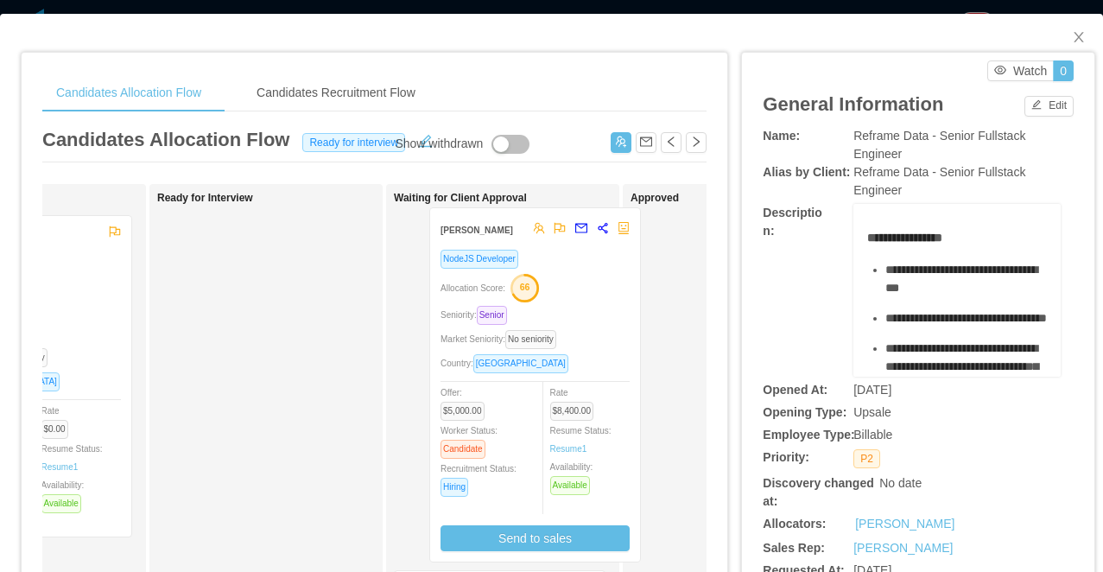
drag, startPoint x: 315, startPoint y: 302, endPoint x: 587, endPoint y: 294, distance: 272.3
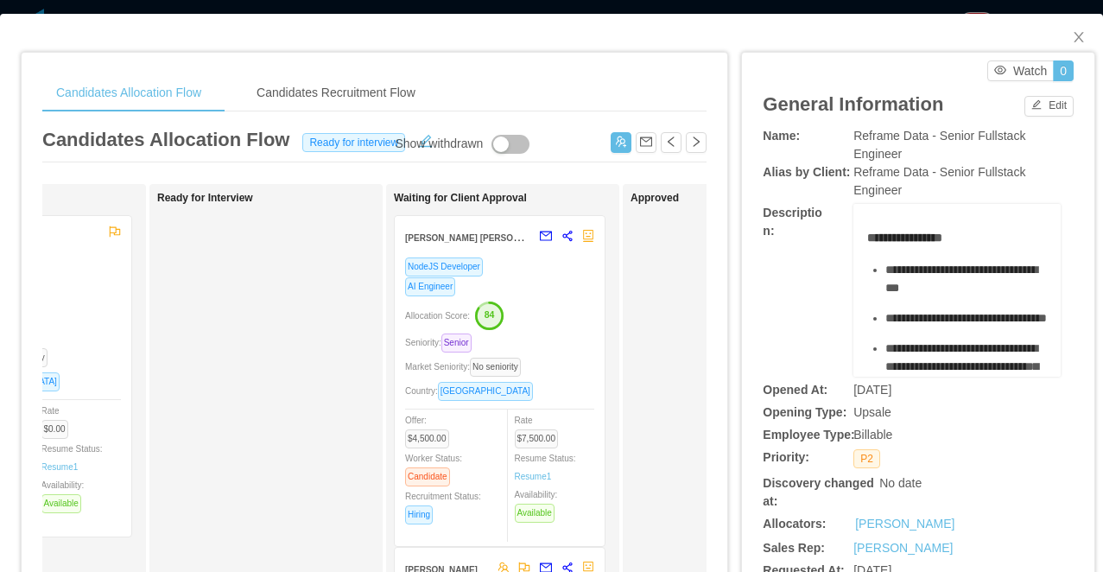
click at [584, 12] on div "Candidates Allocation Flow Candidates Recruitment Flow Candidates Allocation Fl…" at bounding box center [551, 286] width 1103 height 572
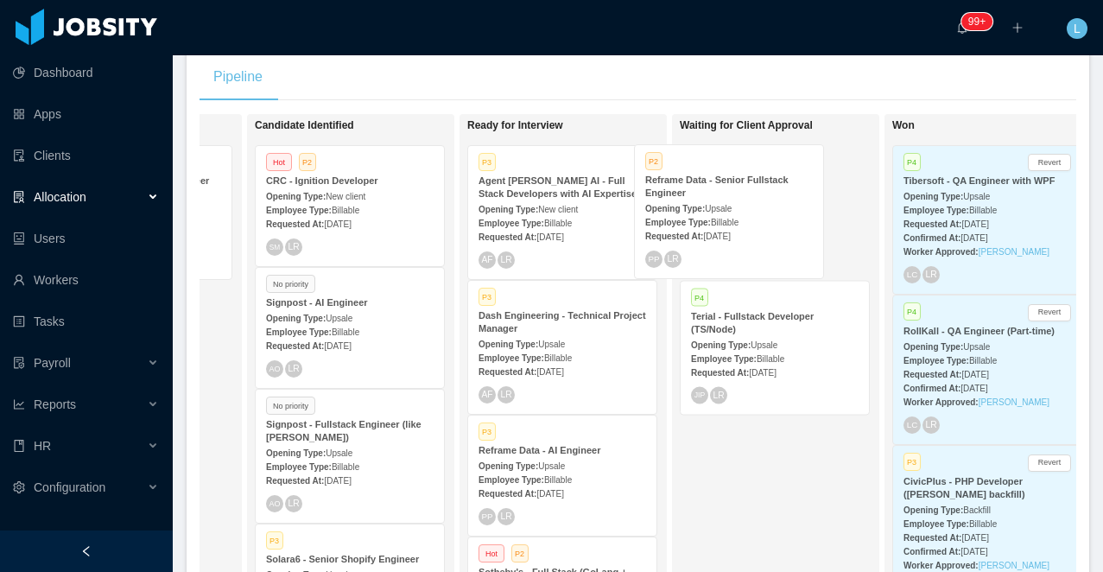
drag, startPoint x: 567, startPoint y: 207, endPoint x: 733, endPoint y: 204, distance: 165.9
click at [733, 204] on div "On Hold Looking for candidate P4 Jobber - Senior Software Engineer (React + Rub…" at bounding box center [638, 371] width 877 height 515
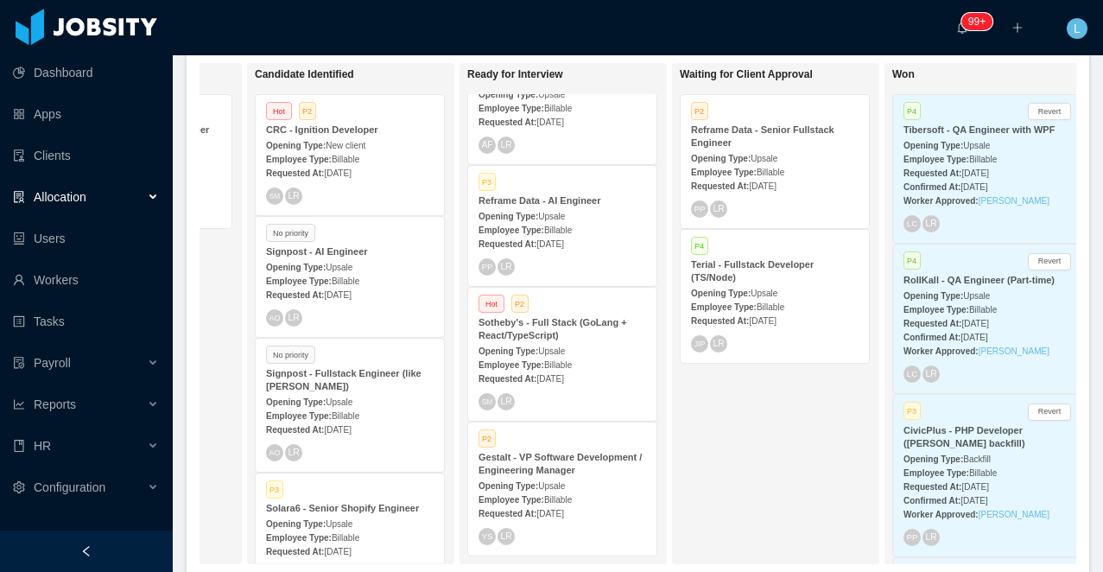
scroll to position [377, 0]
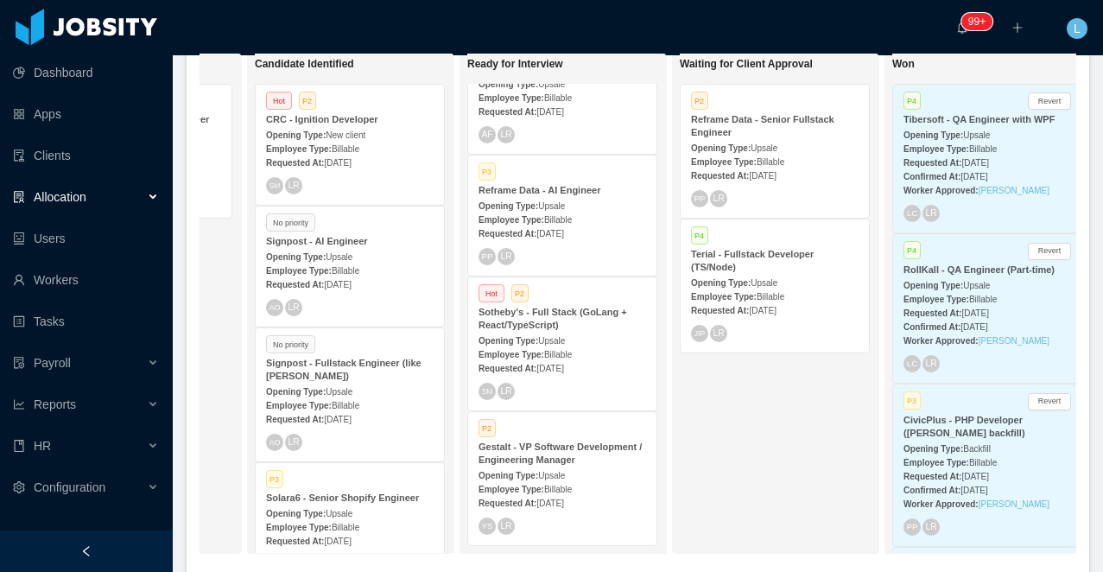
click at [528, 318] on strong "Sotheby's - Full Stack (GoLang + React/TypeScript)" at bounding box center [553, 318] width 149 height 23
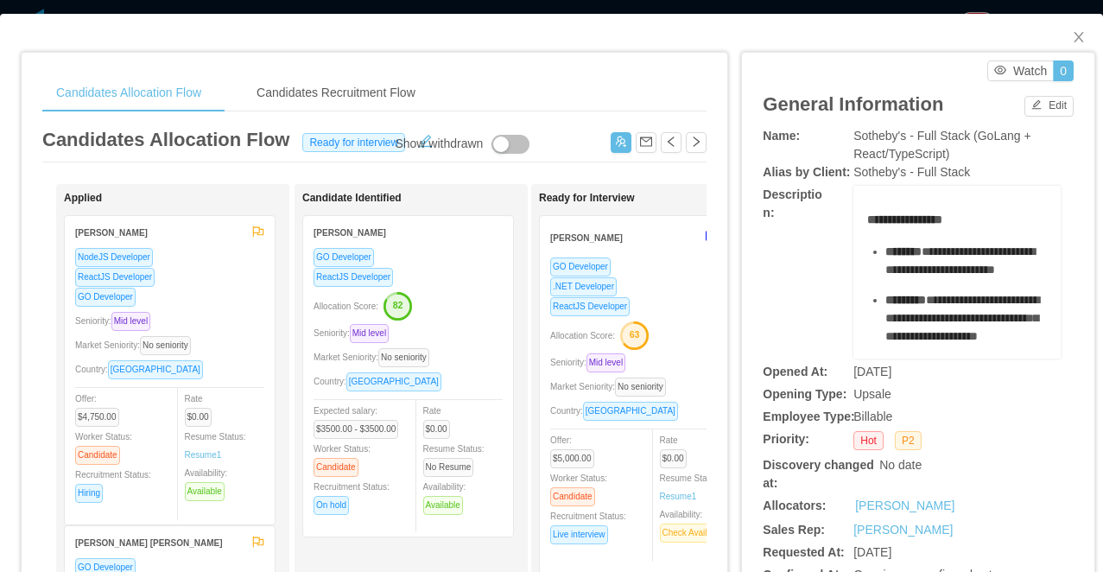
click at [677, 5] on div "Candidates Allocation Flow Candidates Recruitment Flow Candidates Allocation Fl…" at bounding box center [551, 286] width 1103 height 572
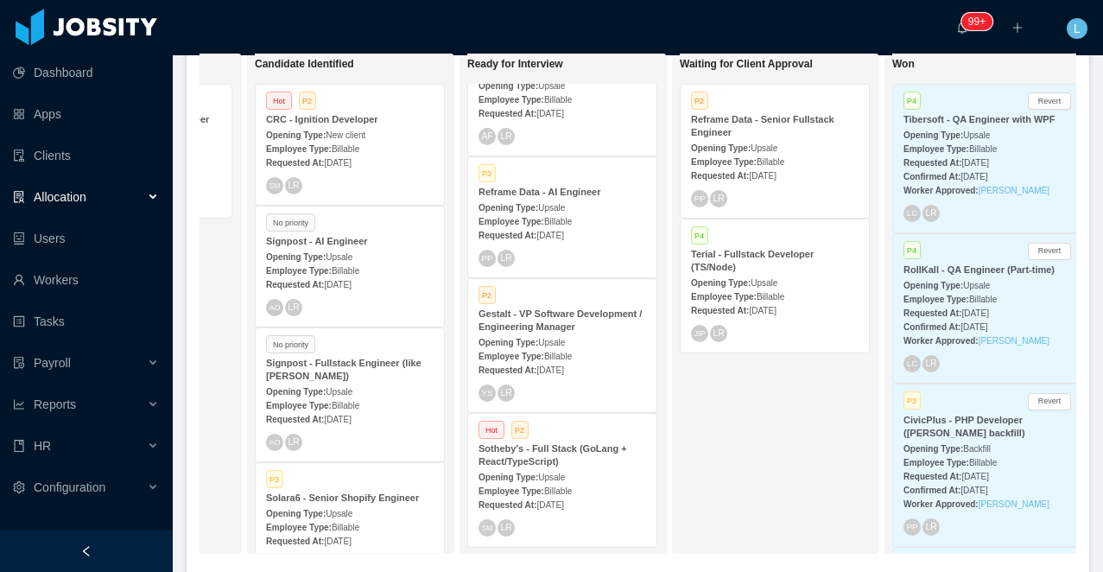
scroll to position [200, 0]
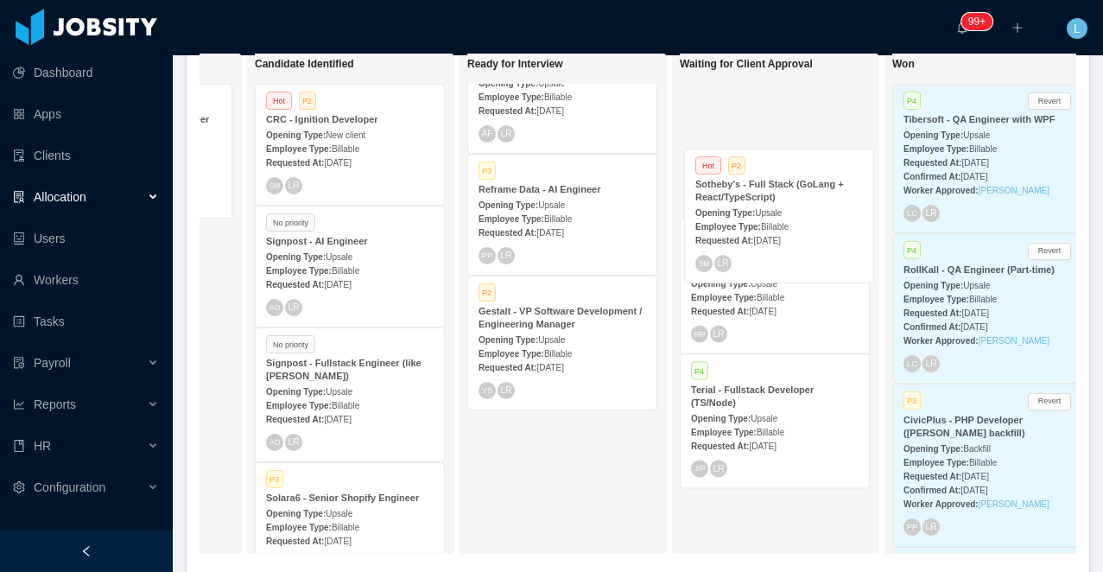
drag, startPoint x: 549, startPoint y: 470, endPoint x: 766, endPoint y: 208, distance: 340.0
click at [766, 208] on div "On Hold Looking for candidate P4 Jobber - Senior Software Engineer (React + Rub…" at bounding box center [638, 310] width 877 height 515
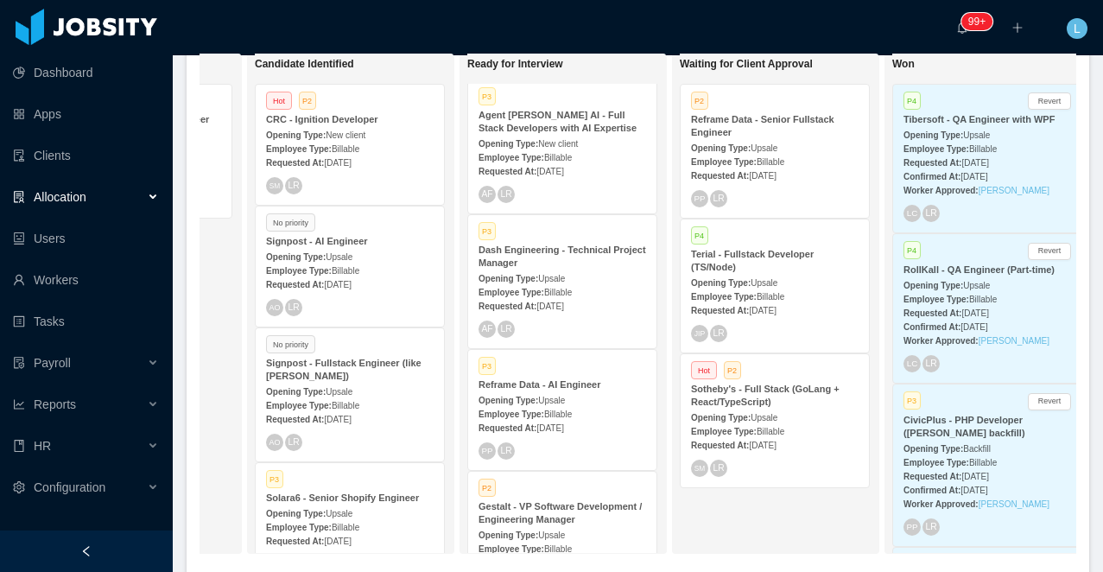
scroll to position [0, 0]
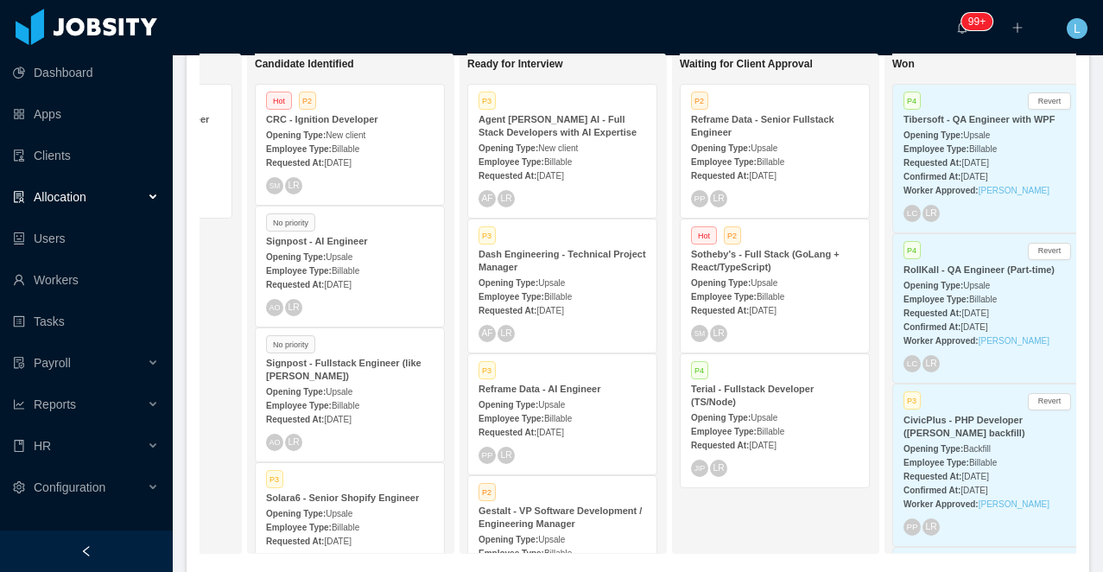
click at [364, 263] on div "Employee Type: Billable" at bounding box center [350, 270] width 168 height 18
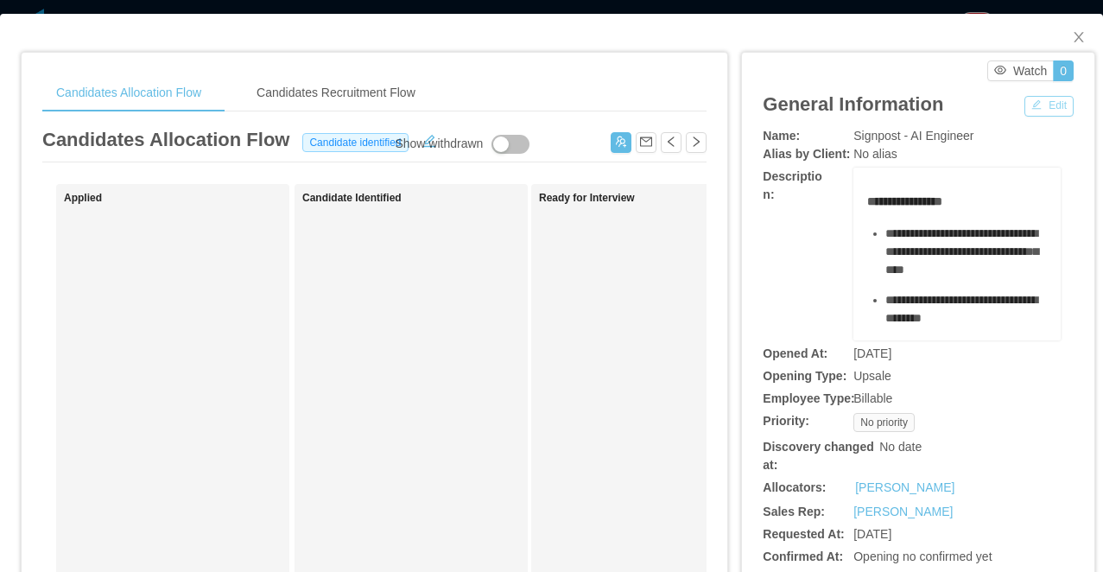
click at [1039, 100] on button "Edit" at bounding box center [1049, 106] width 49 height 21
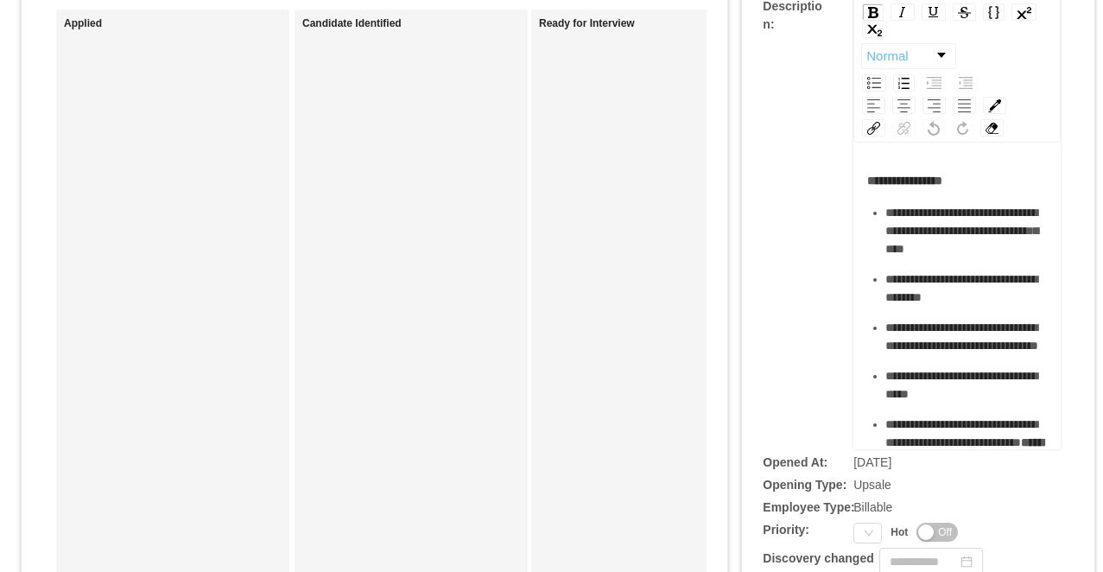
scroll to position [257, 0]
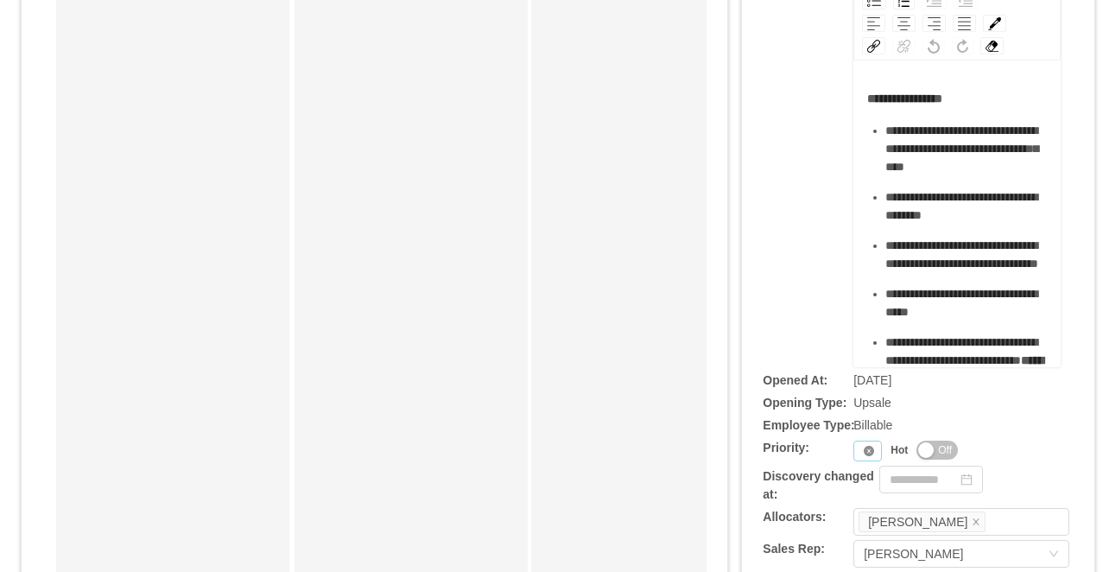
click at [864, 456] on icon "icon: close-circle" at bounding box center [869, 451] width 10 height 10
click at [867, 477] on div "**********" at bounding box center [918, 348] width 311 height 957
click at [867, 456] on icon "icon: down" at bounding box center [869, 451] width 10 height 10
click at [870, 411] on li "P3" at bounding box center [871, 407] width 35 height 28
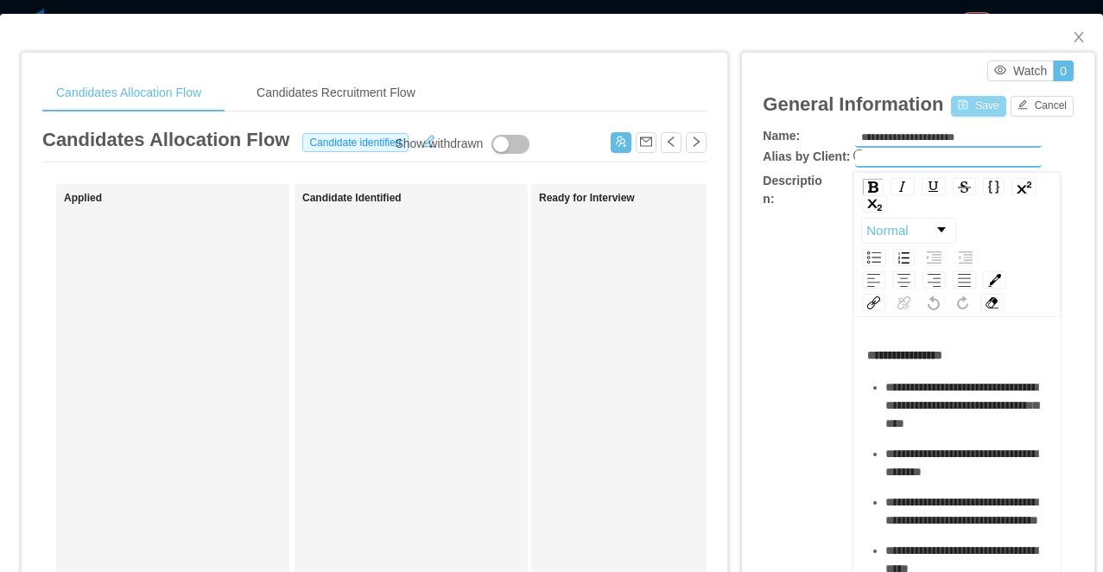
click at [961, 105] on button "Save" at bounding box center [978, 106] width 54 height 21
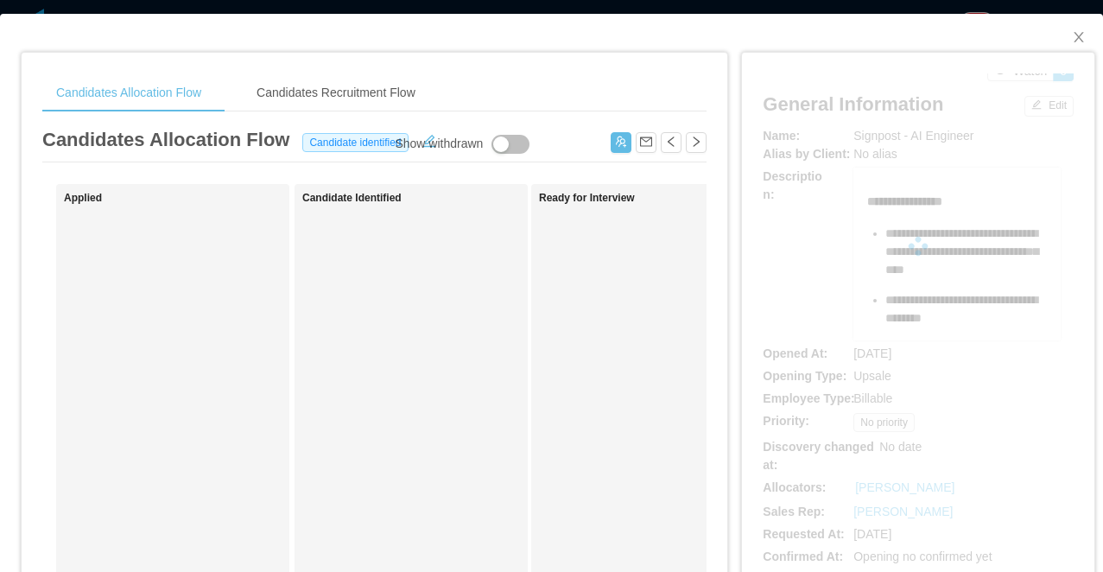
click at [829, 3] on div "**********" at bounding box center [551, 286] width 1103 height 572
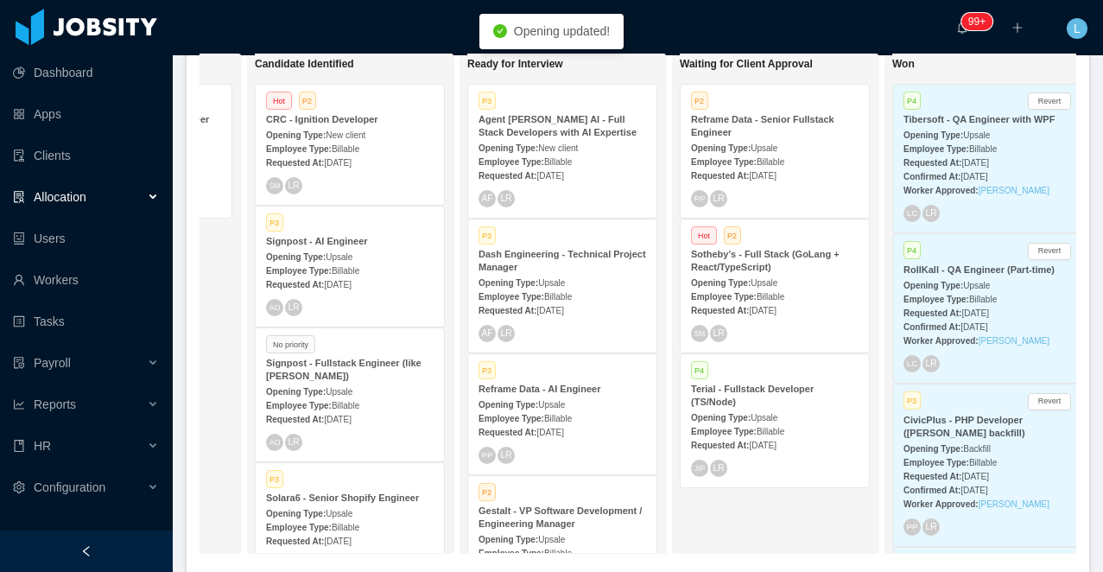
click at [355, 386] on div "Opening Type: Upsale" at bounding box center [350, 391] width 168 height 18
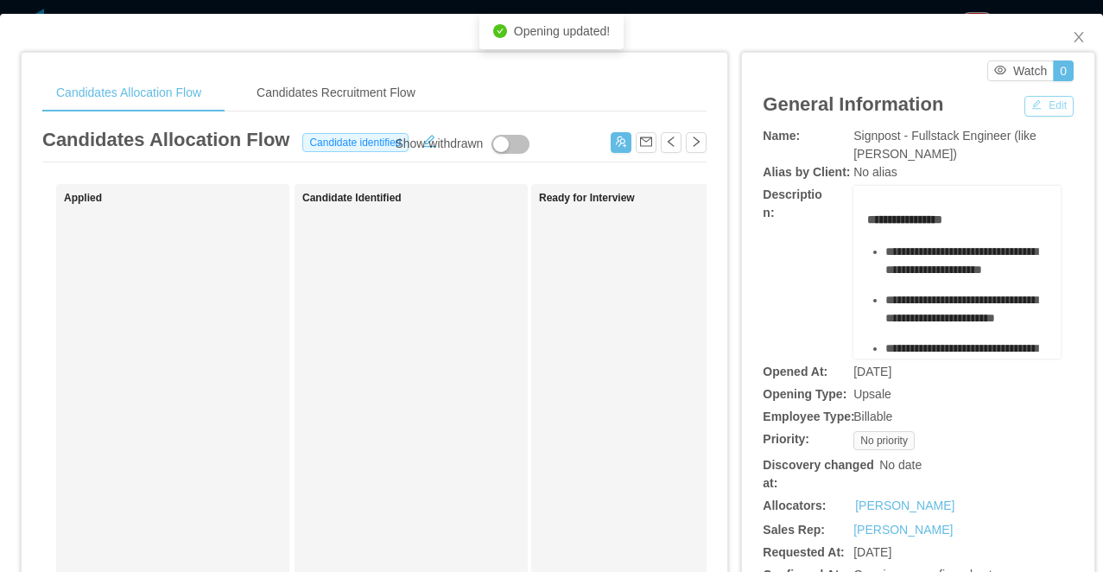
click at [1034, 106] on button "Edit" at bounding box center [1049, 106] width 49 height 21
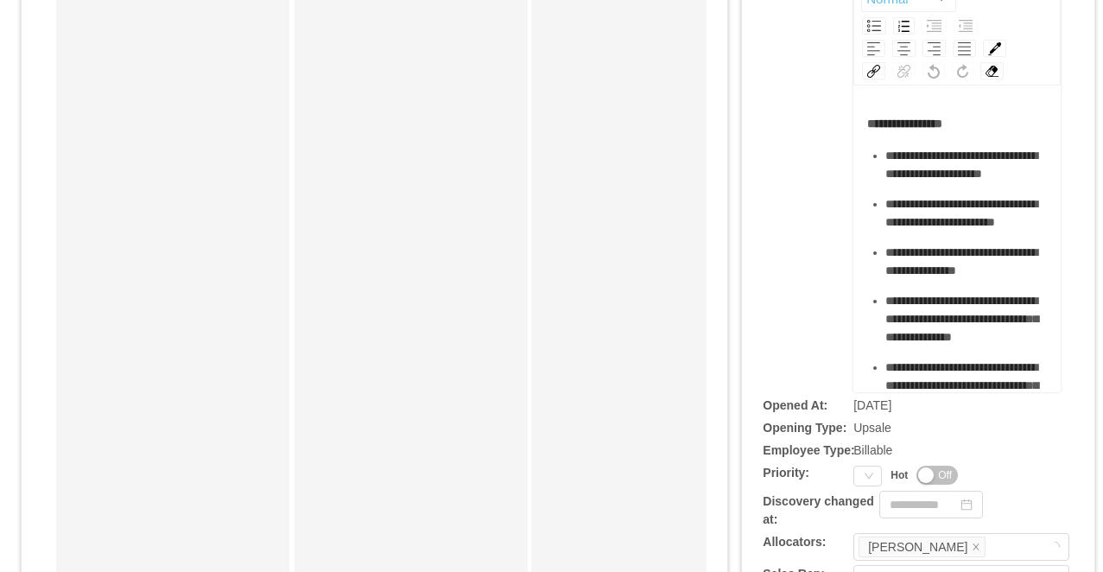
scroll to position [276, 0]
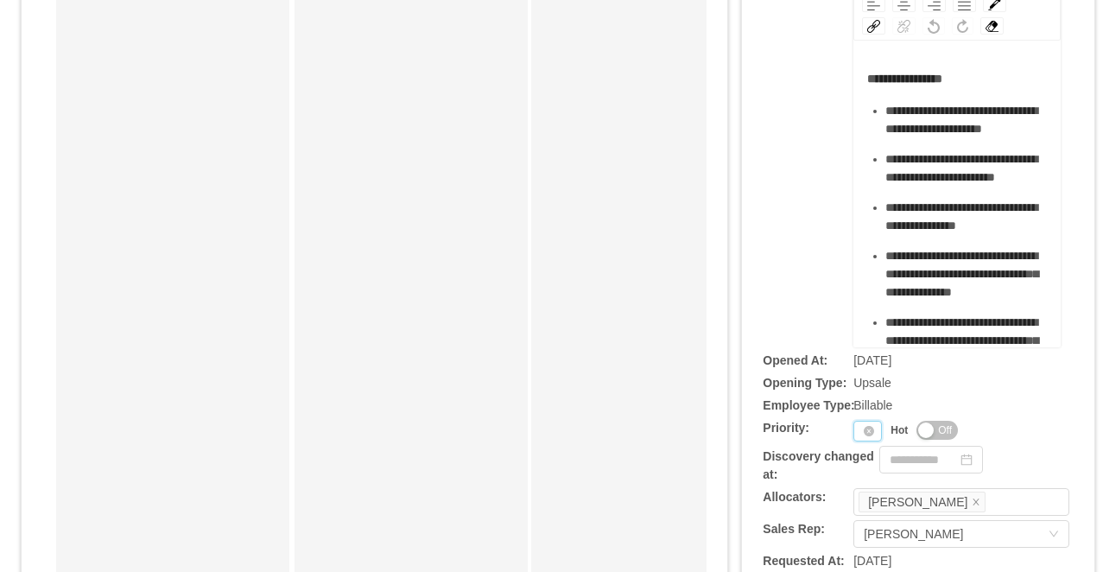
click at [858, 442] on div "Priority" at bounding box center [868, 431] width 29 height 21
click at [861, 382] on li "P3" at bounding box center [871, 387] width 35 height 28
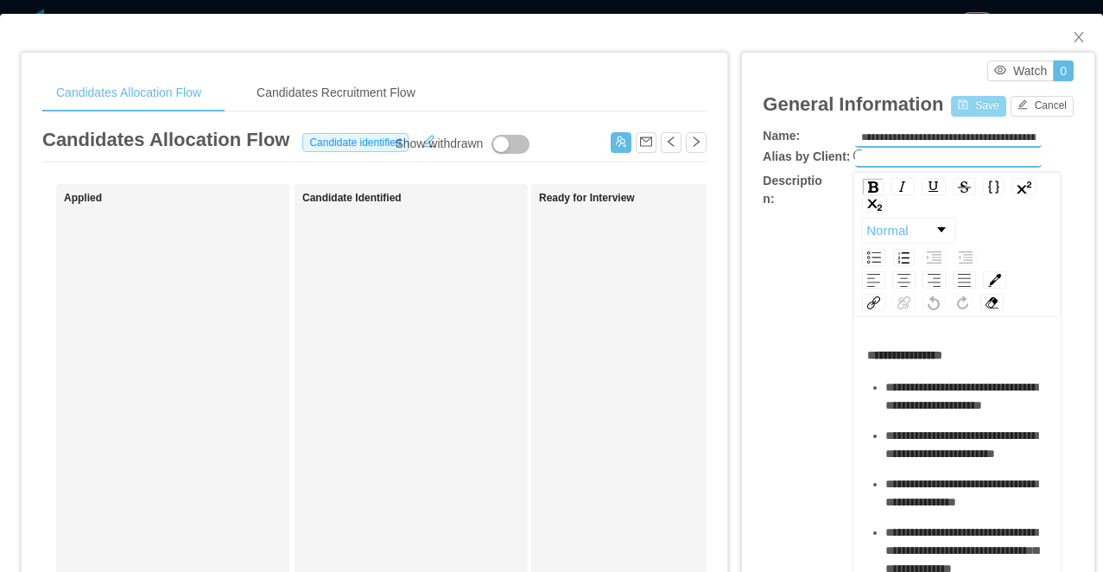
click at [968, 105] on button "Save" at bounding box center [978, 106] width 54 height 21
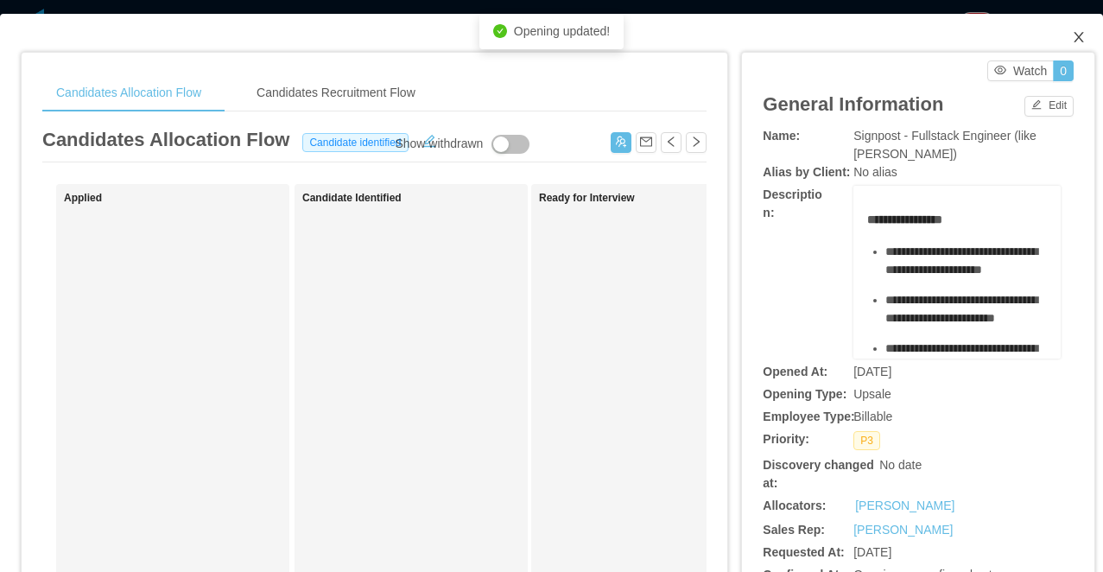
click at [1075, 42] on icon "icon: close" at bounding box center [1079, 37] width 10 height 10
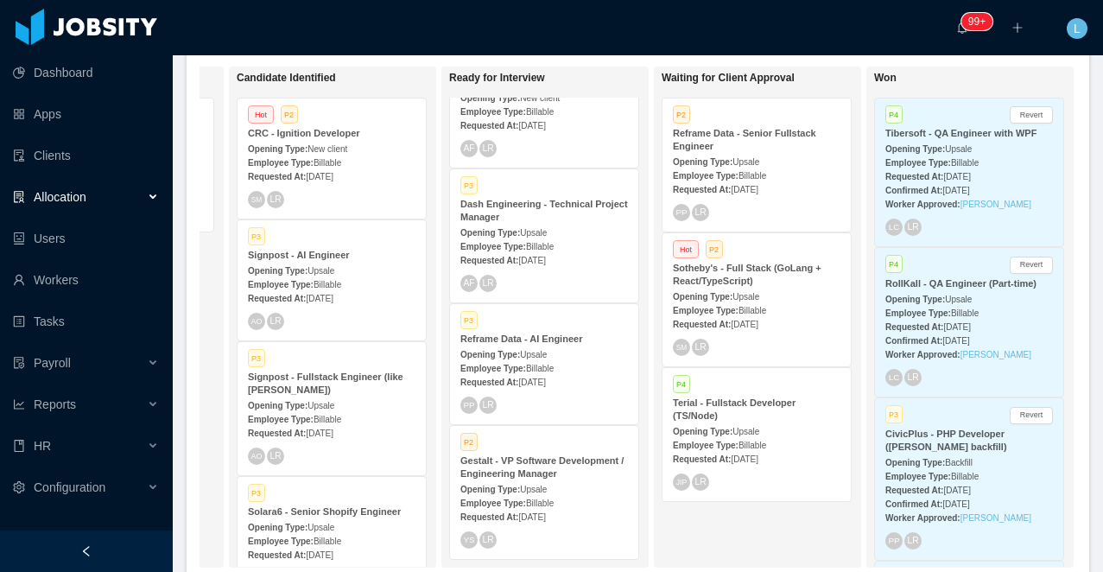
scroll to position [0, 328]
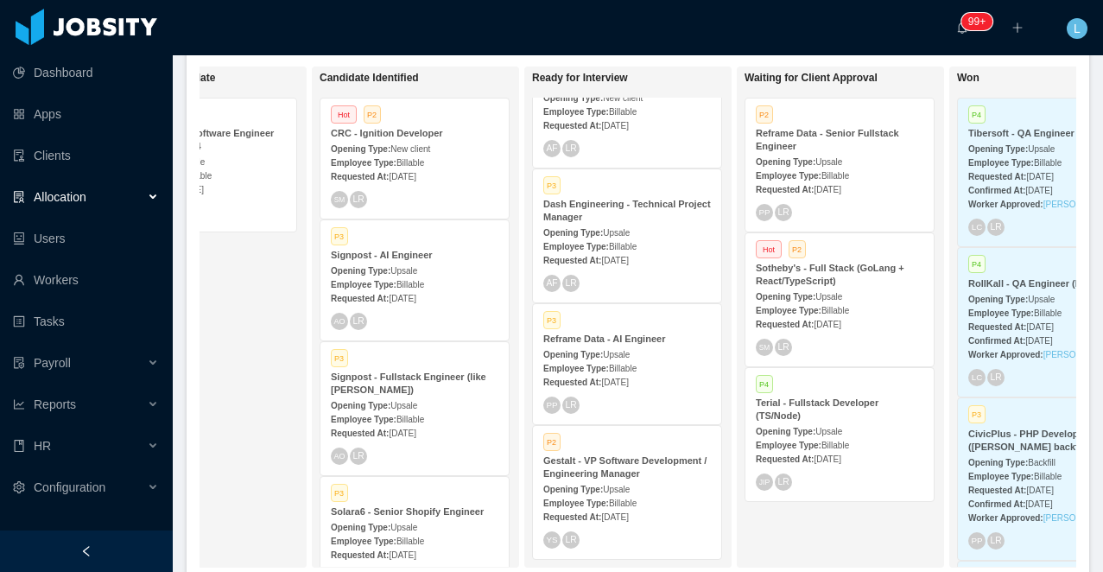
click at [428, 382] on strong "Signpost - Fullstack Engineer (like Renan Zelaya)" at bounding box center [409, 383] width 156 height 23
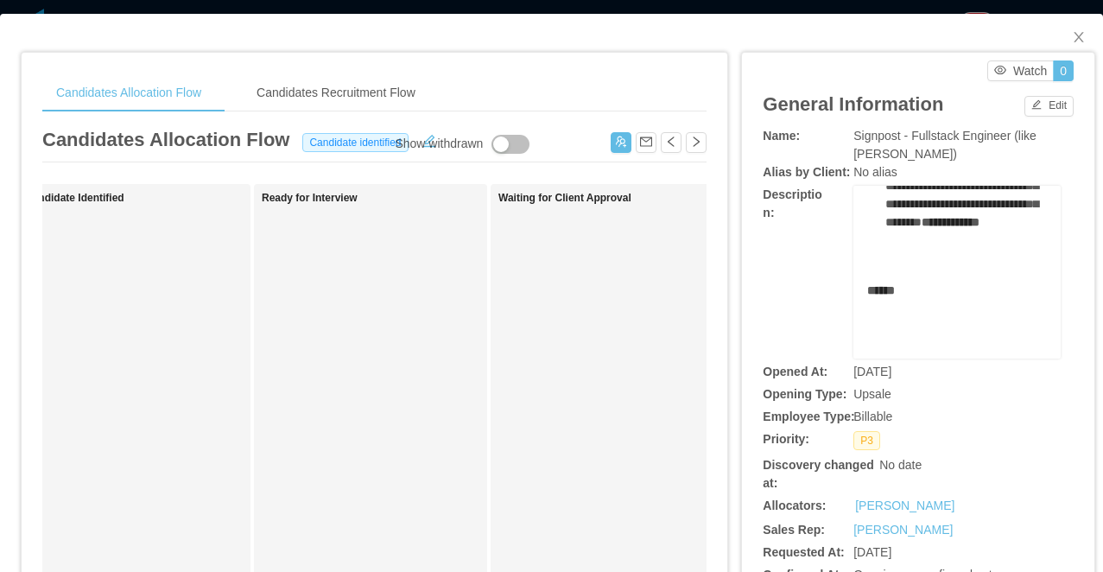
scroll to position [381, 0]
click at [522, 3] on div "**********" at bounding box center [551, 286] width 1103 height 572
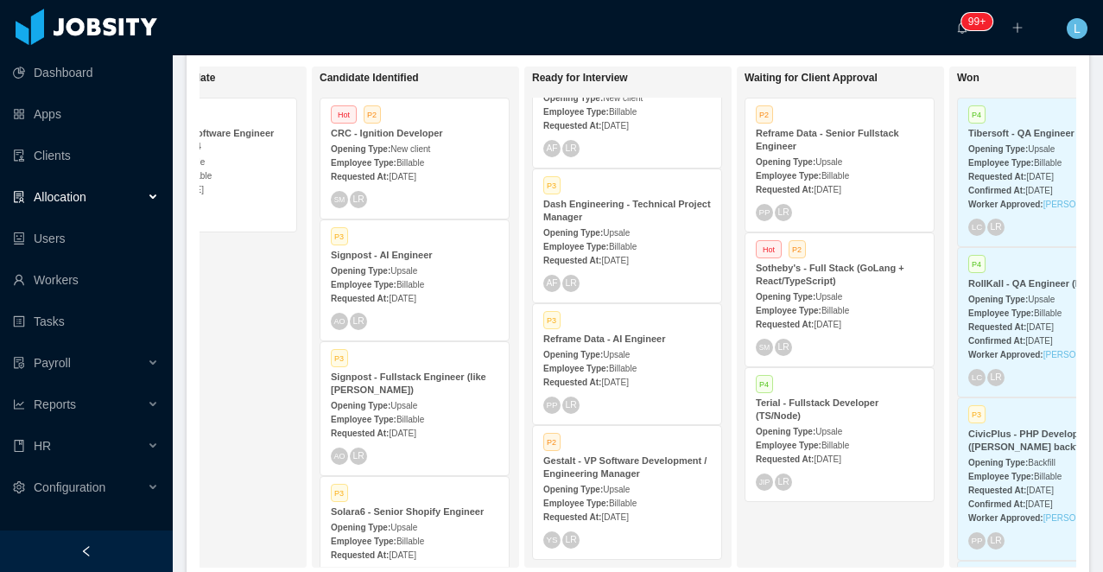
scroll to position [366, 0]
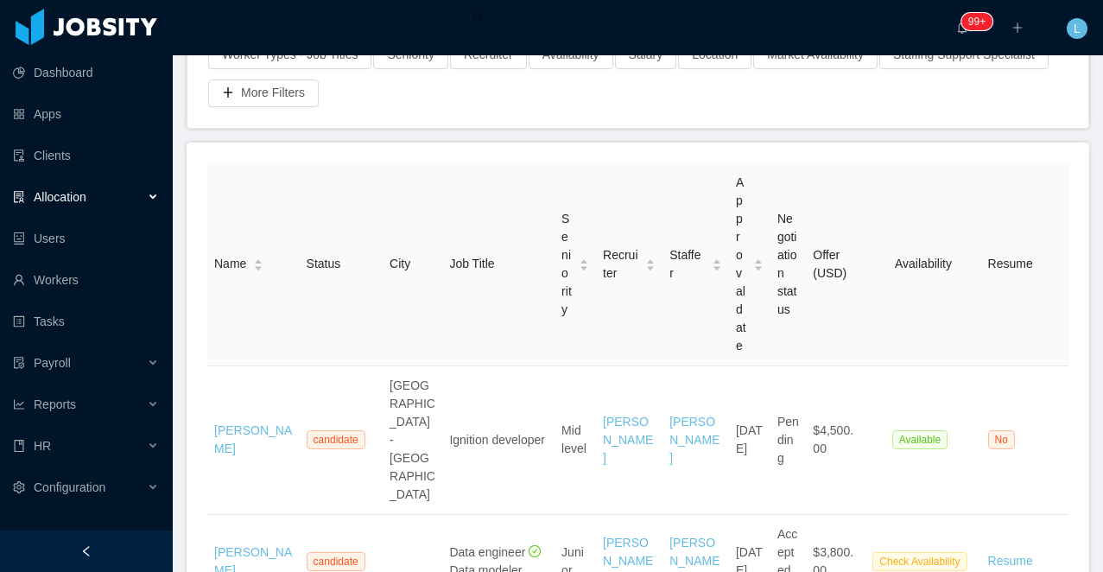
scroll to position [298, 0]
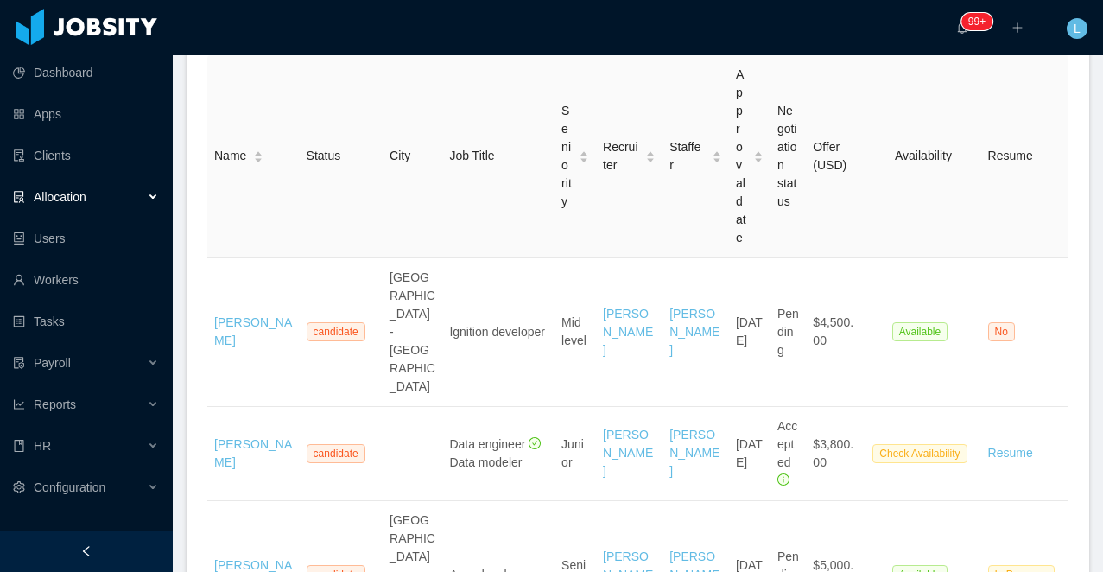
click at [67, 525] on aside "Dashboard Apps Clients Allocation Users Workers Tasks Payroll Reports HR Config…" at bounding box center [86, 265] width 173 height 531
click at [67, 538] on div at bounding box center [86, 551] width 173 height 41
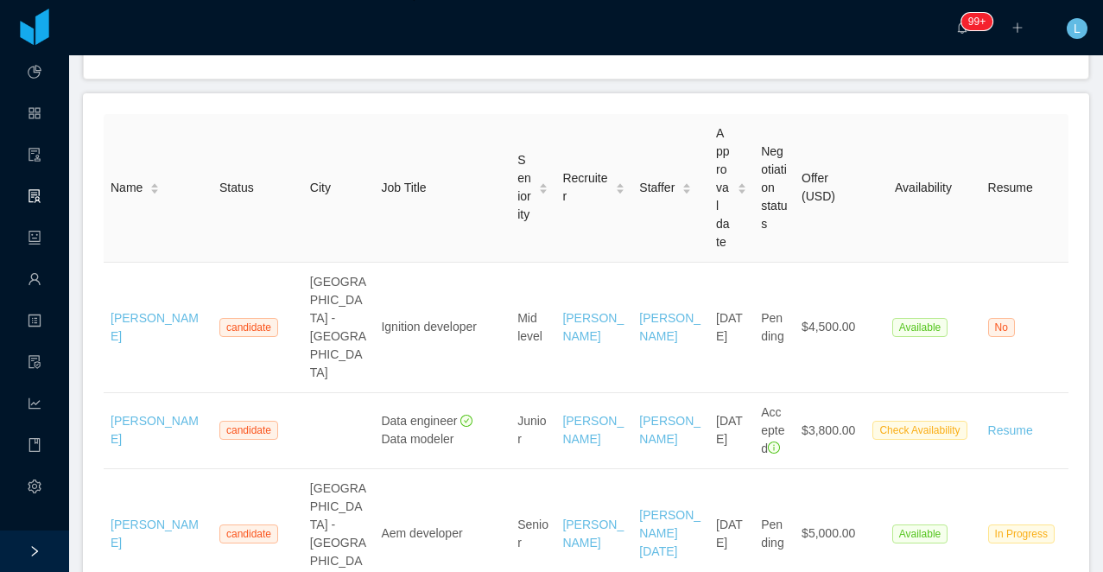
scroll to position [165, 0]
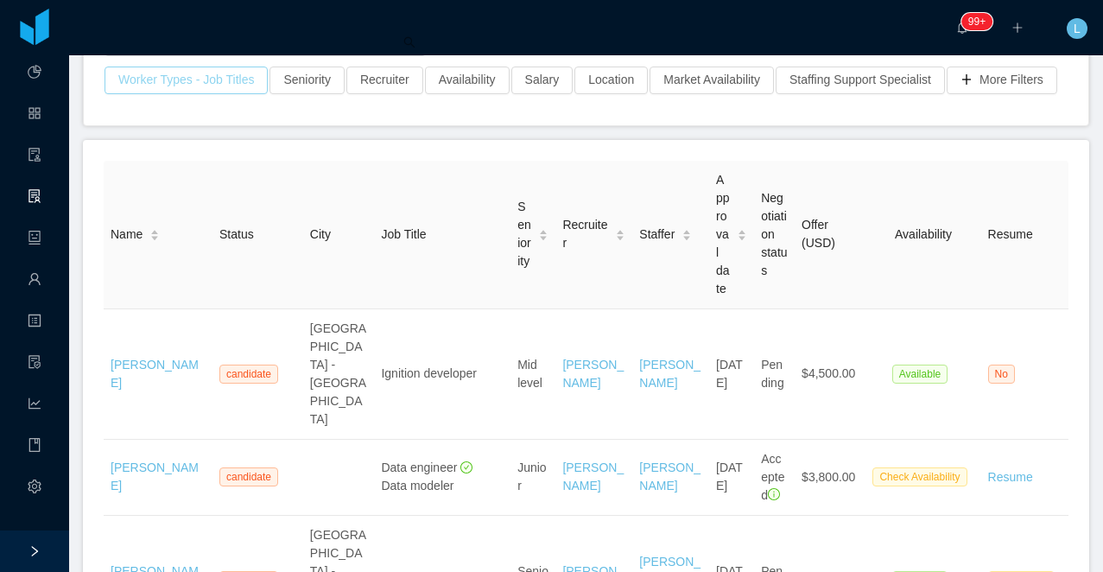
click at [169, 83] on button "Worker Types - Job Titles" at bounding box center [186, 81] width 163 height 28
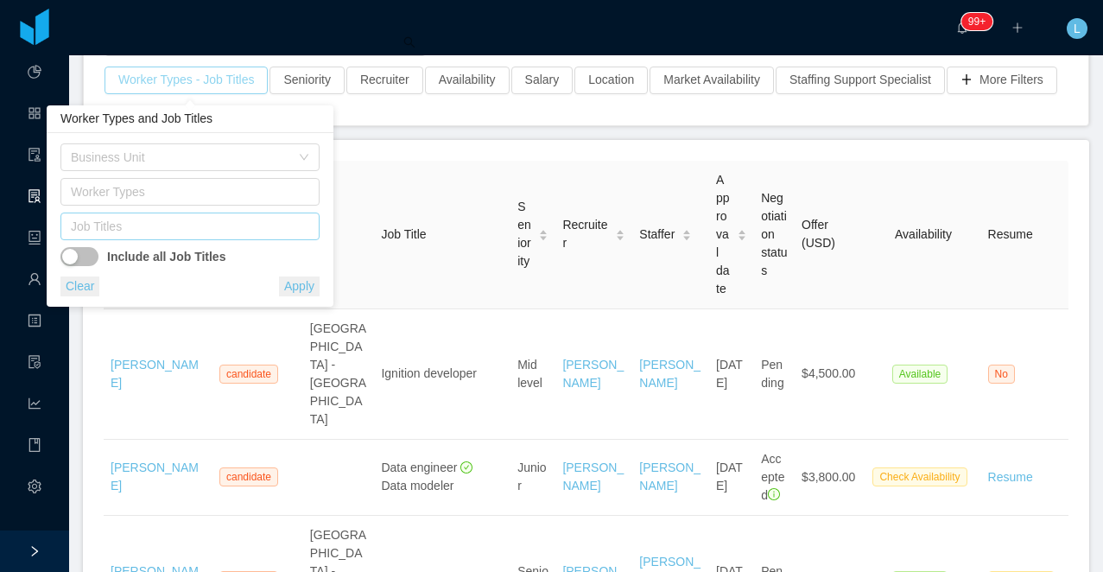
click at [135, 225] on div "Job Titles" at bounding box center [186, 226] width 231 height 17
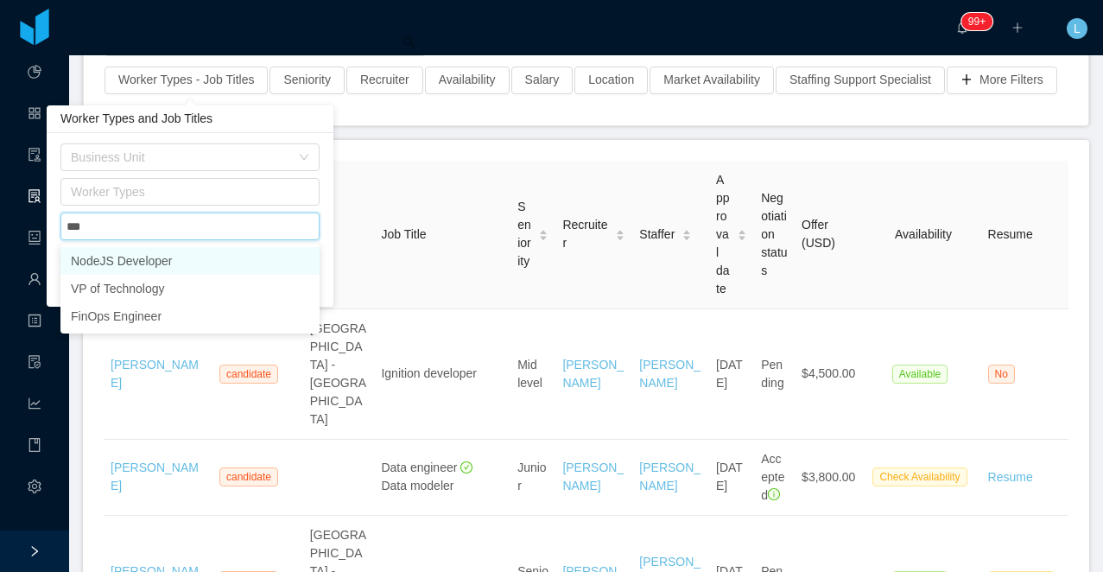
type input "****"
click at [162, 256] on li "NodeJS Developer" at bounding box center [189, 261] width 259 height 28
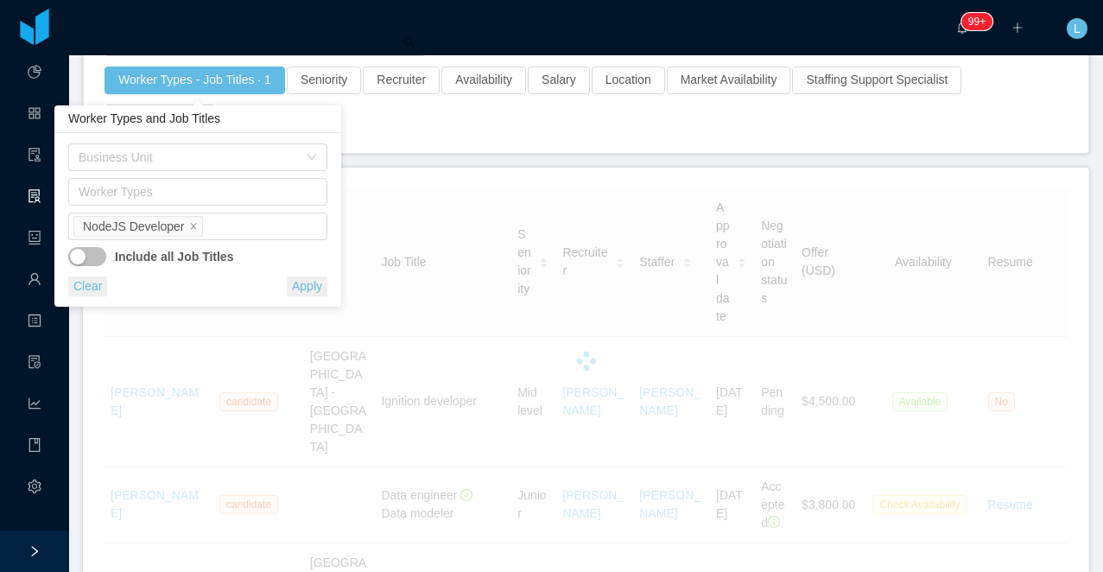
click at [313, 126] on div "Worker Types and Job Titles" at bounding box center [197, 119] width 287 height 28
click at [235, 232] on div "Job Titles NodeJS Developer" at bounding box center [195, 226] width 244 height 26
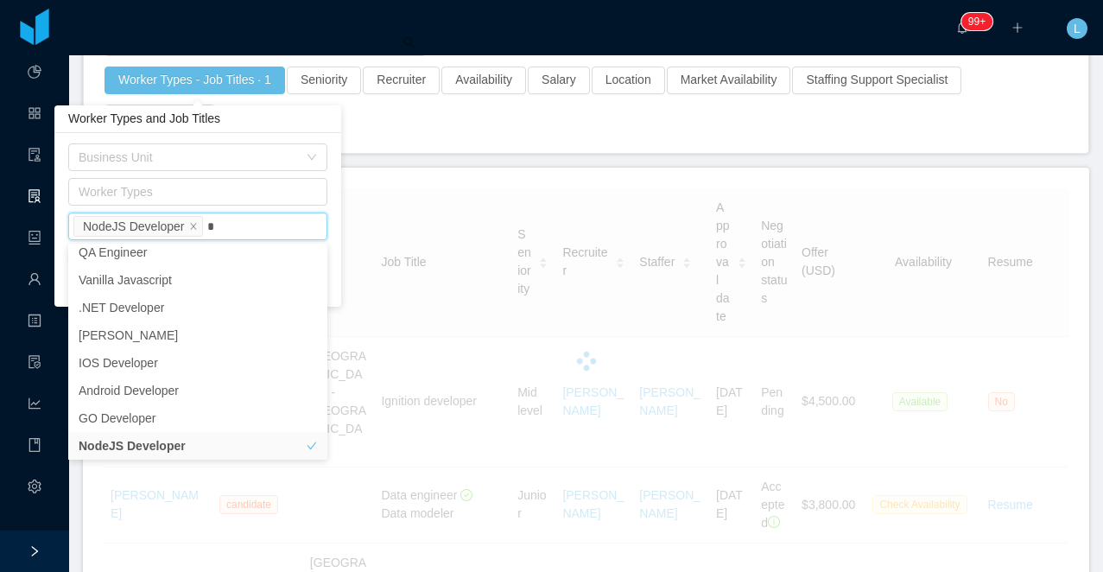
scroll to position [3, 0]
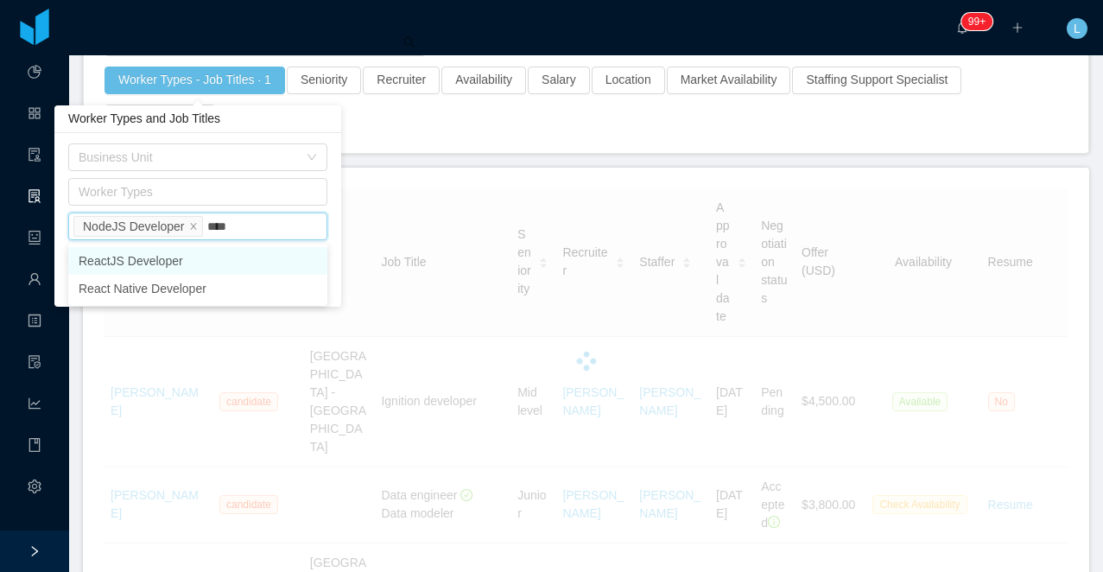
type input "*****"
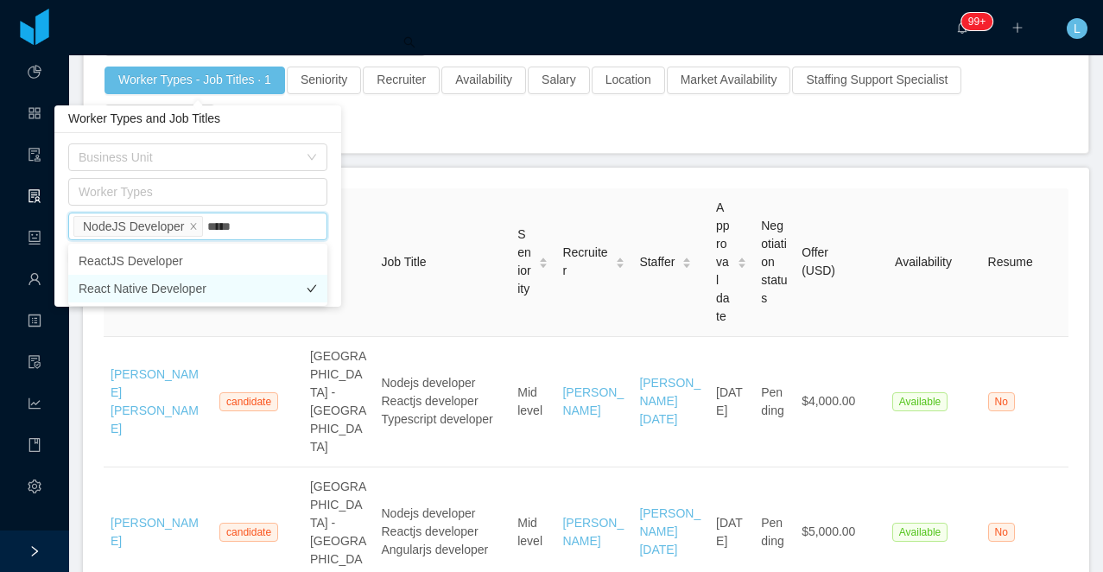
click at [261, 293] on li "React Native Developer" at bounding box center [197, 289] width 259 height 28
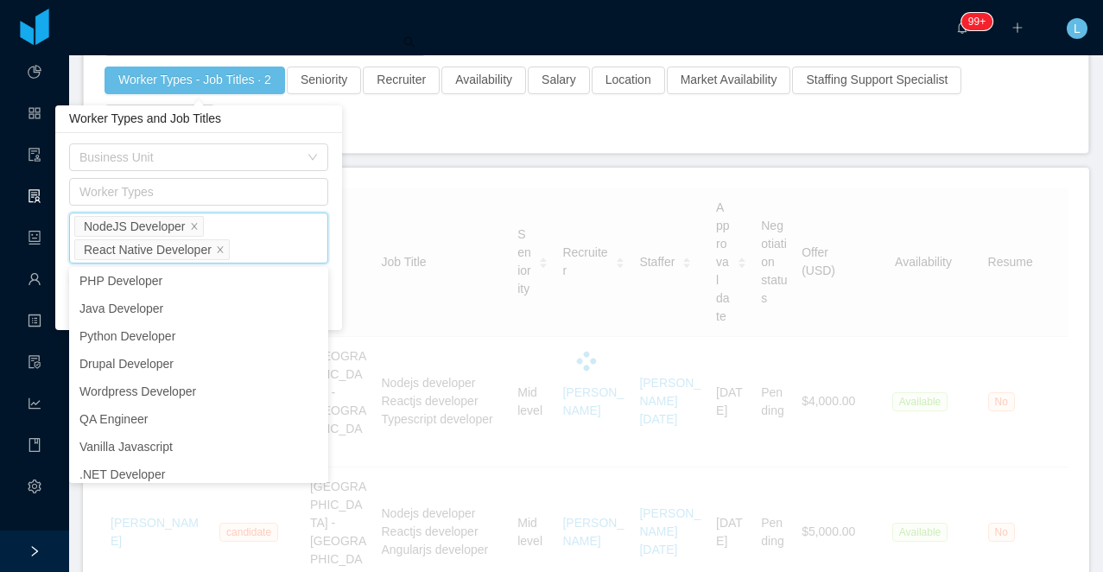
click at [204, 176] on div "Business Unit" at bounding box center [198, 160] width 259 height 35
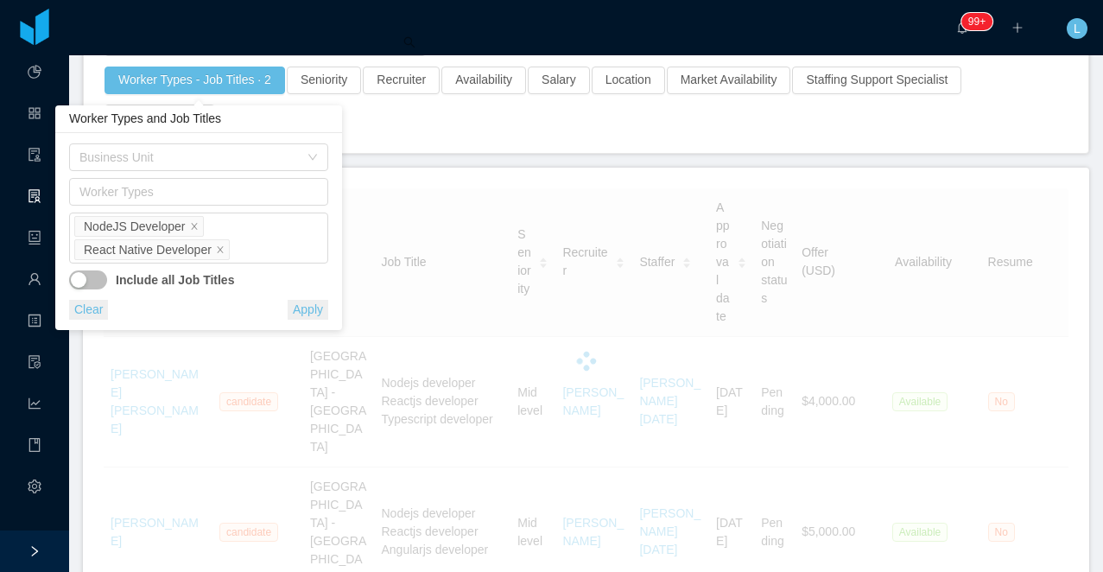
click at [84, 283] on button "button" at bounding box center [88, 279] width 38 height 19
click at [299, 307] on button "Apply" at bounding box center [308, 310] width 41 height 20
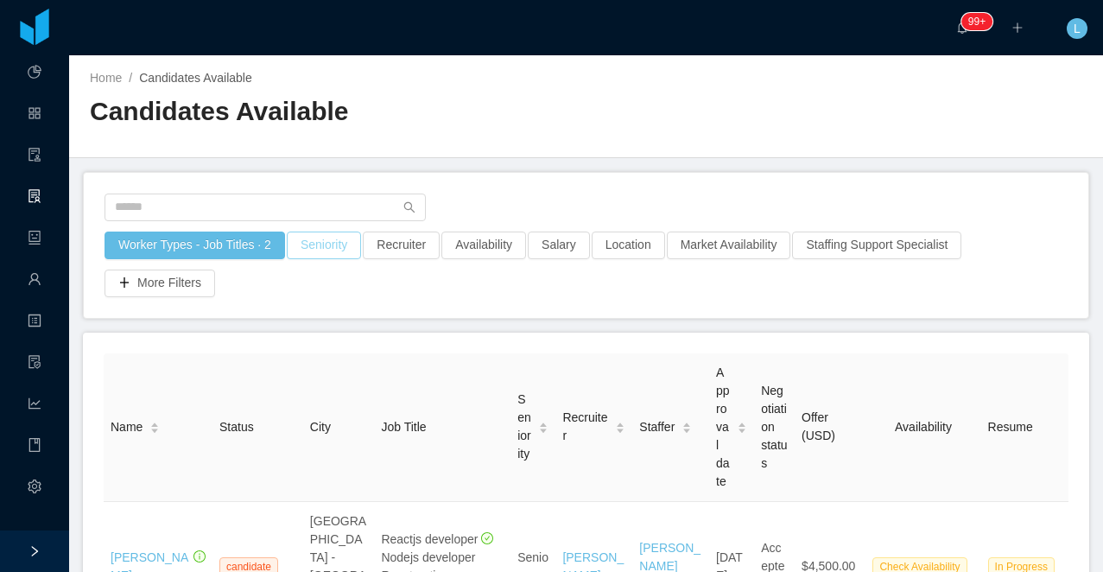
click at [342, 238] on button "Seniority" at bounding box center [324, 246] width 74 height 28
click at [308, 324] on div "Seniorities" at bounding box center [328, 322] width 231 height 17
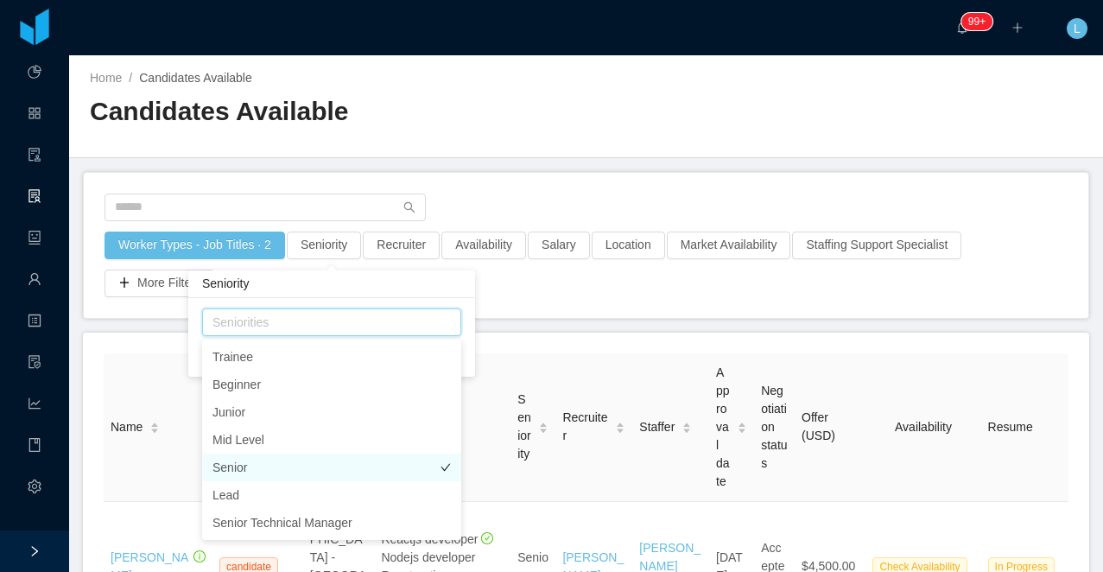
click at [287, 473] on li "Senior" at bounding box center [331, 468] width 259 height 28
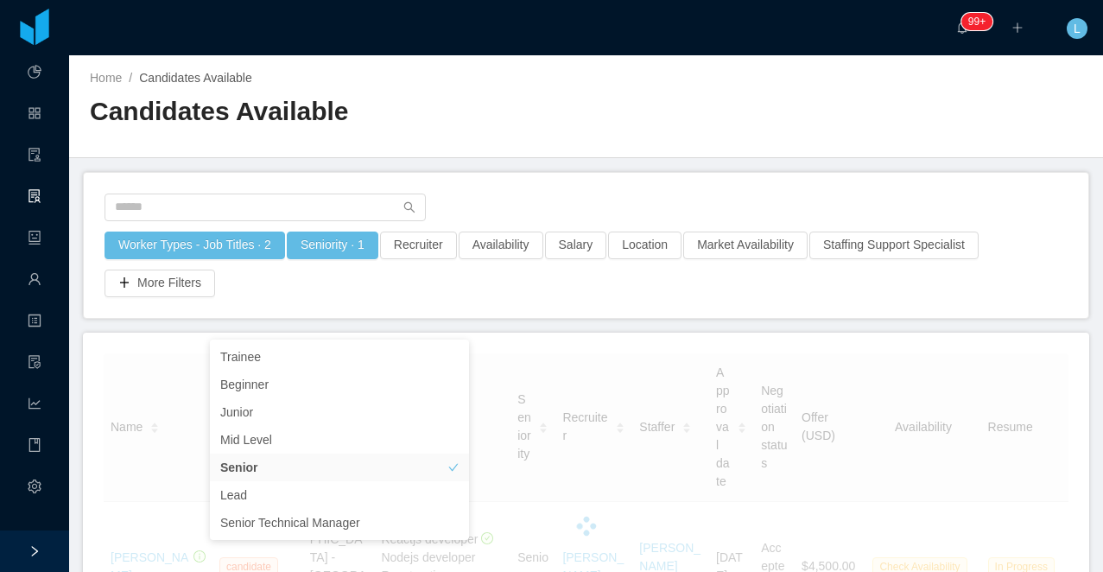
click at [561, 145] on div "Home / Candidates Available / Candidates Available" at bounding box center [586, 106] width 1034 height 103
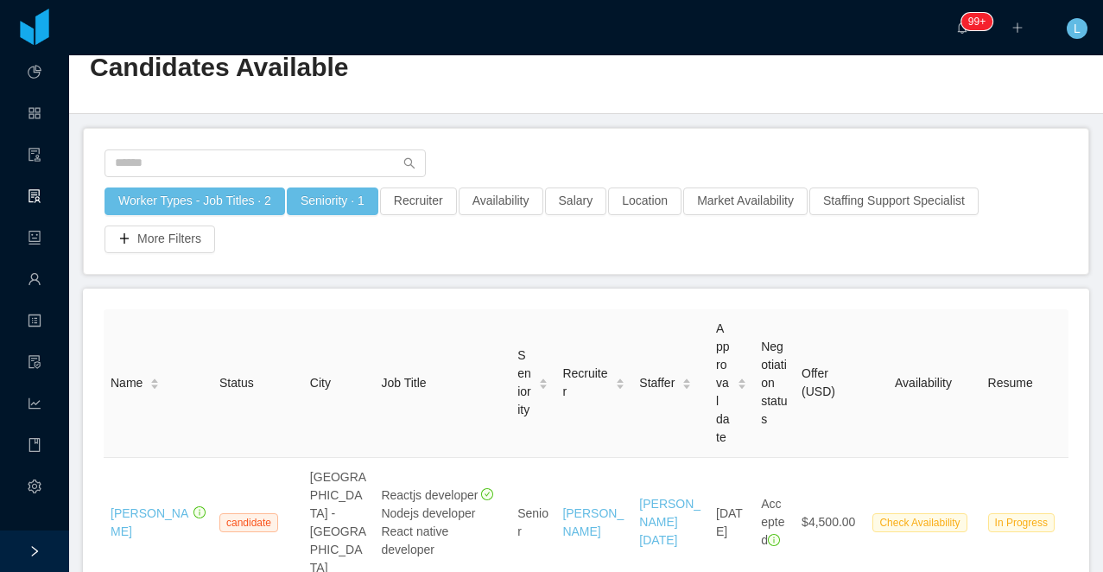
scroll to position [25, 0]
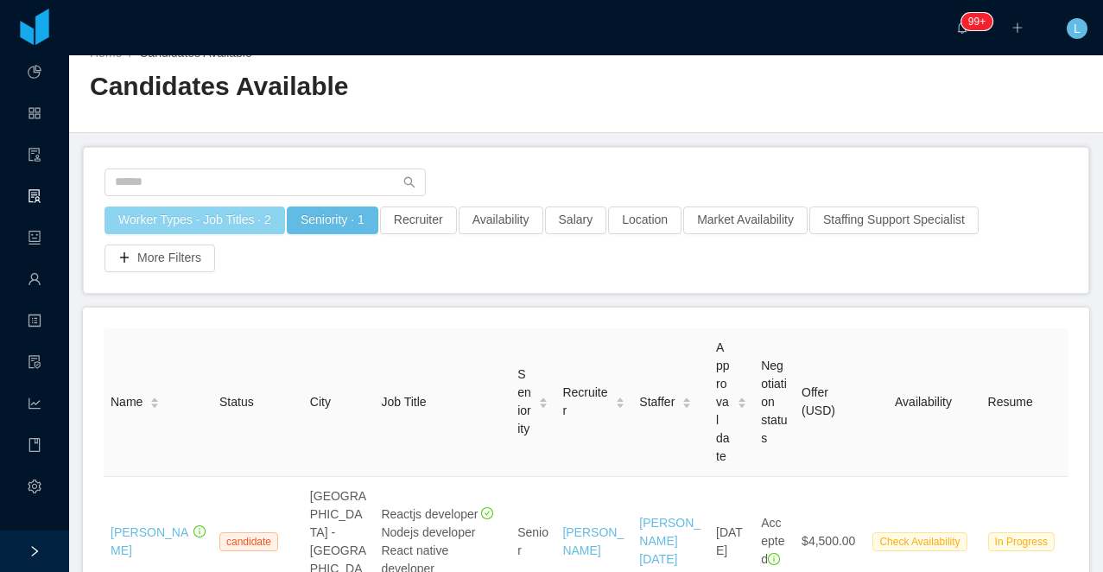
click at [182, 214] on button "Worker Types - Job Titles · 2" at bounding box center [195, 221] width 181 height 28
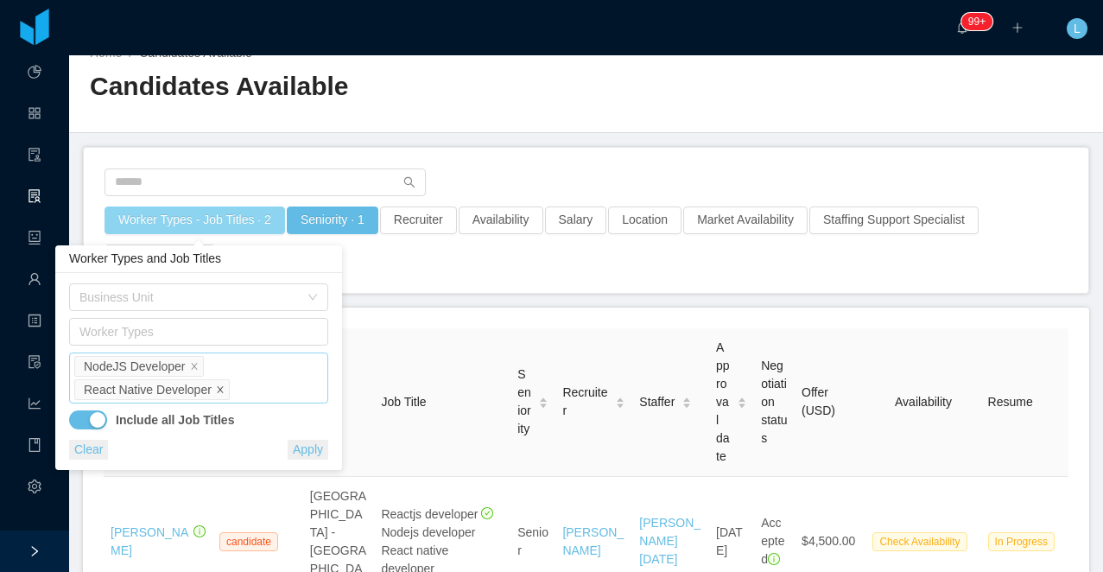
click at [225, 389] on icon "icon: close" at bounding box center [220, 389] width 9 height 9
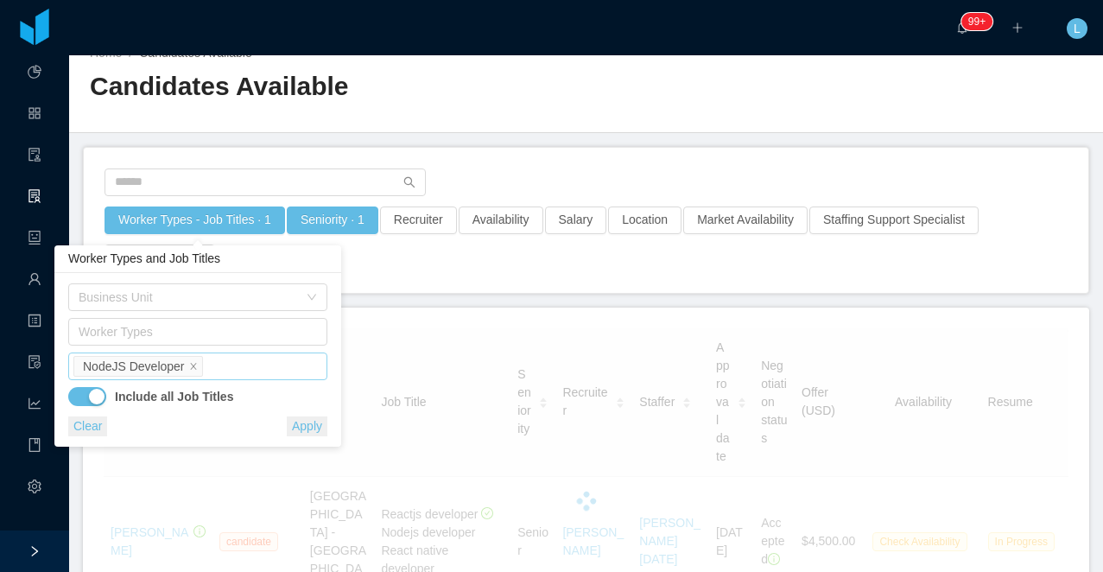
click at [245, 374] on div "Job Titles NodeJS Developer" at bounding box center [195, 366] width 244 height 26
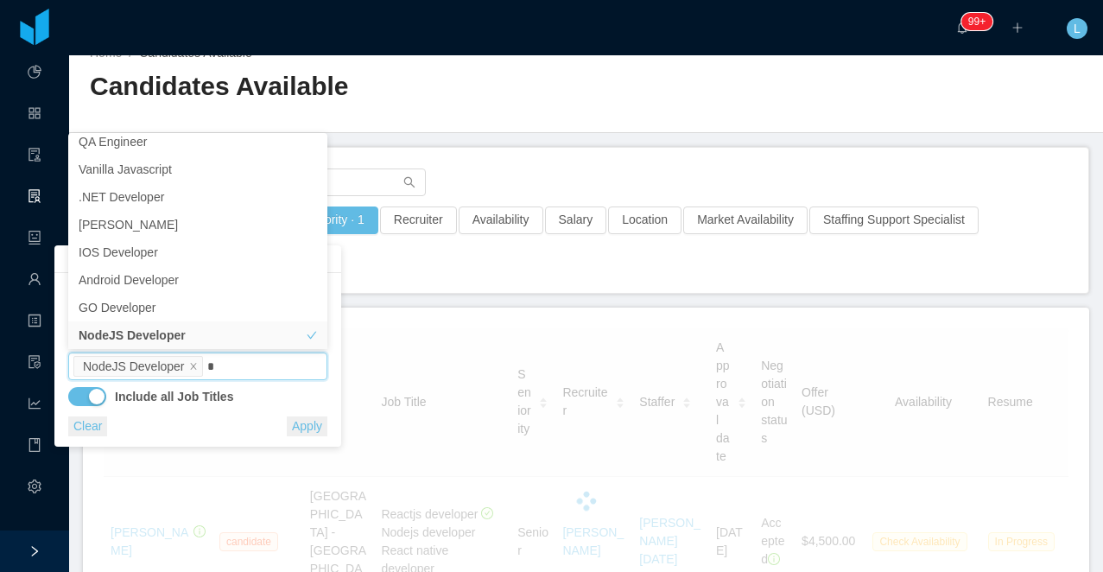
scroll to position [3, 0]
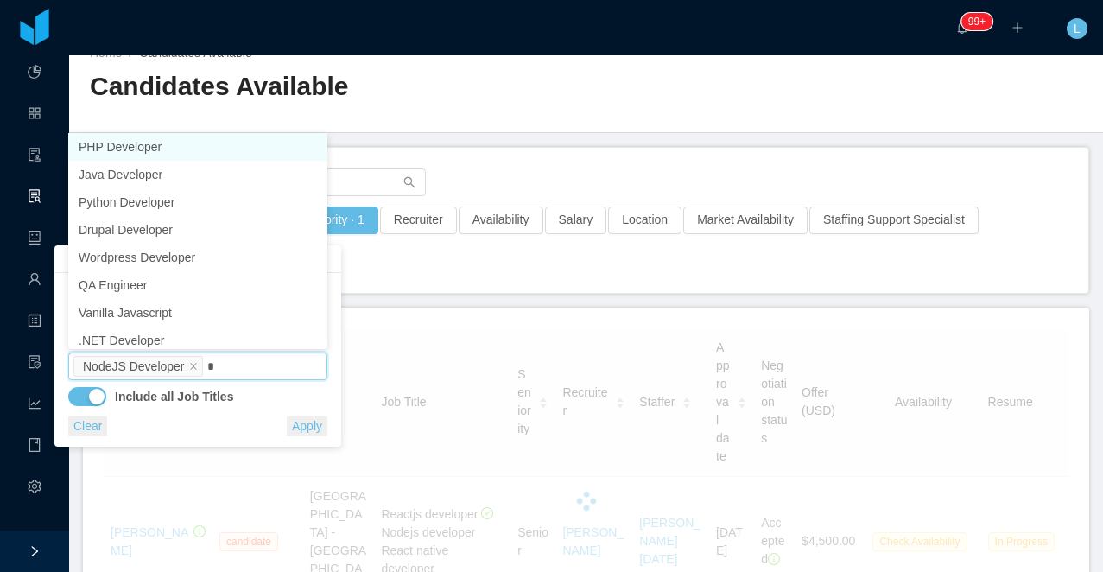
type input "**"
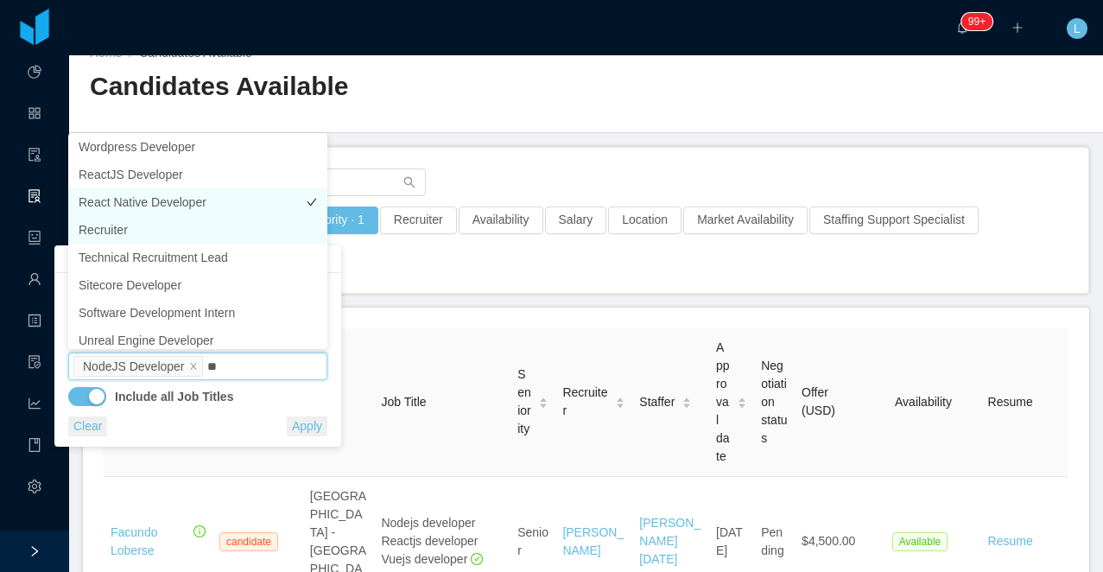
scroll to position [9, 0]
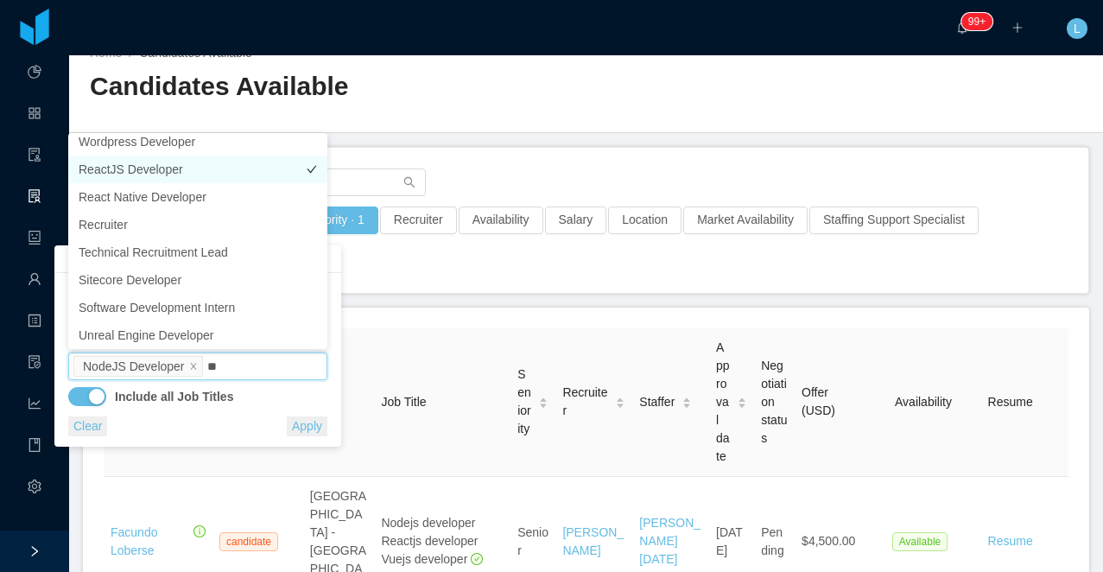
click at [157, 177] on li "ReactJS Developer" at bounding box center [197, 170] width 259 height 28
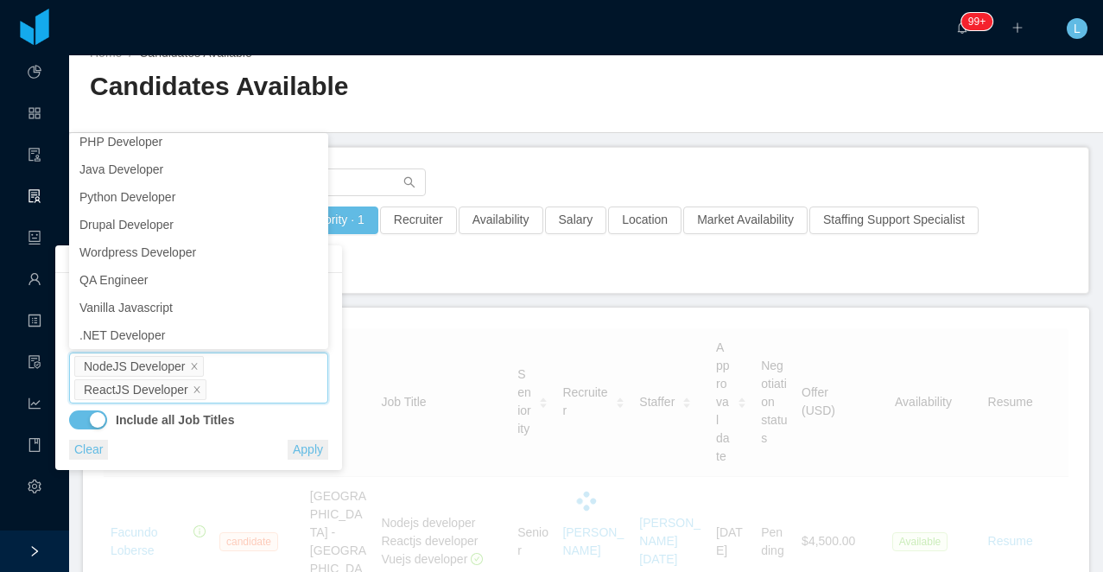
click at [309, 443] on button "Apply" at bounding box center [308, 450] width 41 height 20
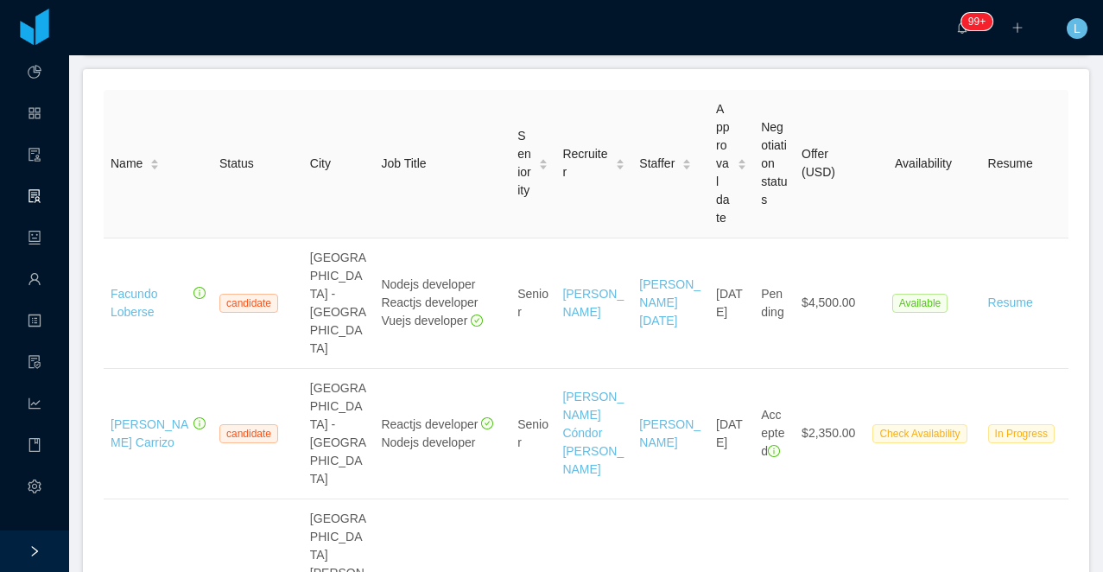
scroll to position [265, 0]
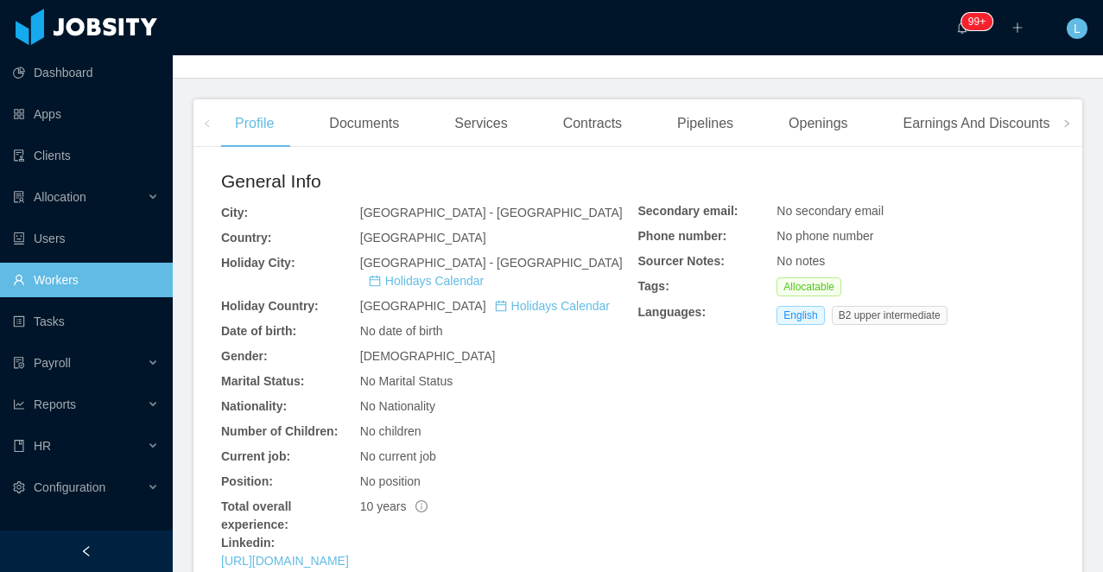
scroll to position [592, 0]
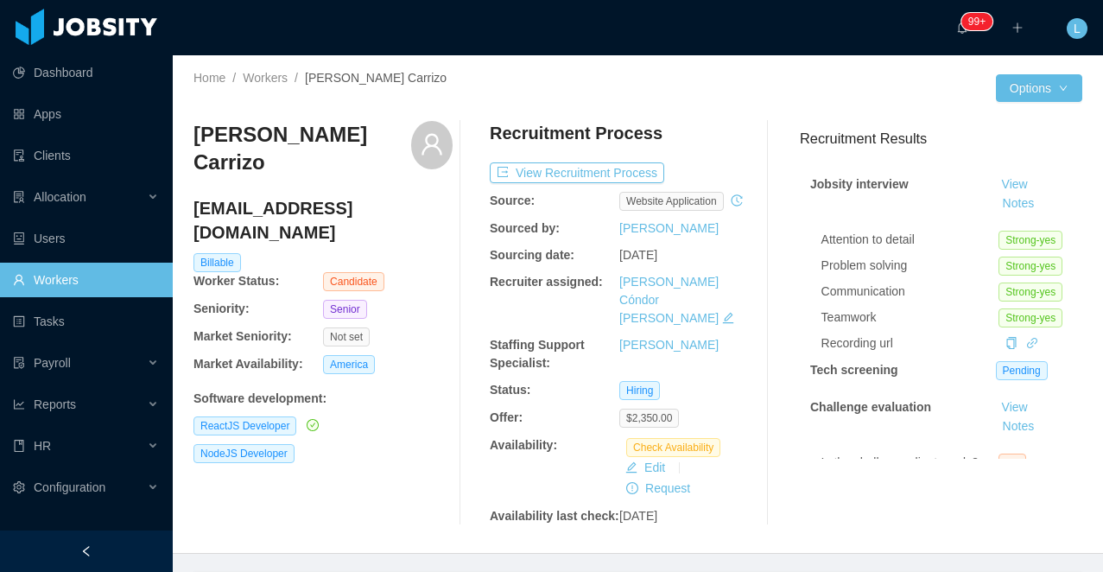
click at [296, 142] on h3 "Roger Rengifo Carrizo" at bounding box center [303, 149] width 218 height 56
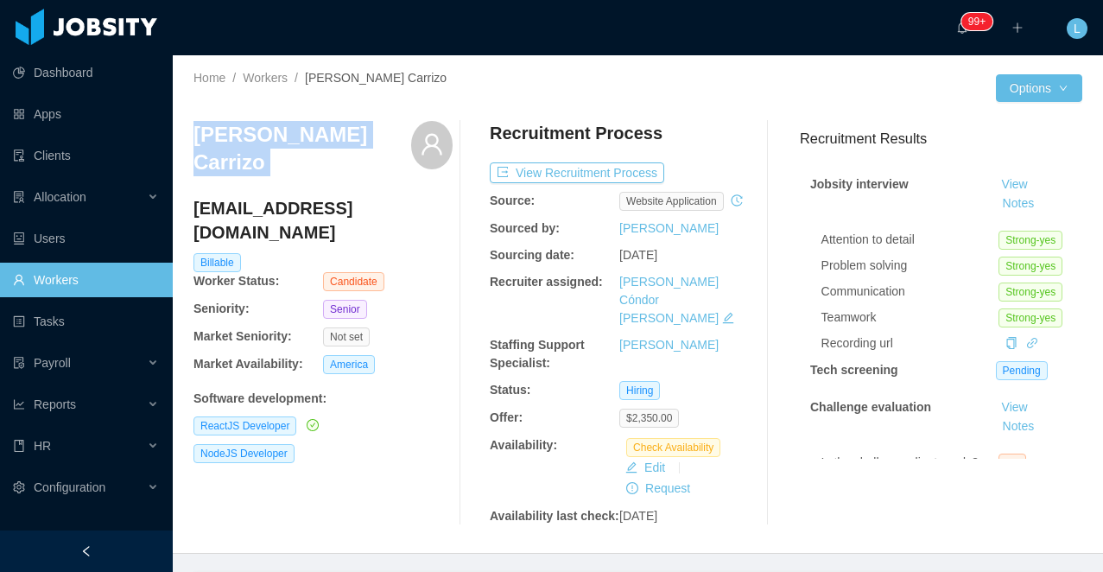
click at [296, 142] on h3 "Roger Rengifo Carrizo" at bounding box center [303, 149] width 218 height 56
copy div "Roger Rengifo Carrizo"
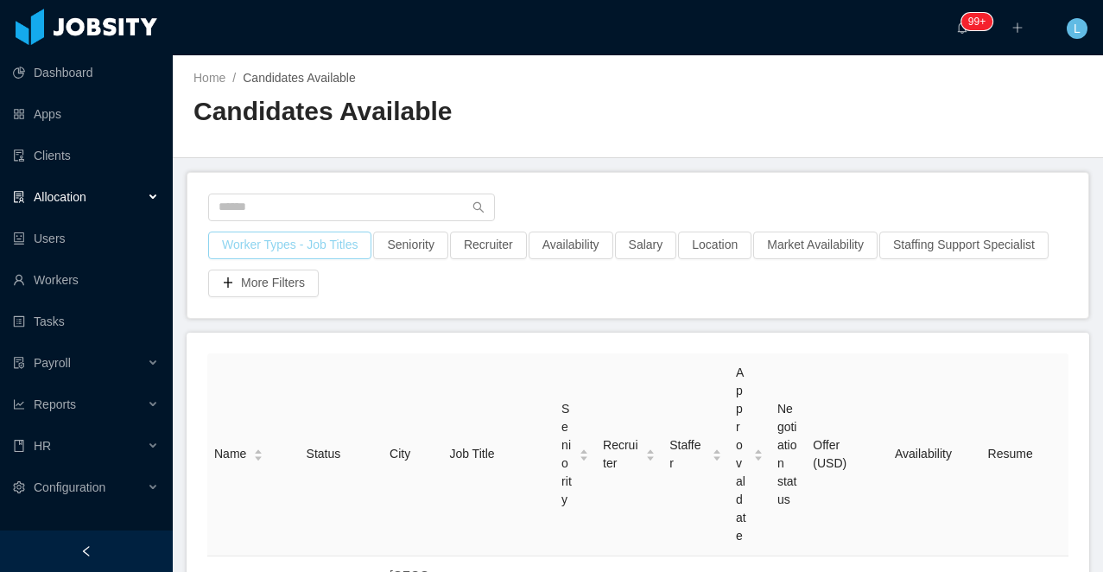
click at [264, 242] on button "Worker Types - Job Titles" at bounding box center [289, 246] width 163 height 28
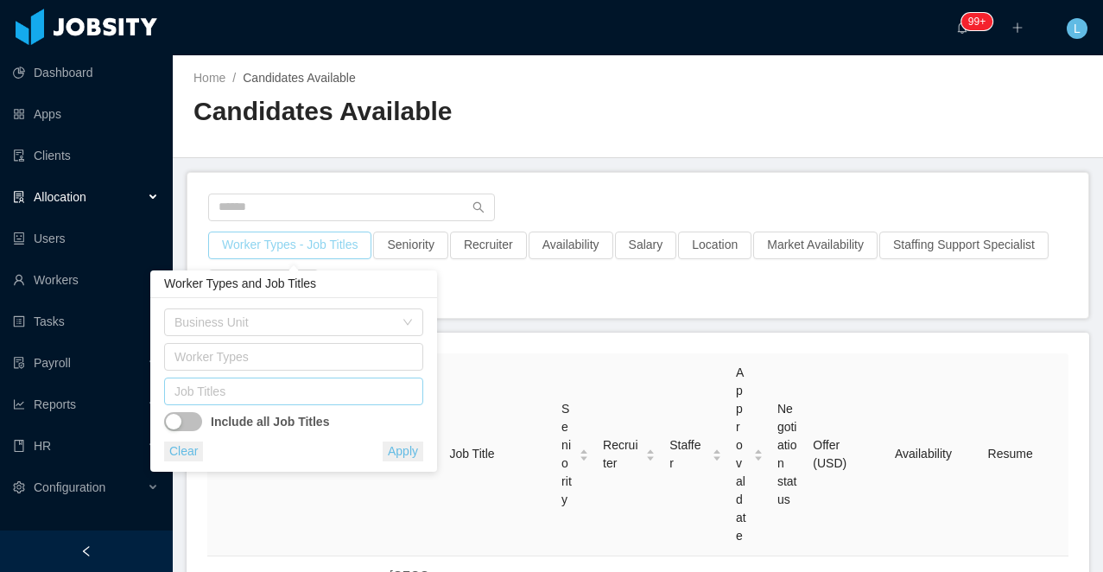
click at [255, 391] on div "Job Titles" at bounding box center [290, 391] width 231 height 17
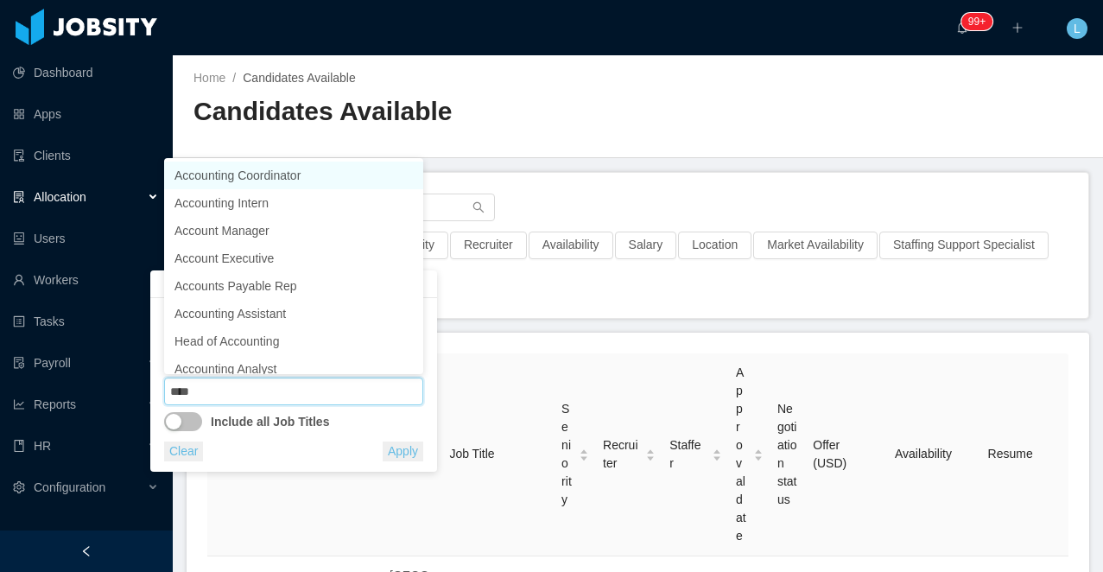
type input "*****"
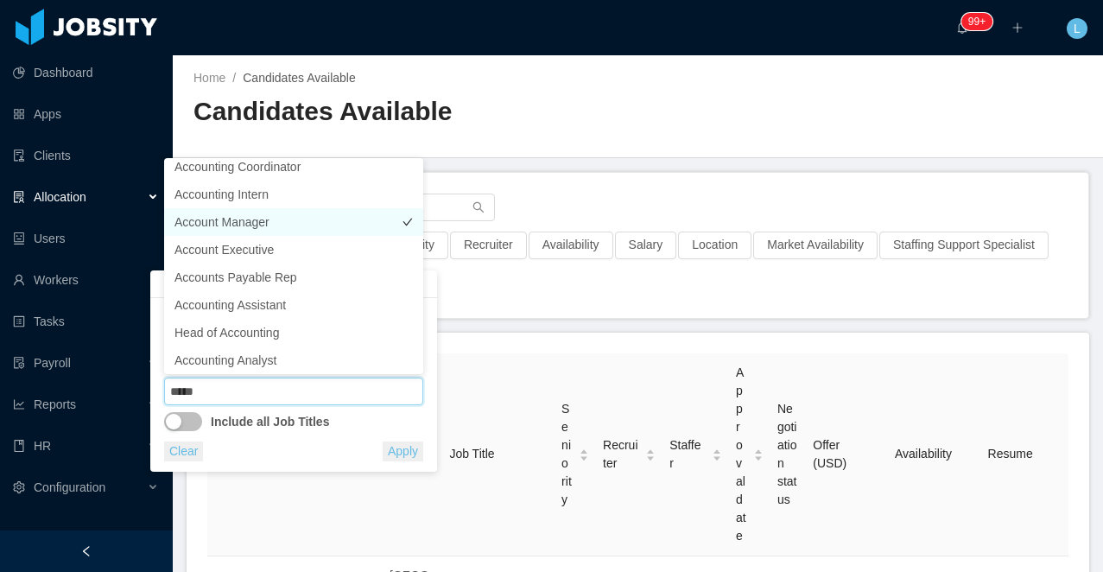
click at [281, 225] on li "Account Manager" at bounding box center [293, 222] width 259 height 28
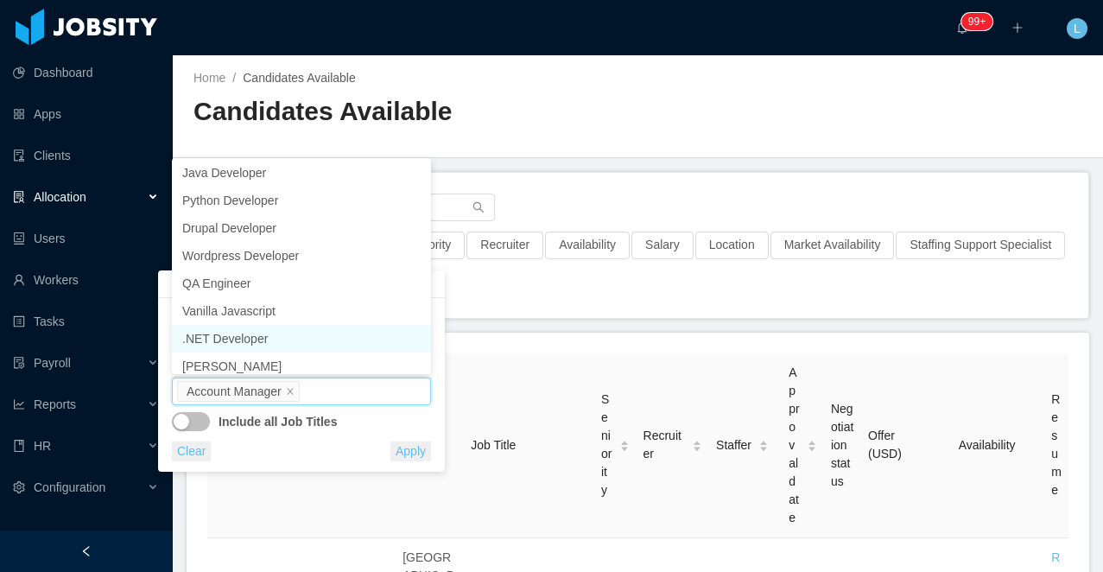
scroll to position [36, 0]
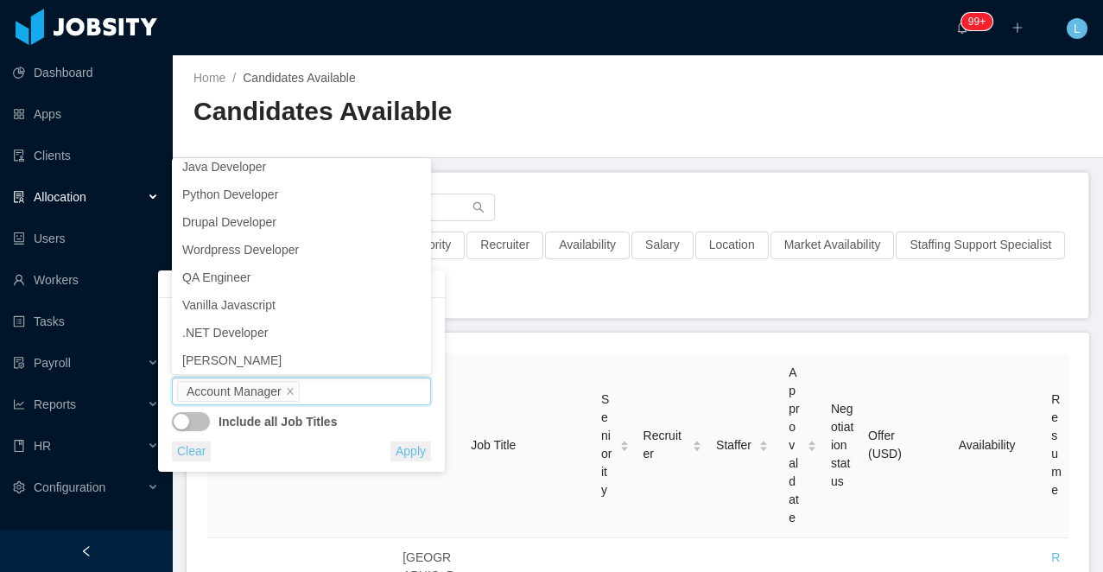
click at [413, 452] on button "Apply" at bounding box center [411, 452] width 41 height 20
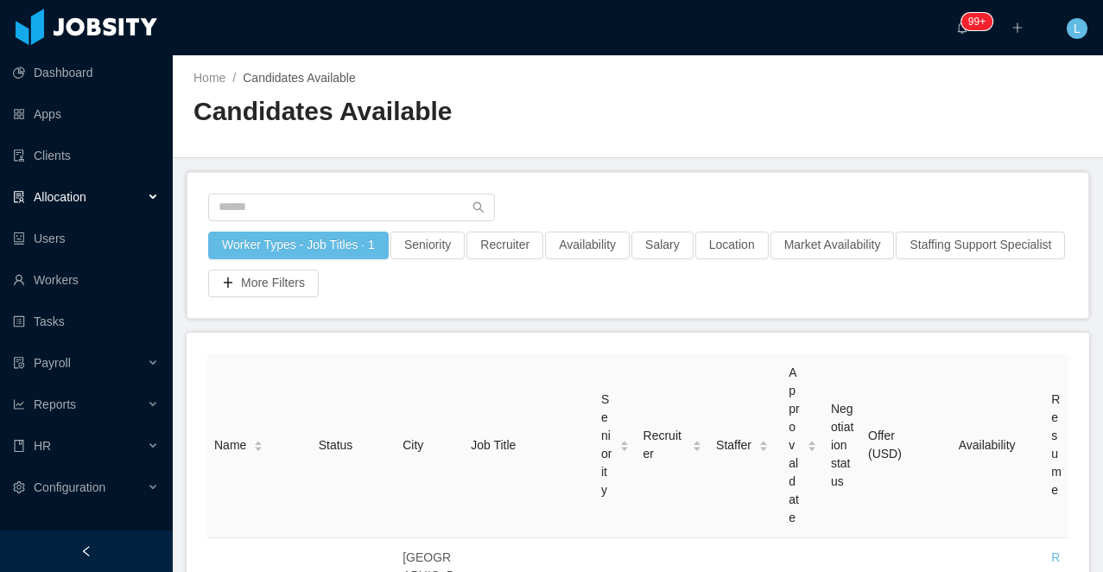
scroll to position [0, 0]
click at [346, 246] on button "Worker Types - Job Titles · 1" at bounding box center [298, 246] width 181 height 28
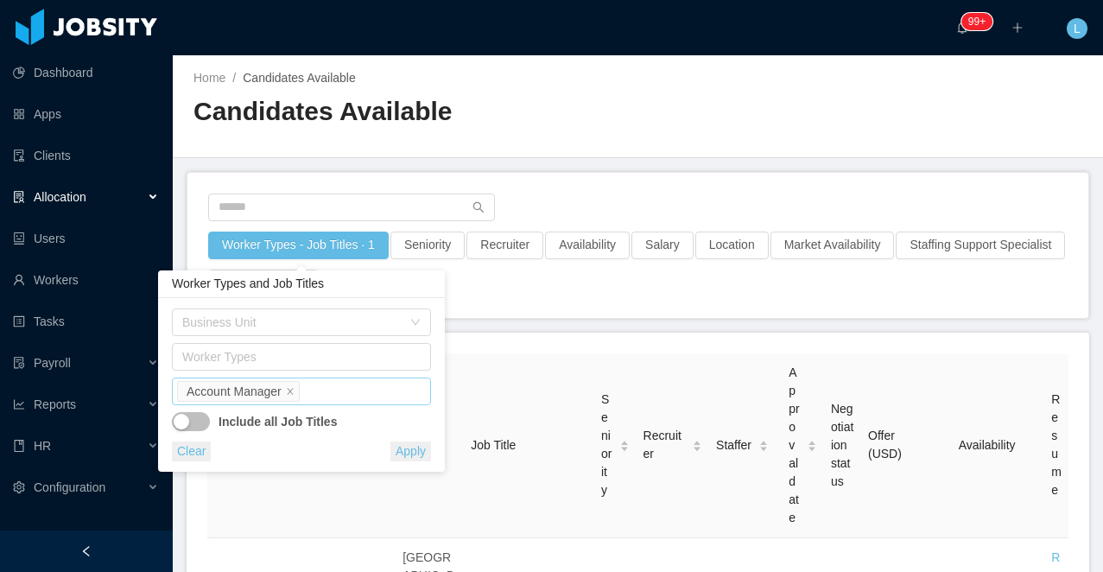
click at [365, 389] on div "Job Titles Account Manager" at bounding box center [299, 391] width 244 height 26
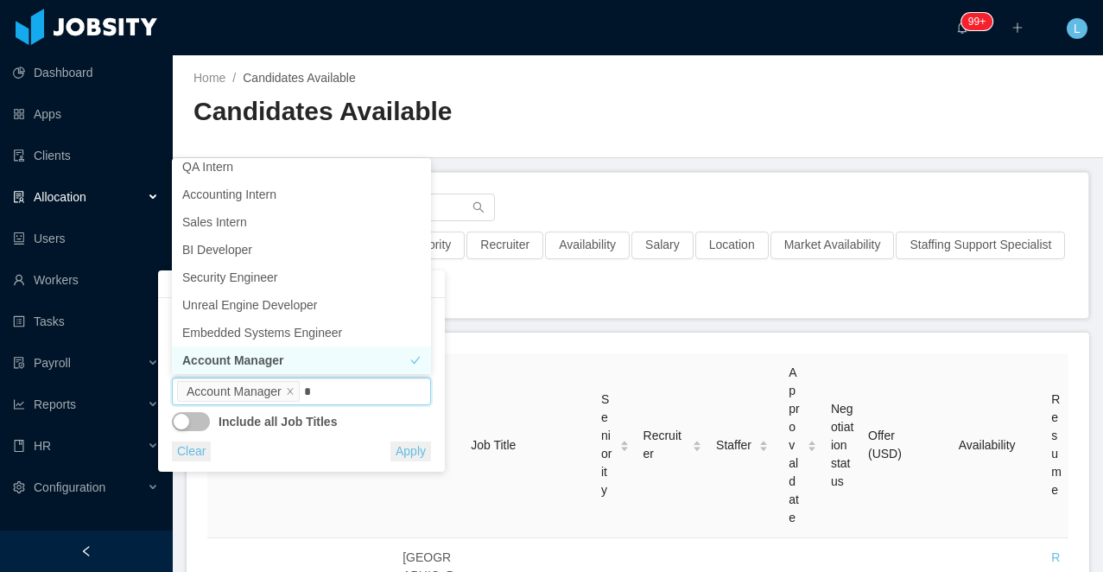
scroll to position [3, 0]
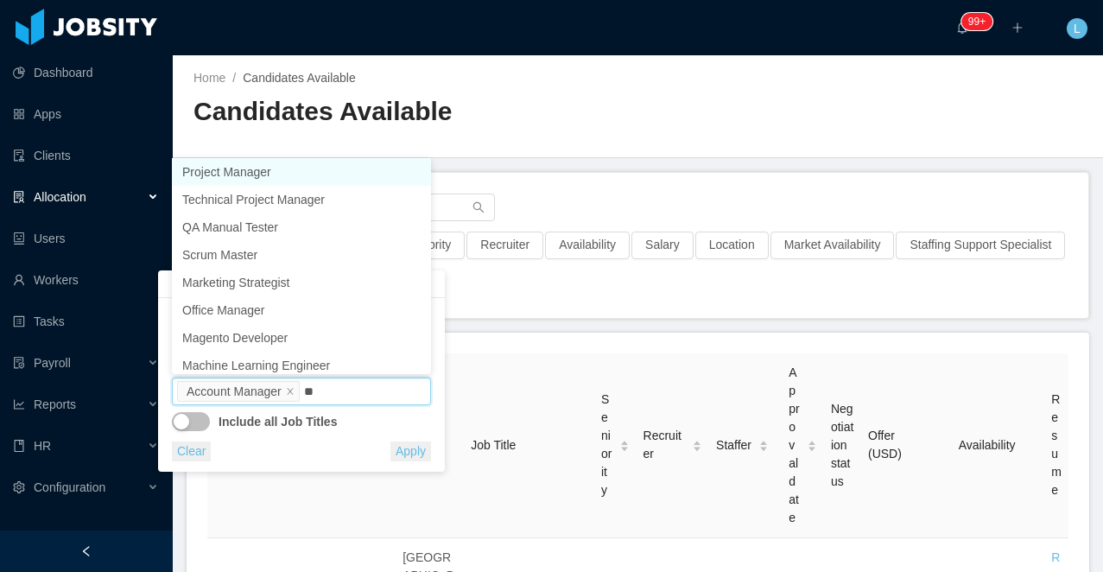
type input "*"
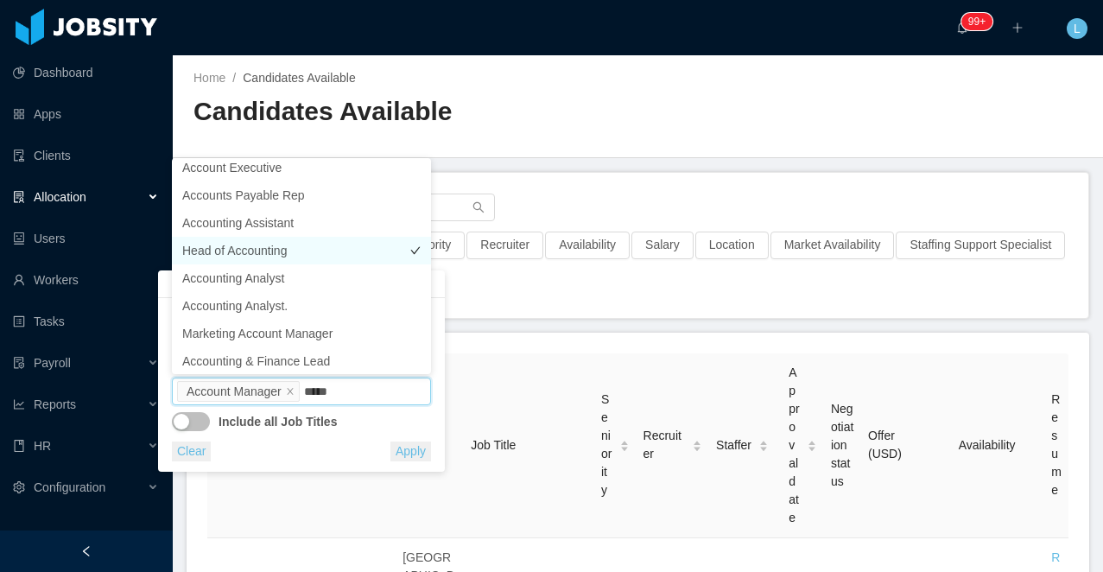
scroll to position [123, 0]
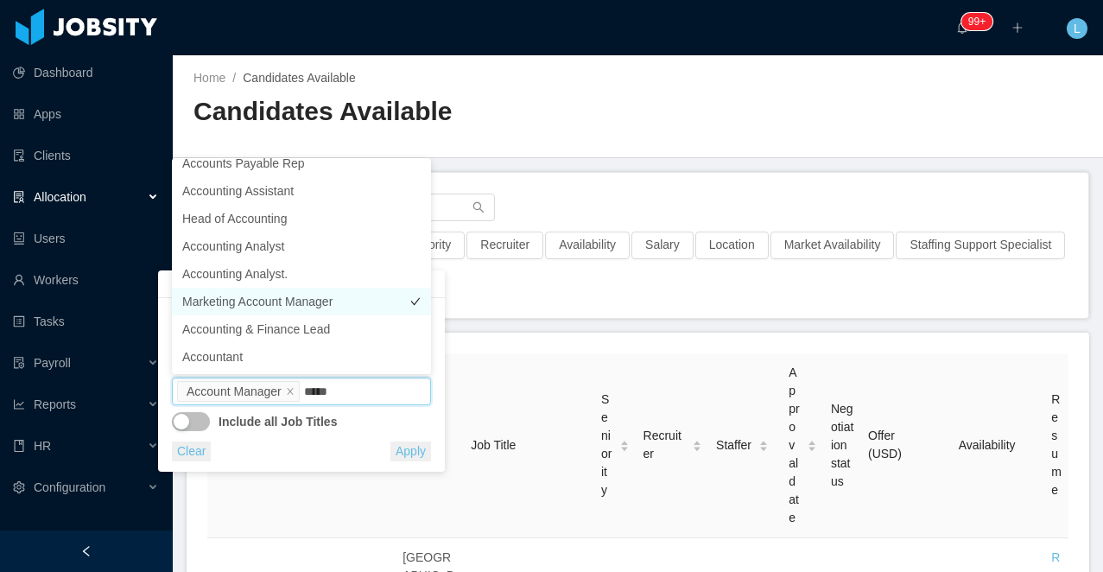
type input "*****"
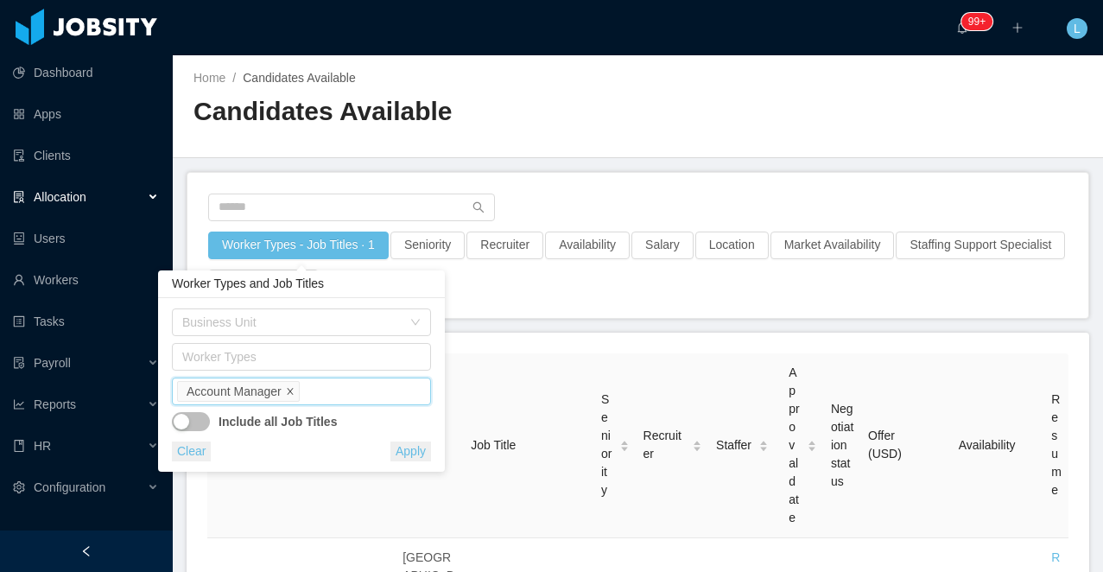
click at [295, 390] on icon "icon: close" at bounding box center [290, 391] width 9 height 9
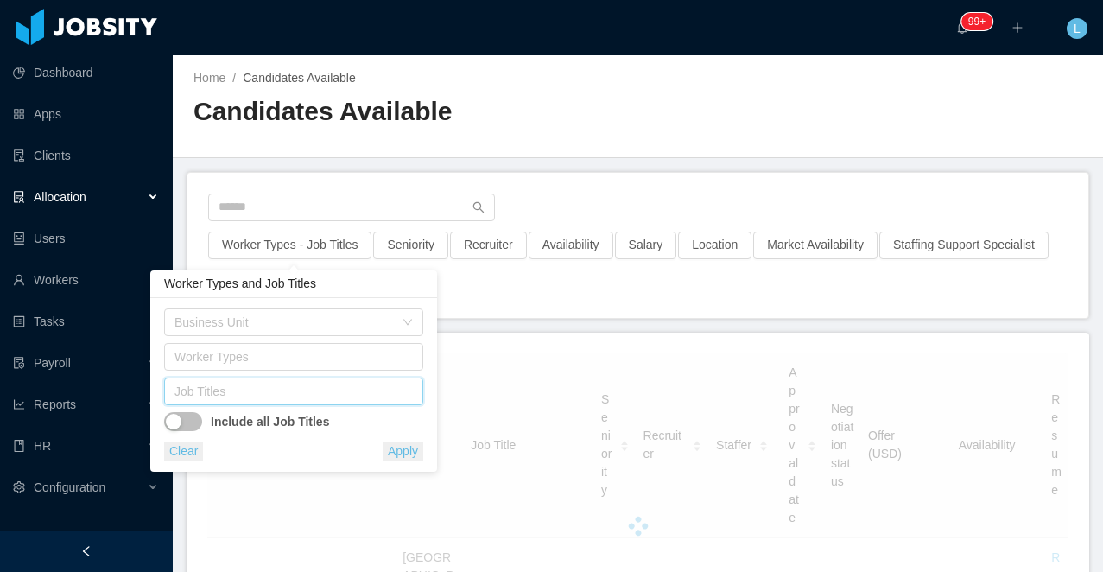
click at [289, 393] on div "Job Titles" at bounding box center [290, 391] width 231 height 17
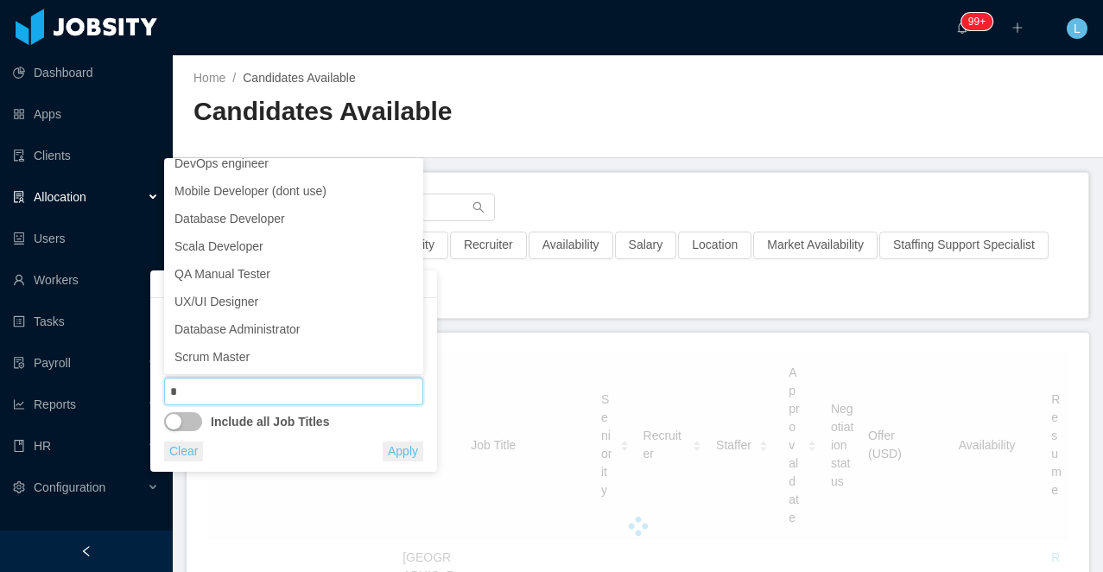
scroll to position [3, 0]
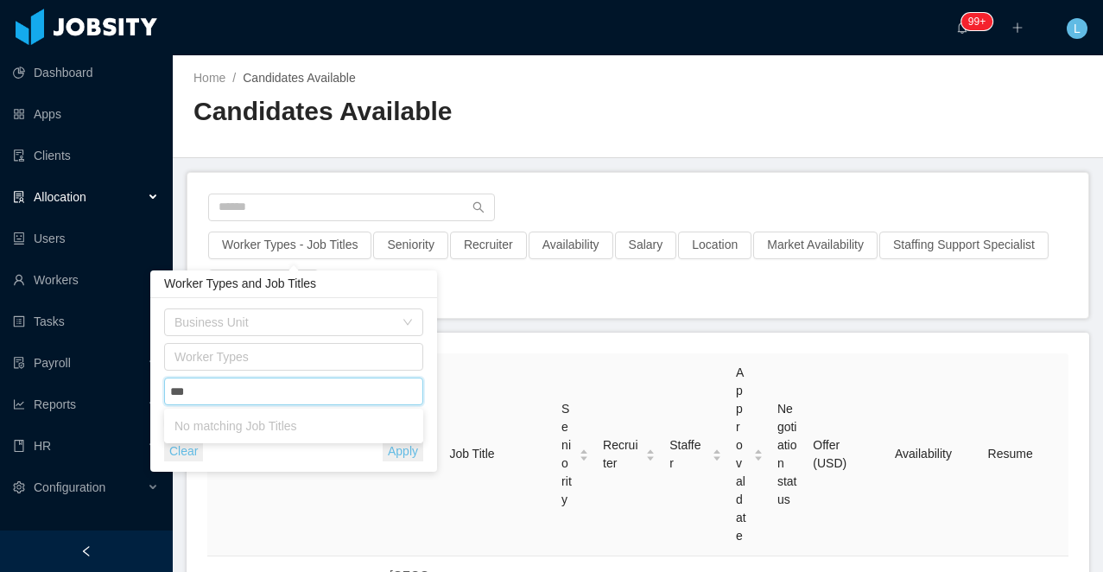
type input "***"
